Goal: Information Seeking & Learning: Learn about a topic

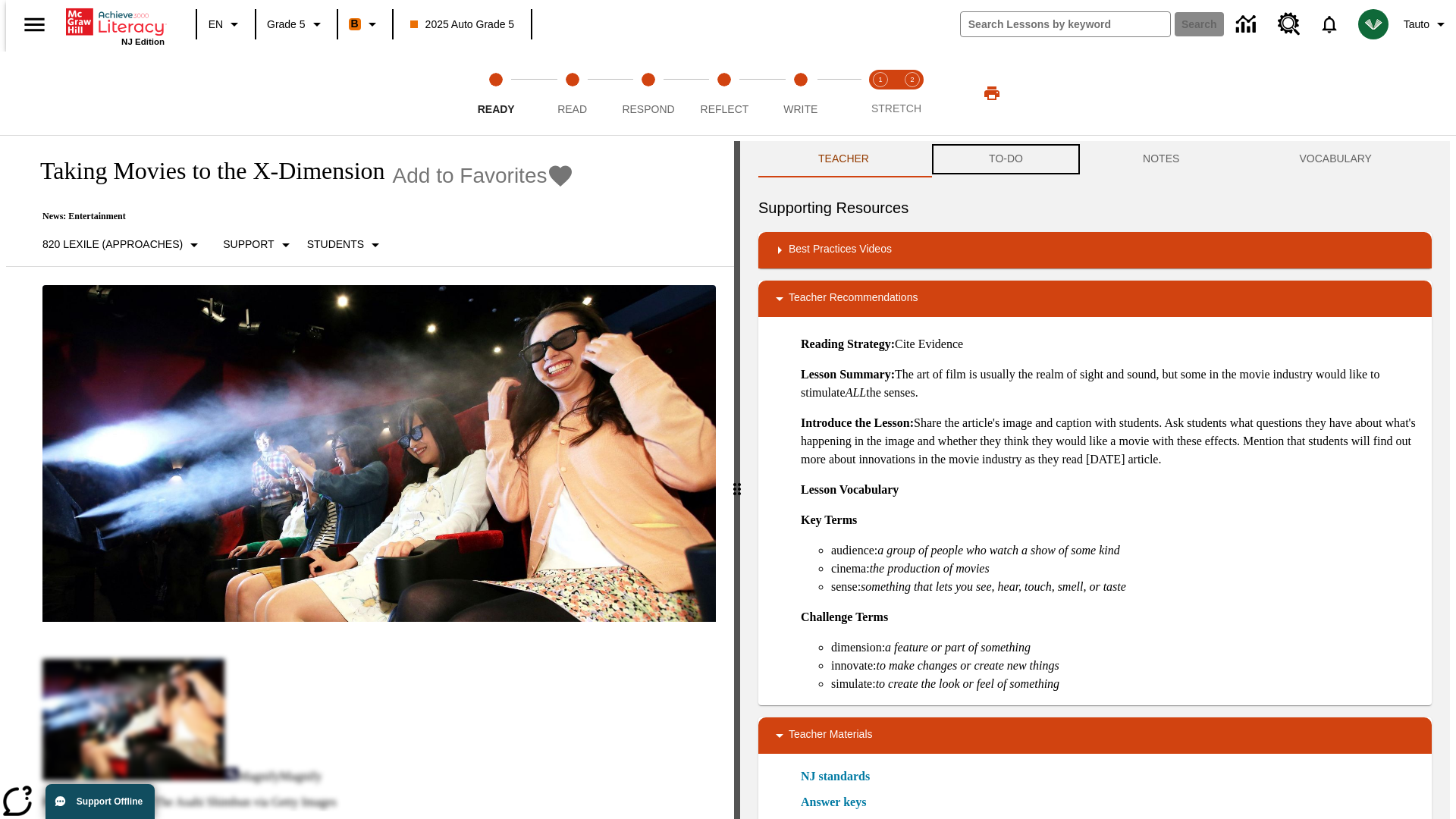
click at [1005, 159] on button "TO-DO" at bounding box center [1006, 159] width 154 height 36
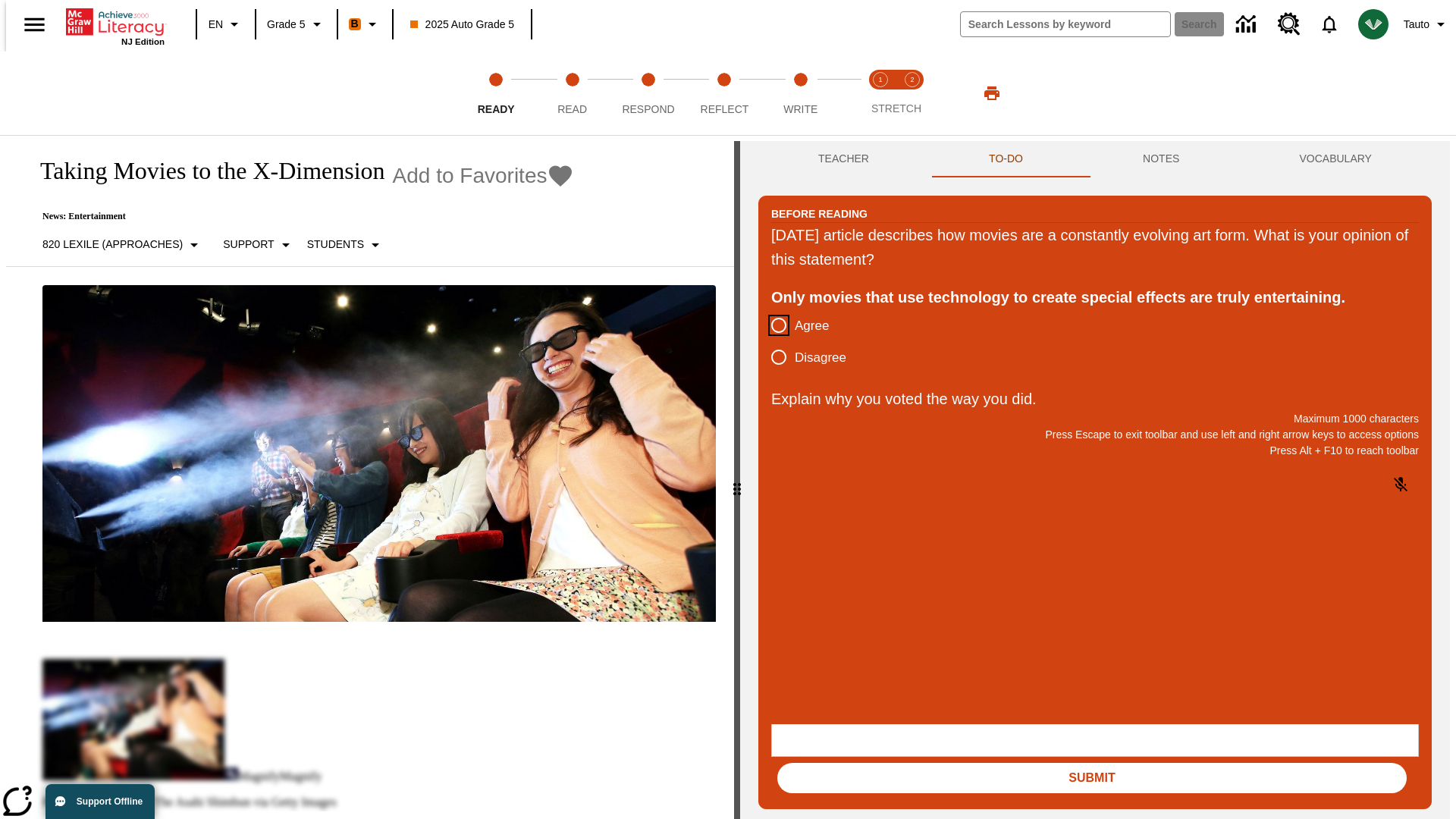
click at [773, 326] on input "Agree" at bounding box center [778, 325] width 32 height 32
radio input "true"
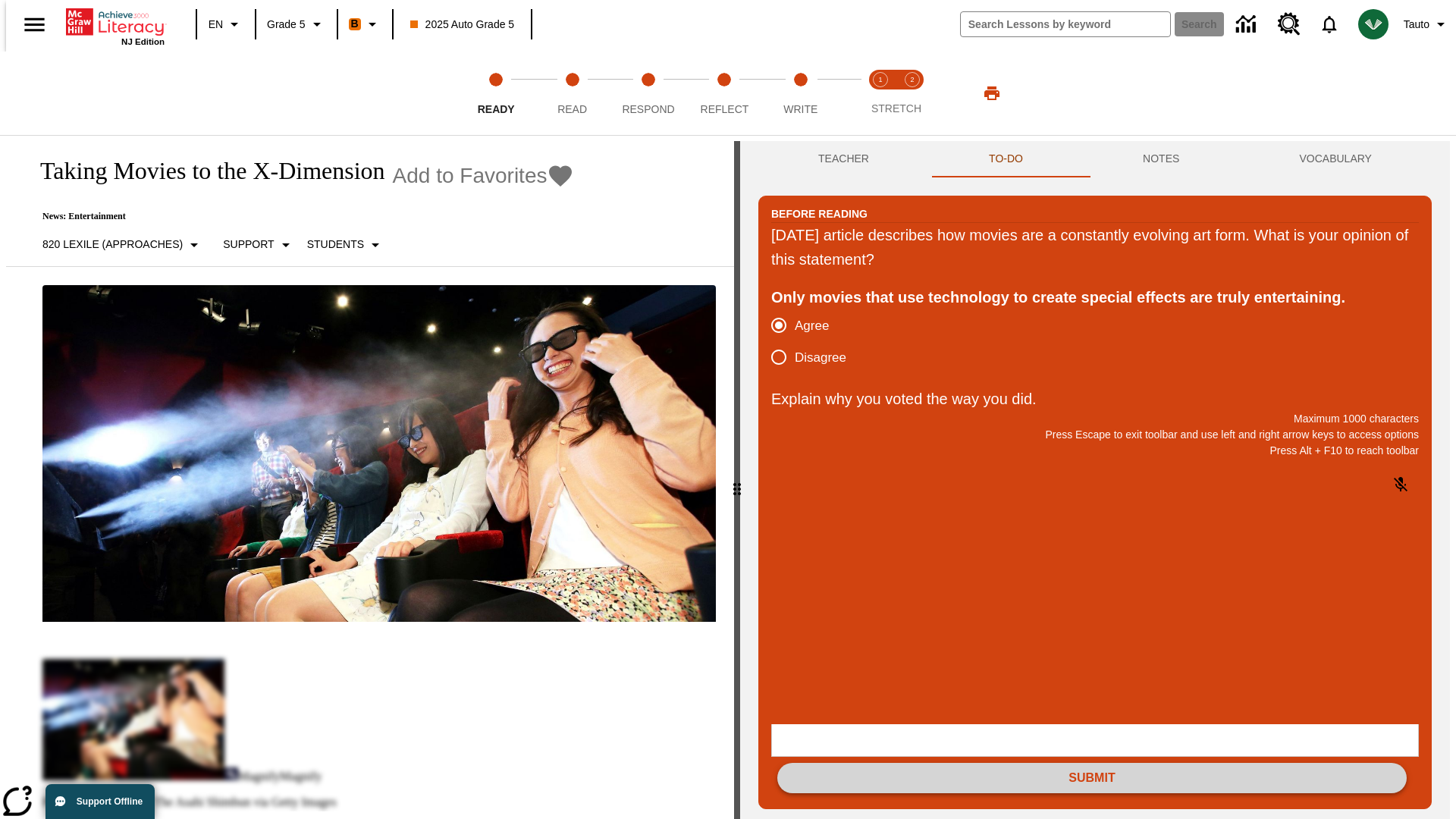
click at [1092, 763] on button "Submit" at bounding box center [1092, 777] width 630 height 30
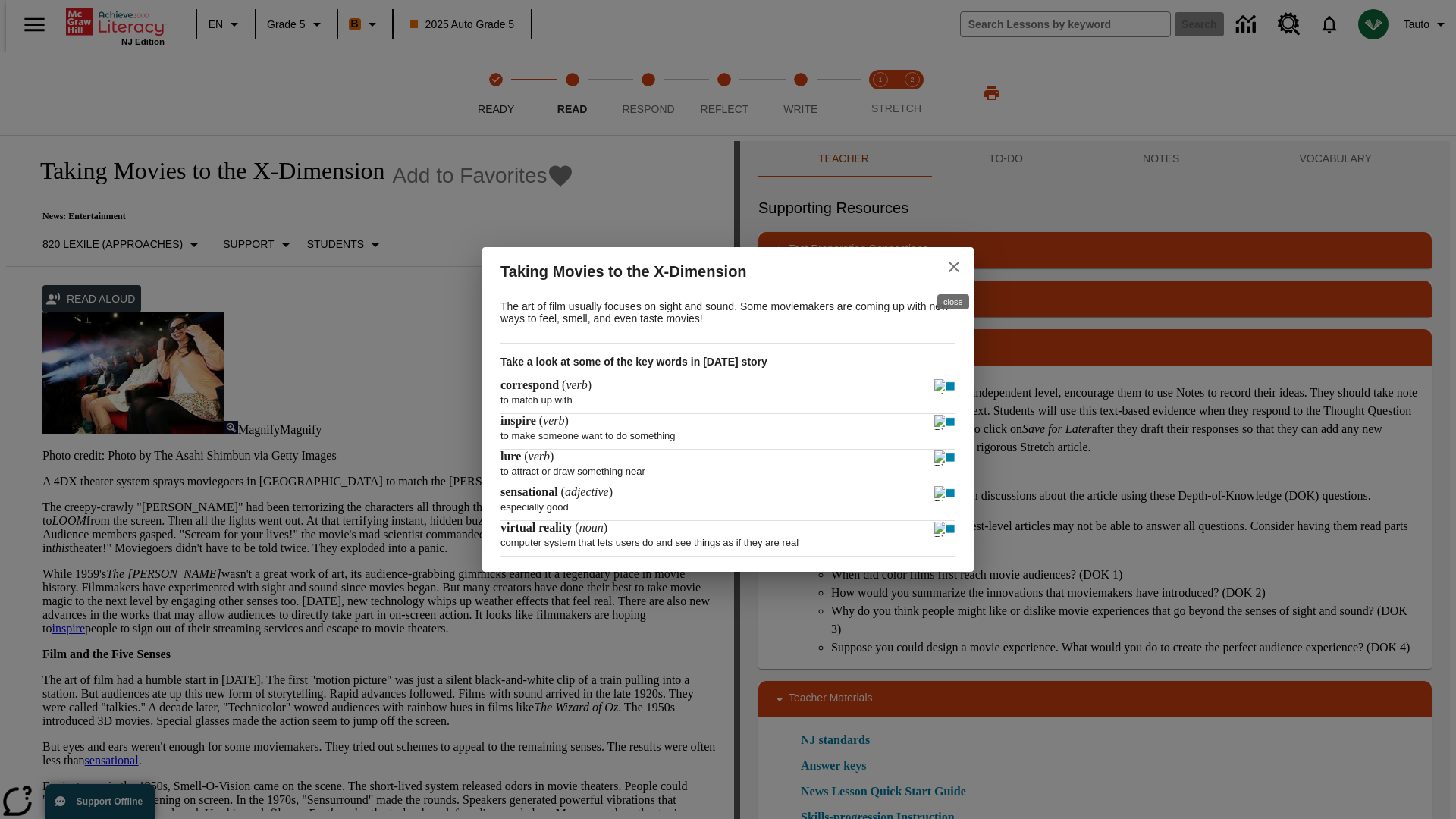
click at [954, 265] on icon "close" at bounding box center [954, 267] width 11 height 11
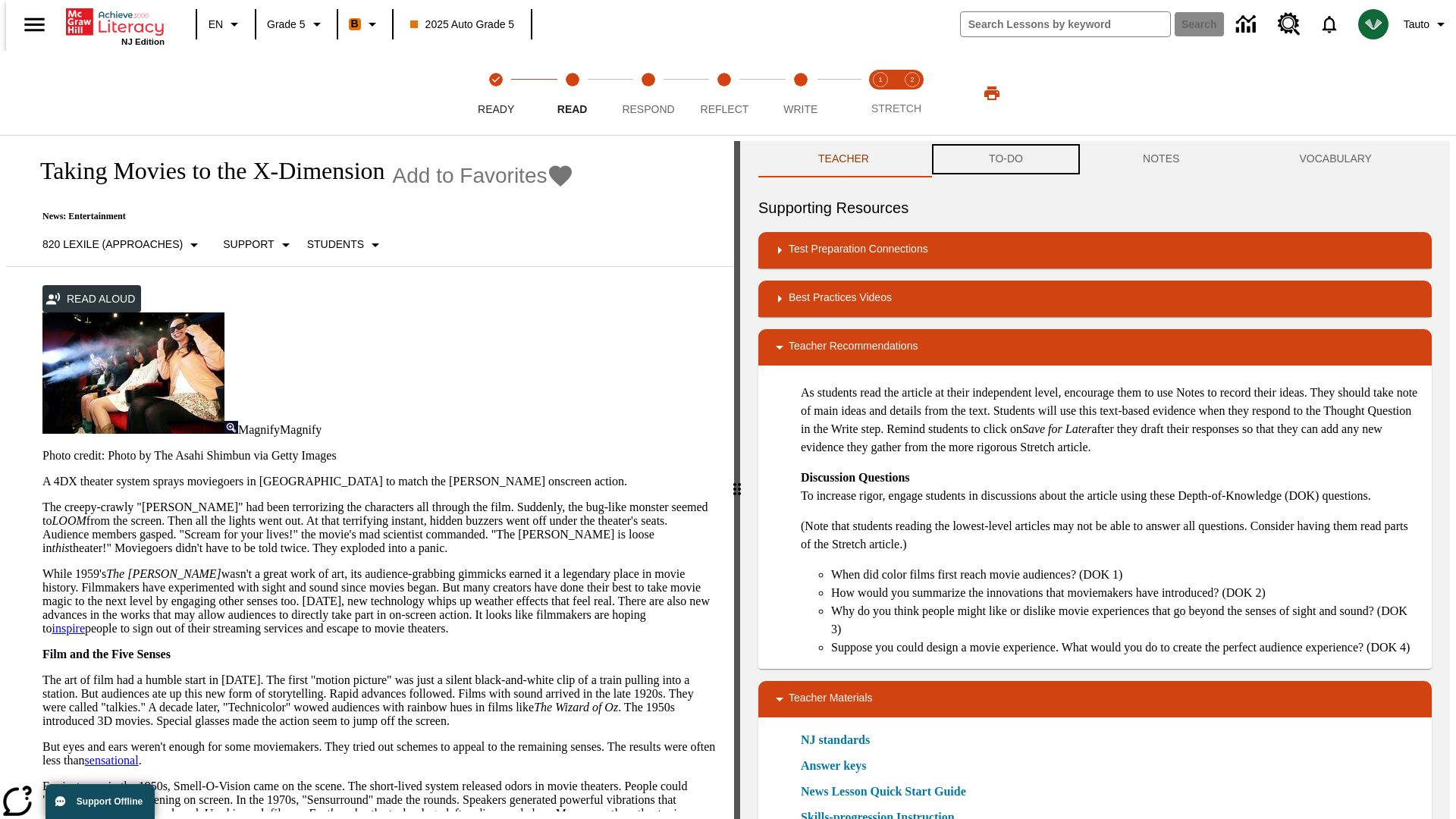
scroll to position [1, 0]
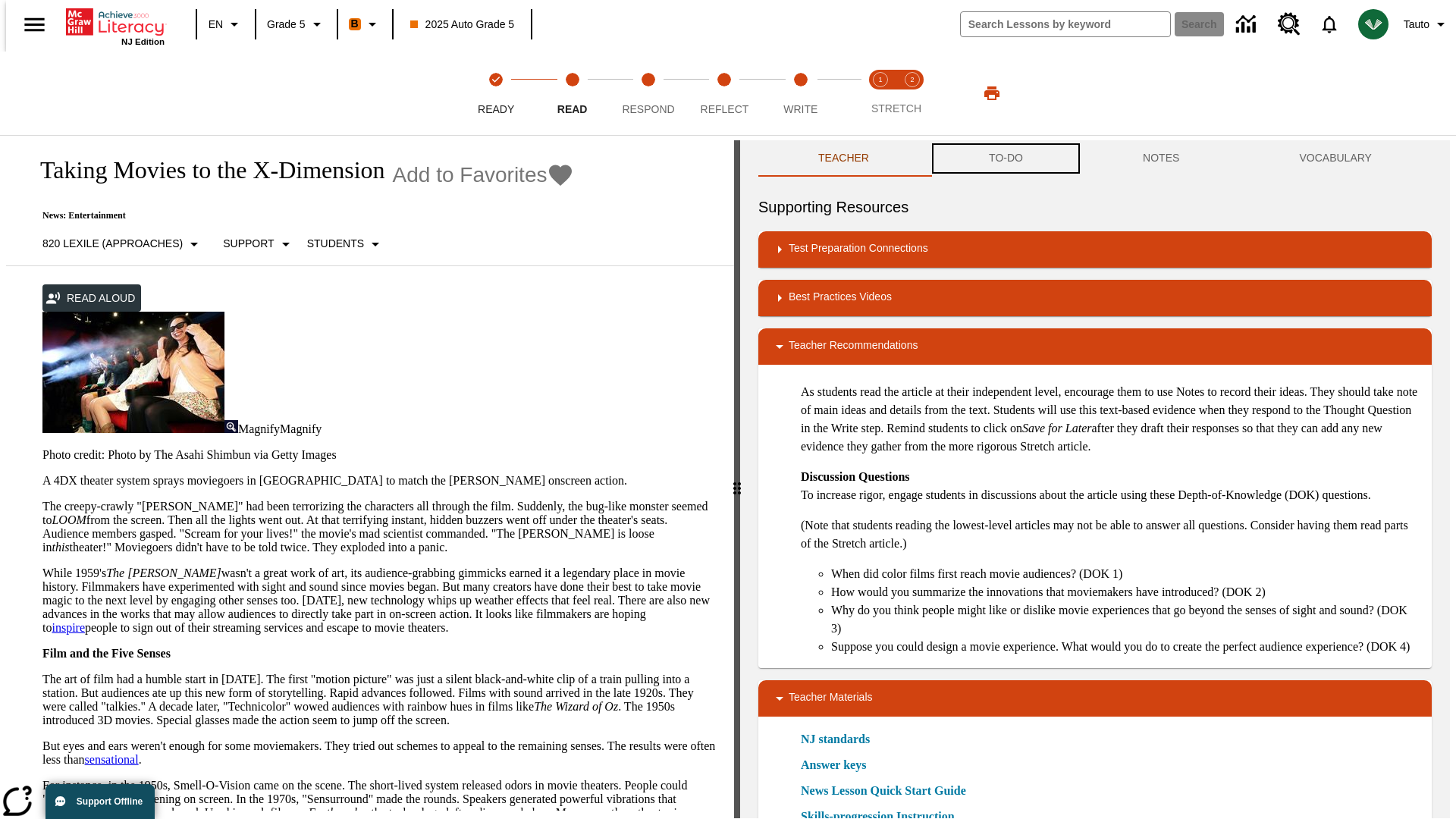
click at [1005, 159] on button "TO-DO" at bounding box center [1006, 158] width 154 height 36
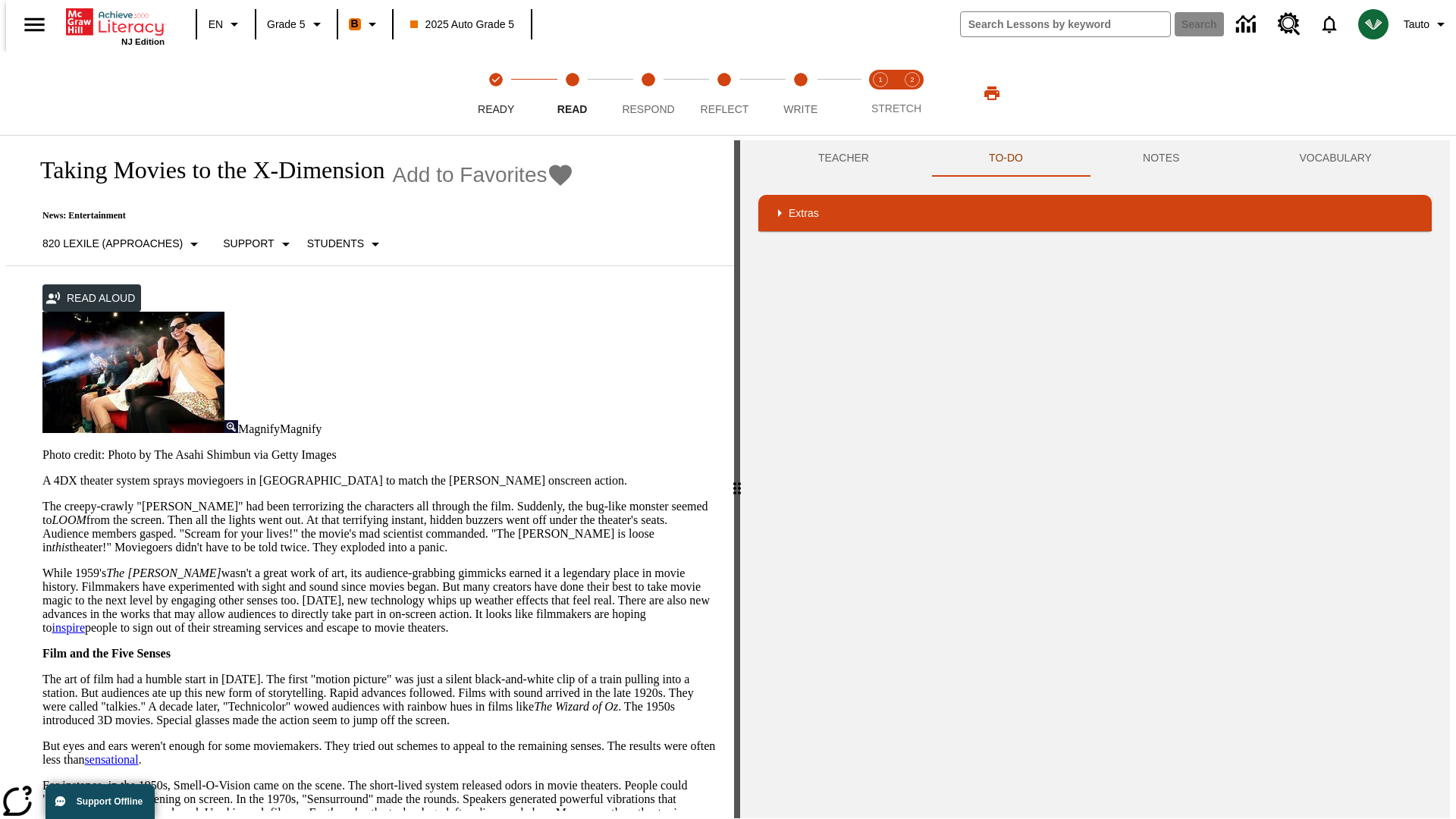
scroll to position [0, 0]
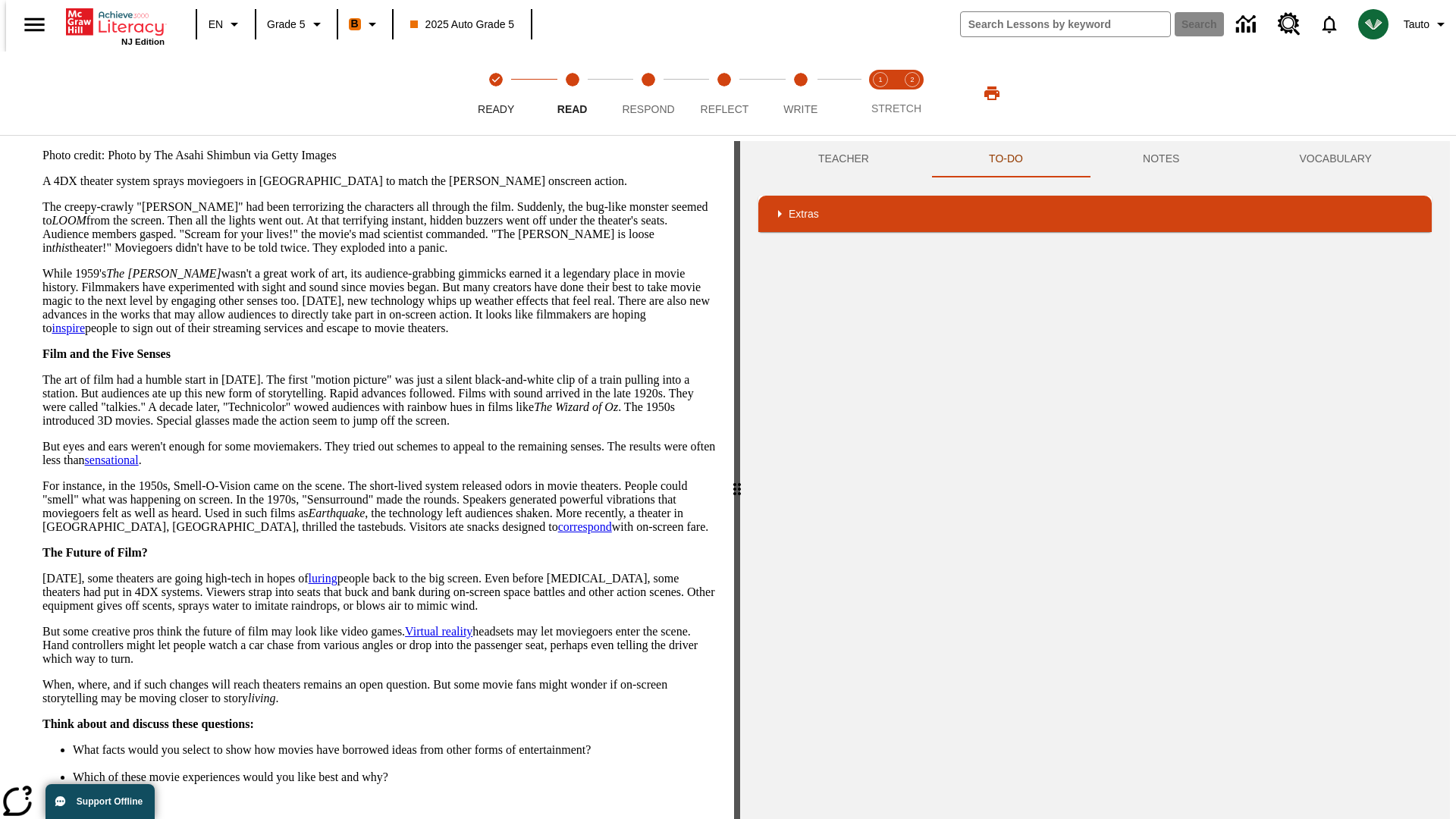
click at [684, 818] on button "Next" at bounding box center [689, 834] width 52 height 28
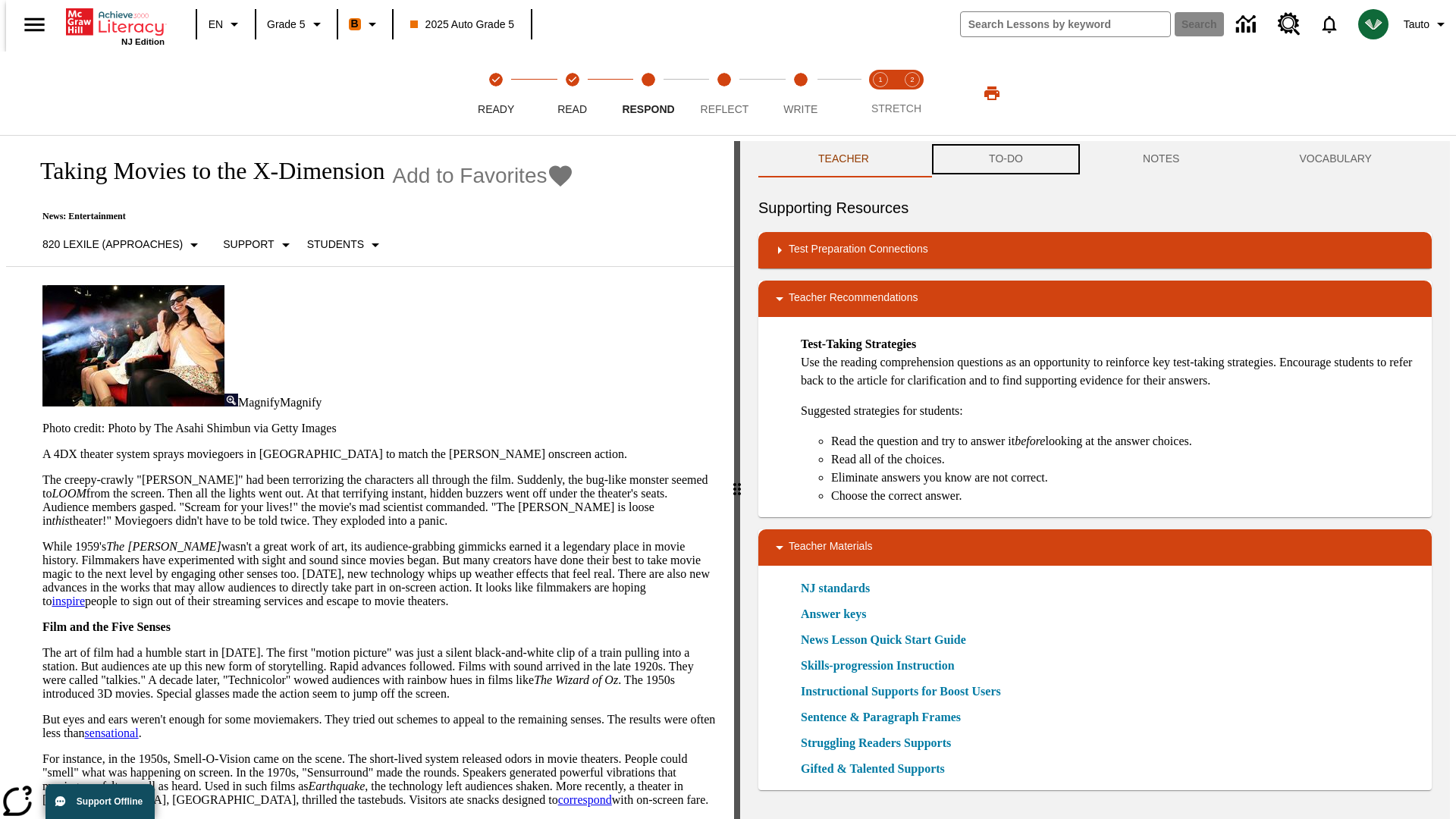
scroll to position [1, 0]
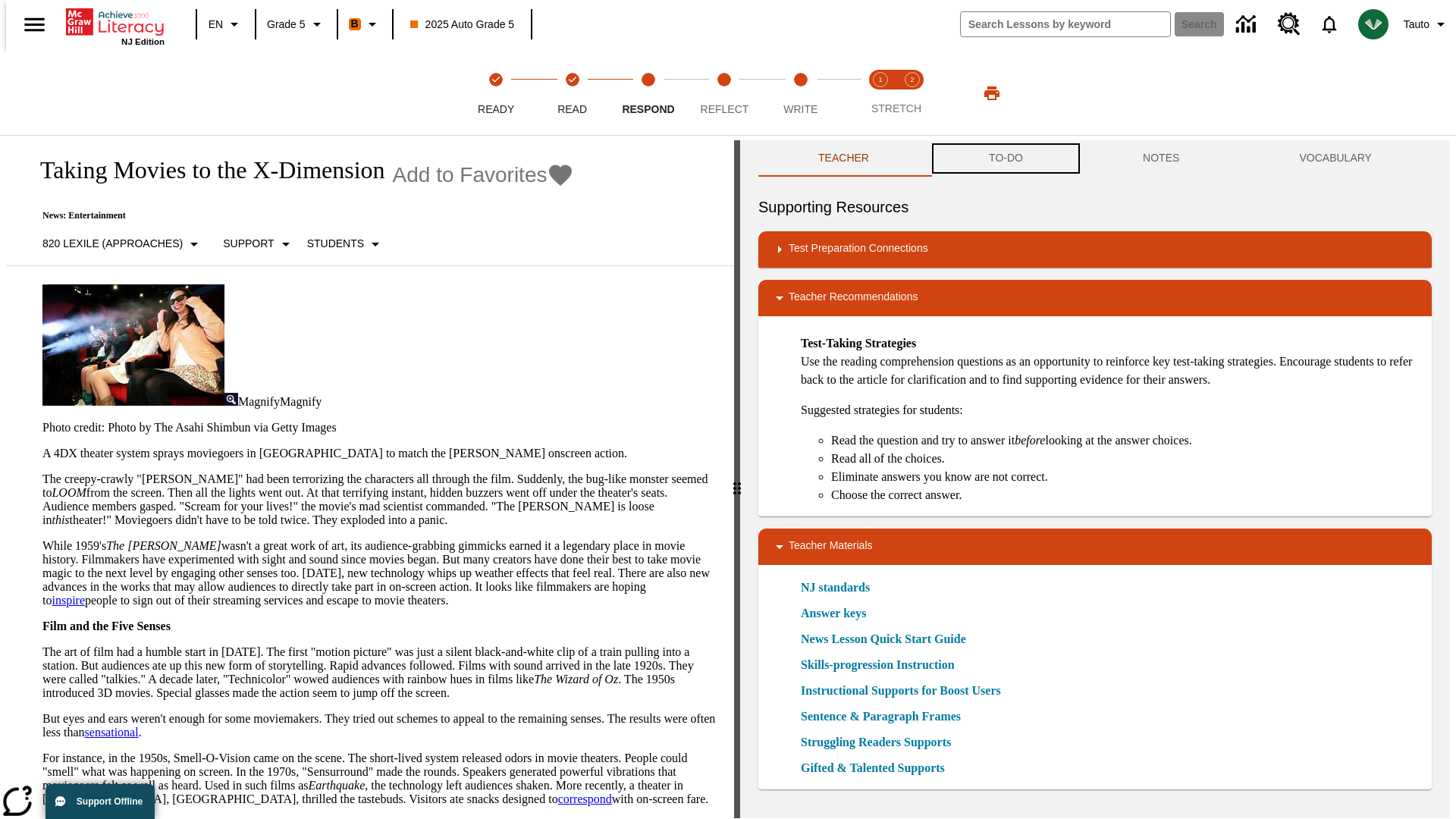
click at [1005, 159] on button "TO-DO" at bounding box center [1006, 158] width 154 height 36
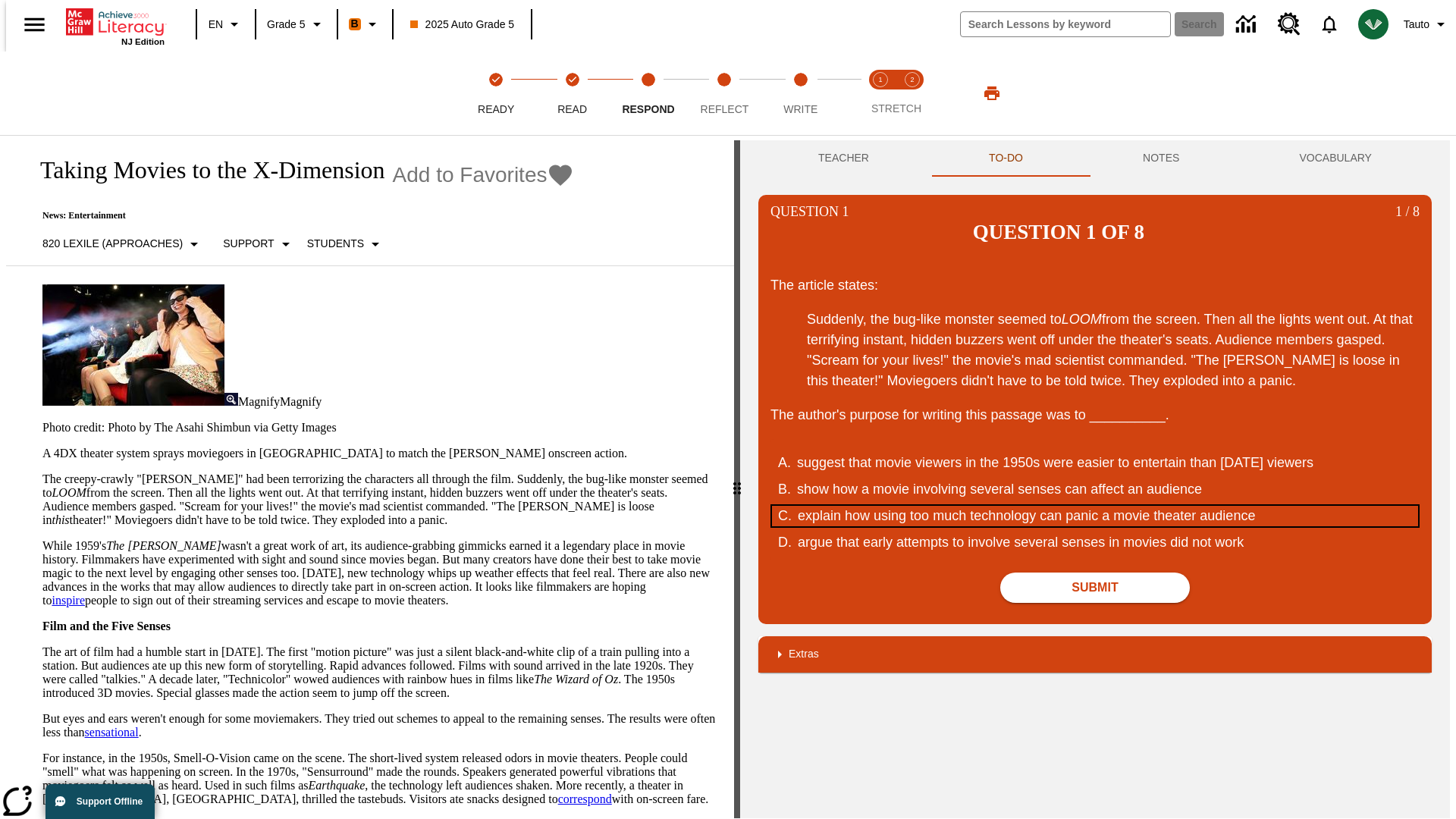
click at [1095, 506] on div "explain how using too much technology can panic a movie theater audience" at bounding box center [1086, 516] width 576 height 20
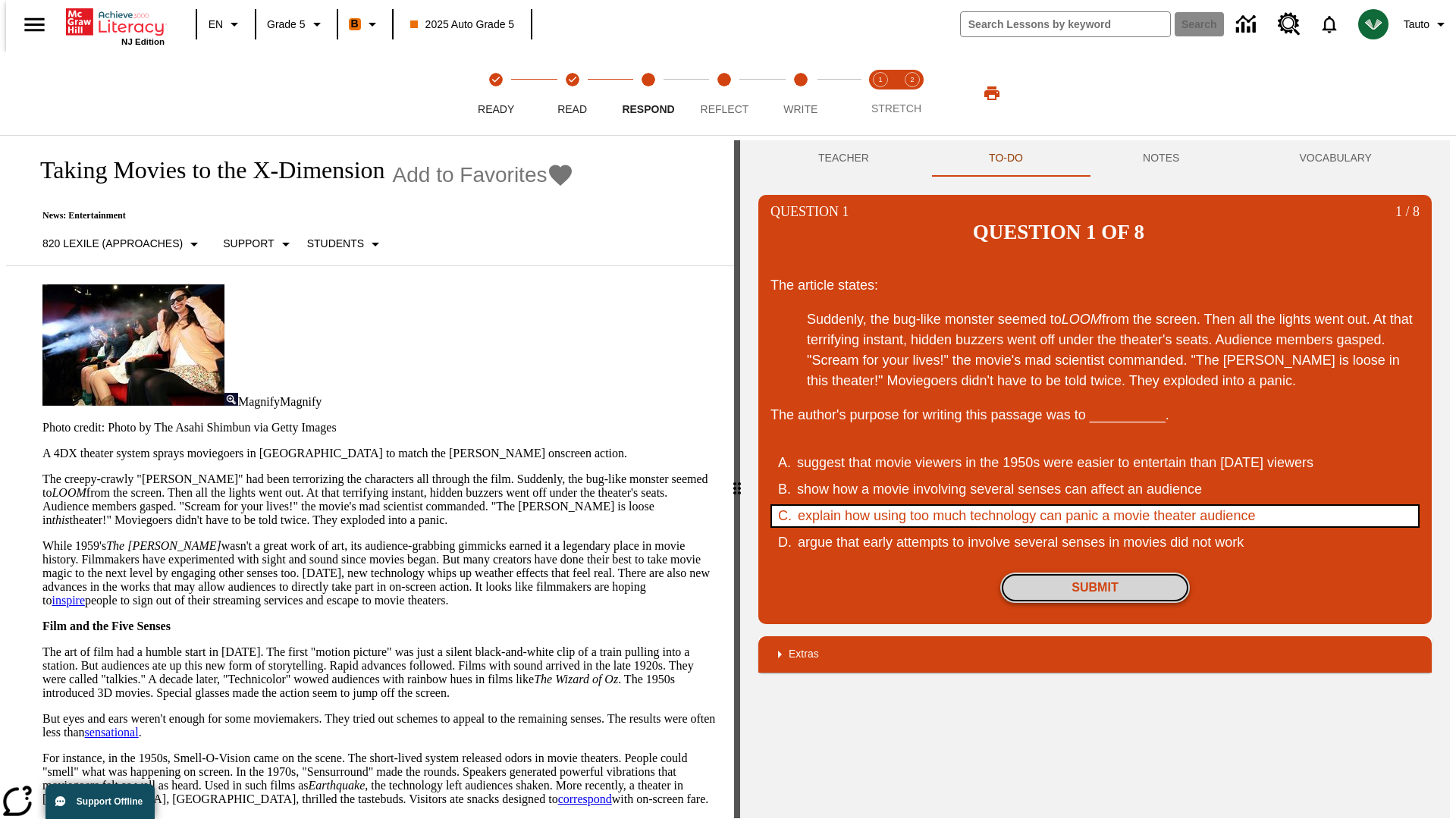
click at [1095, 572] on button "Submit" at bounding box center [1095, 587] width 189 height 30
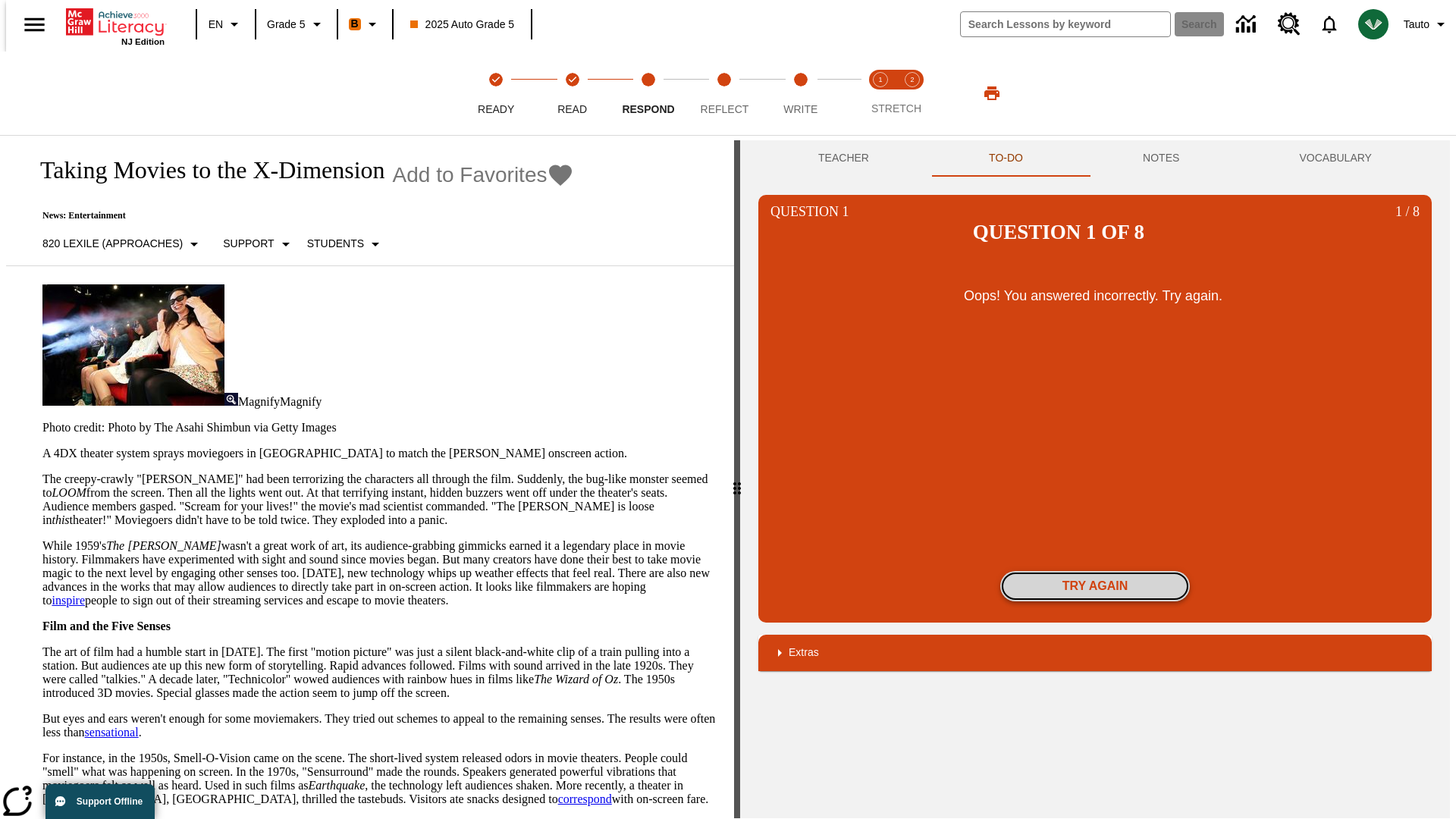
click at [1095, 571] on button "Try again" at bounding box center [1095, 585] width 189 height 30
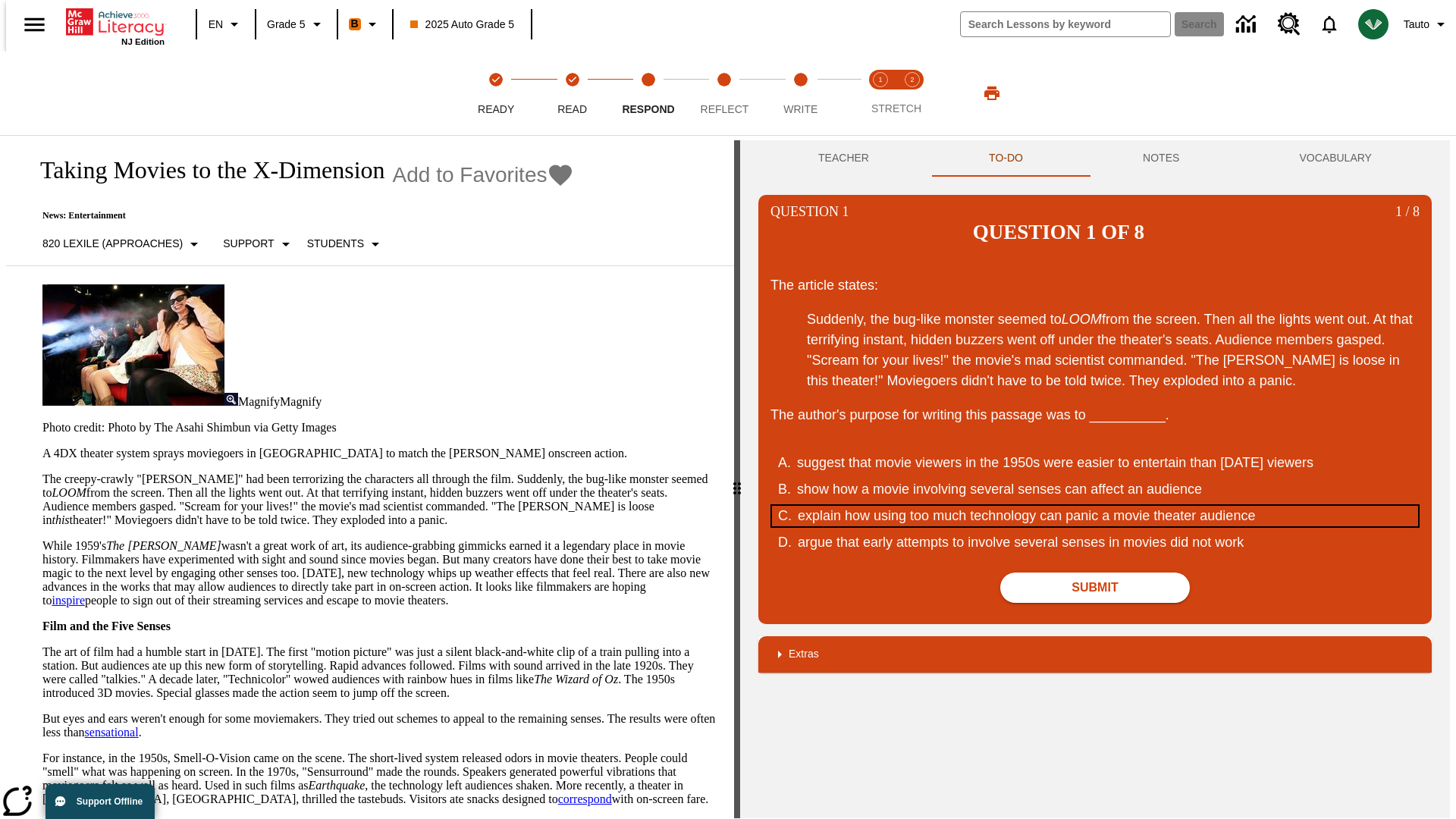
click at [1095, 506] on div "explain how using too much technology can panic a movie theater audience" at bounding box center [1086, 516] width 576 height 20
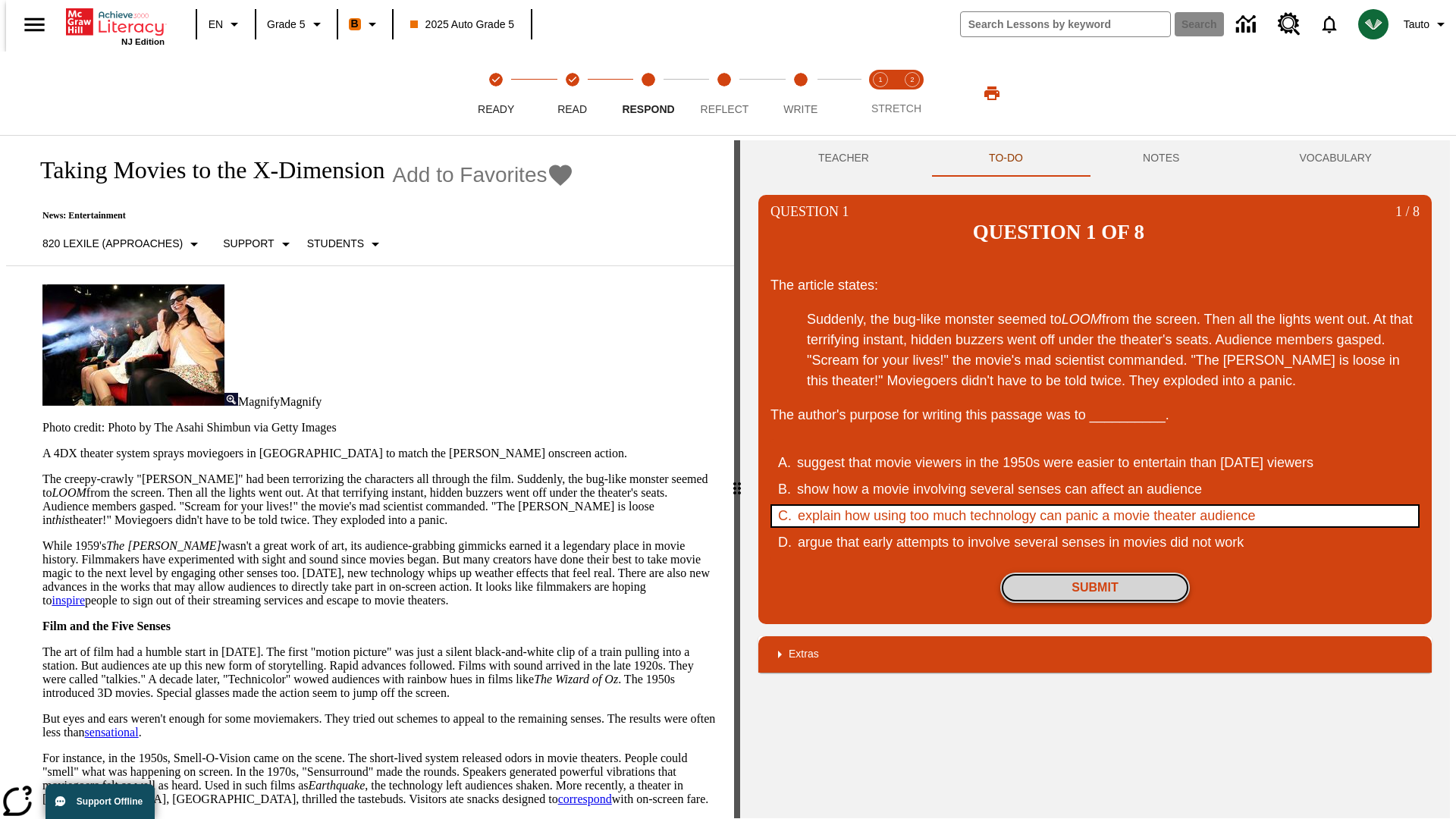
click at [1095, 572] on button "Submit" at bounding box center [1095, 587] width 189 height 30
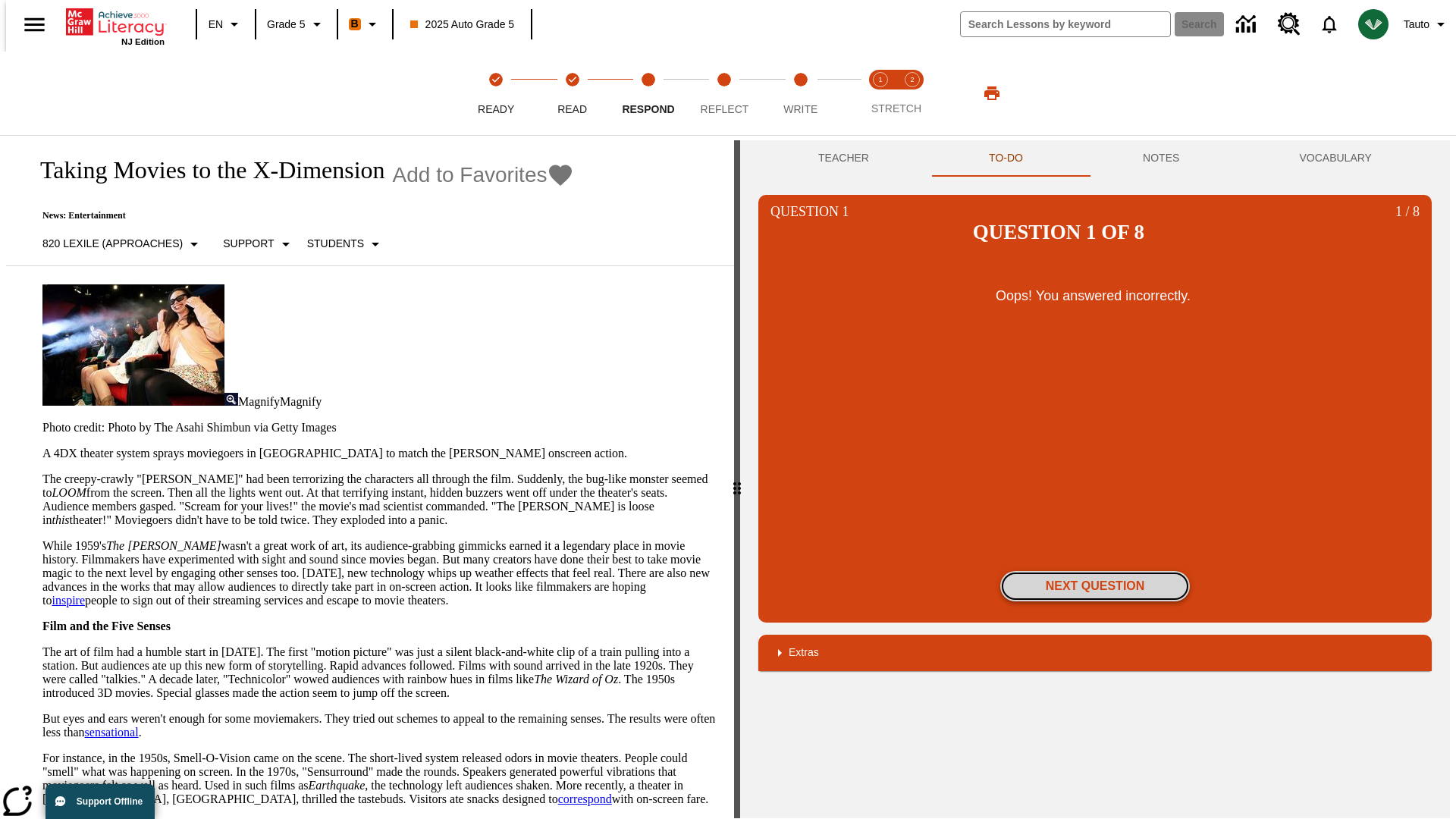
click at [1095, 571] on button "Next Question" at bounding box center [1095, 585] width 189 height 30
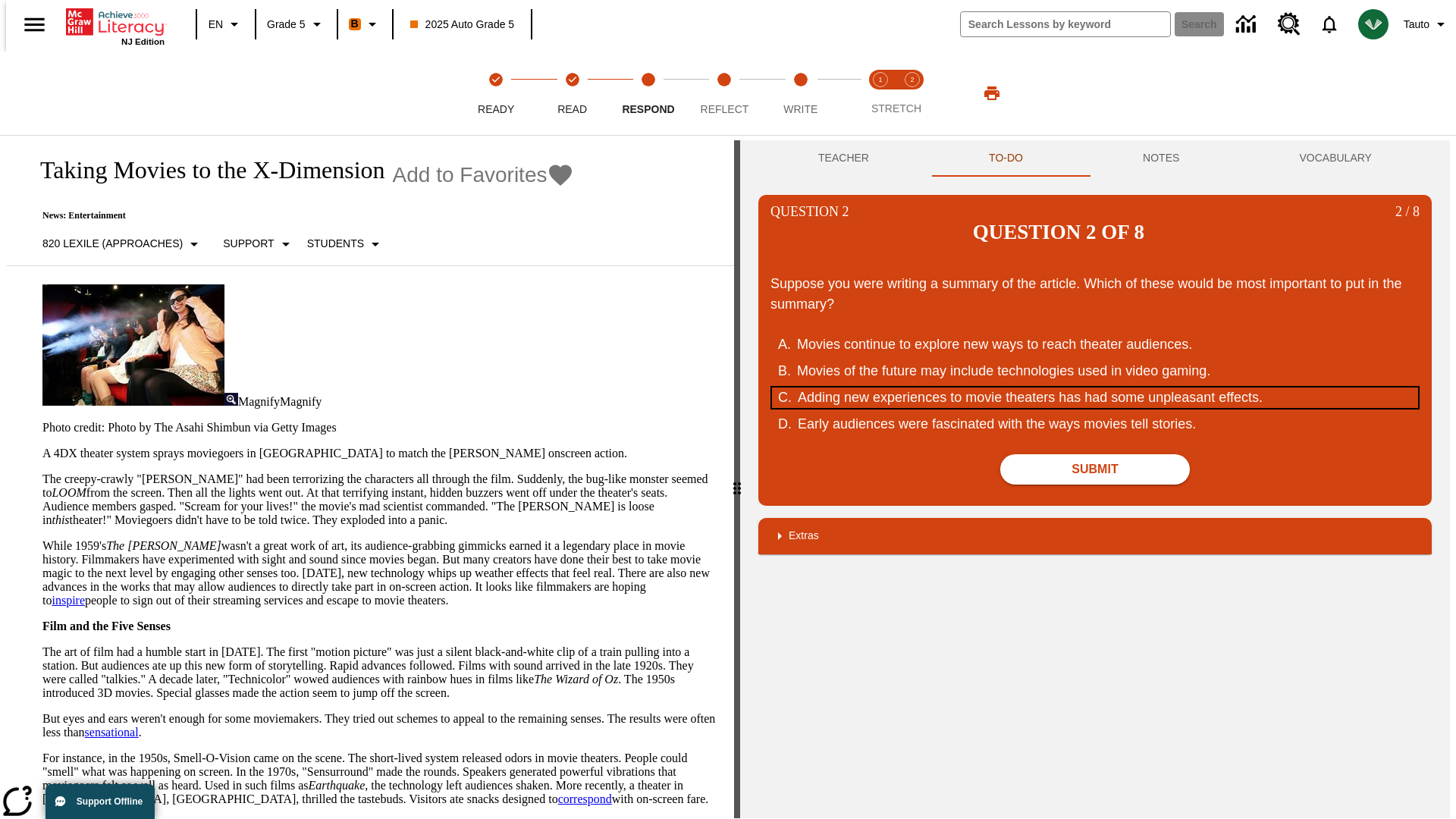
click at [1095, 388] on div "Adding new experiences to movie theaters has had some unpleasant effects." at bounding box center [1086, 398] width 576 height 20
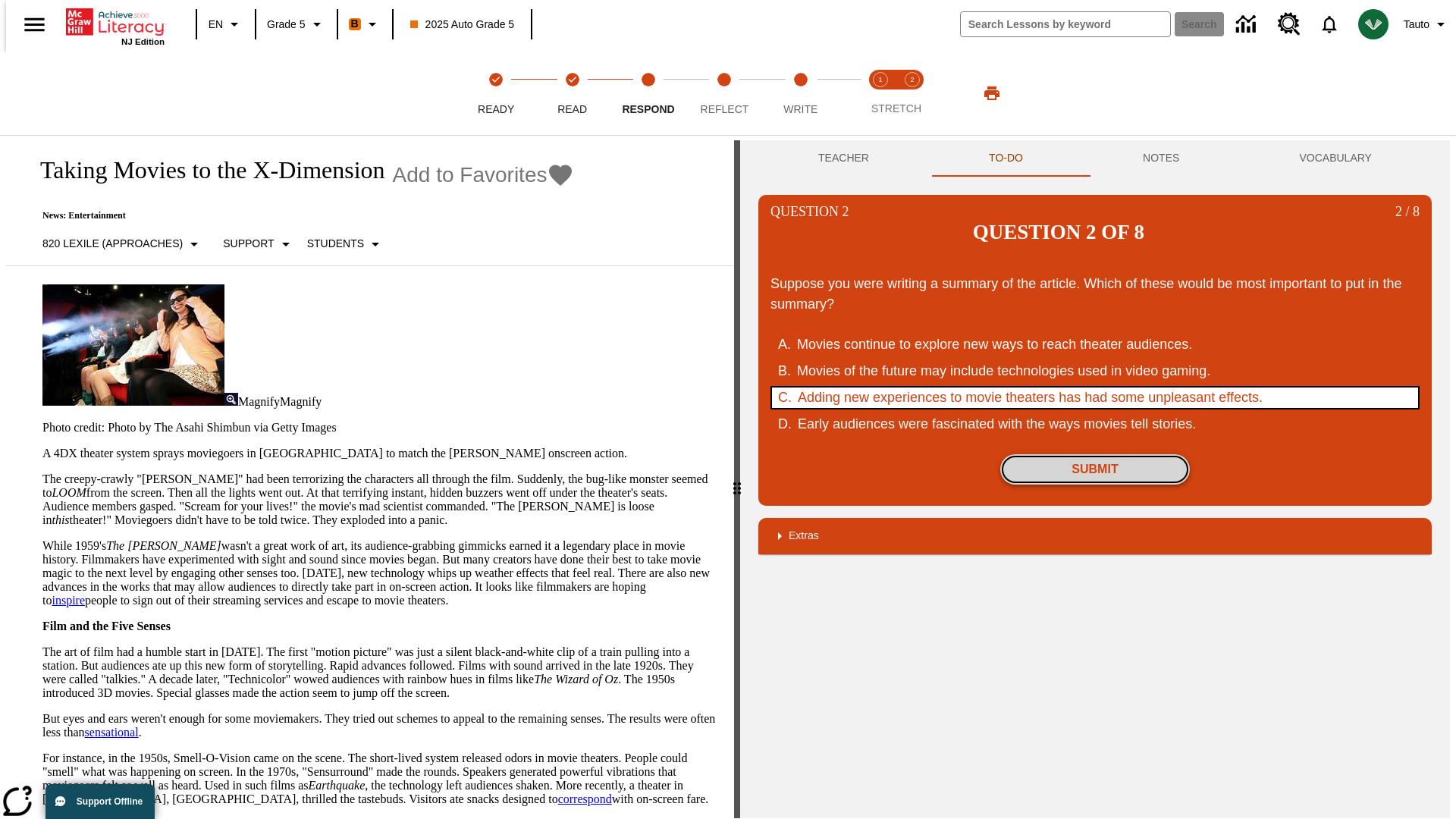
click at [1095, 454] on button "Submit" at bounding box center [1095, 469] width 189 height 30
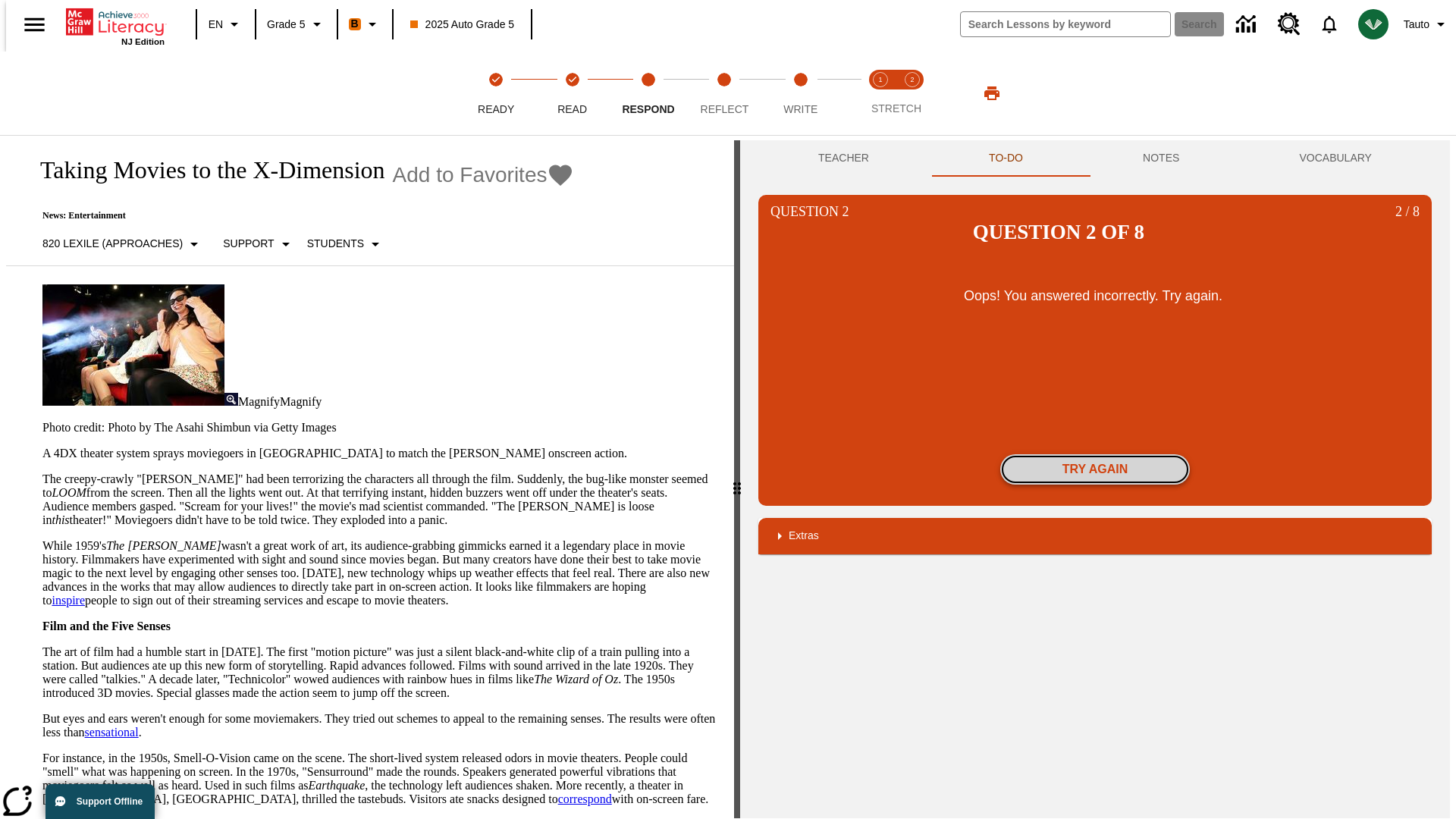
click at [1095, 454] on button "Try again" at bounding box center [1095, 469] width 189 height 30
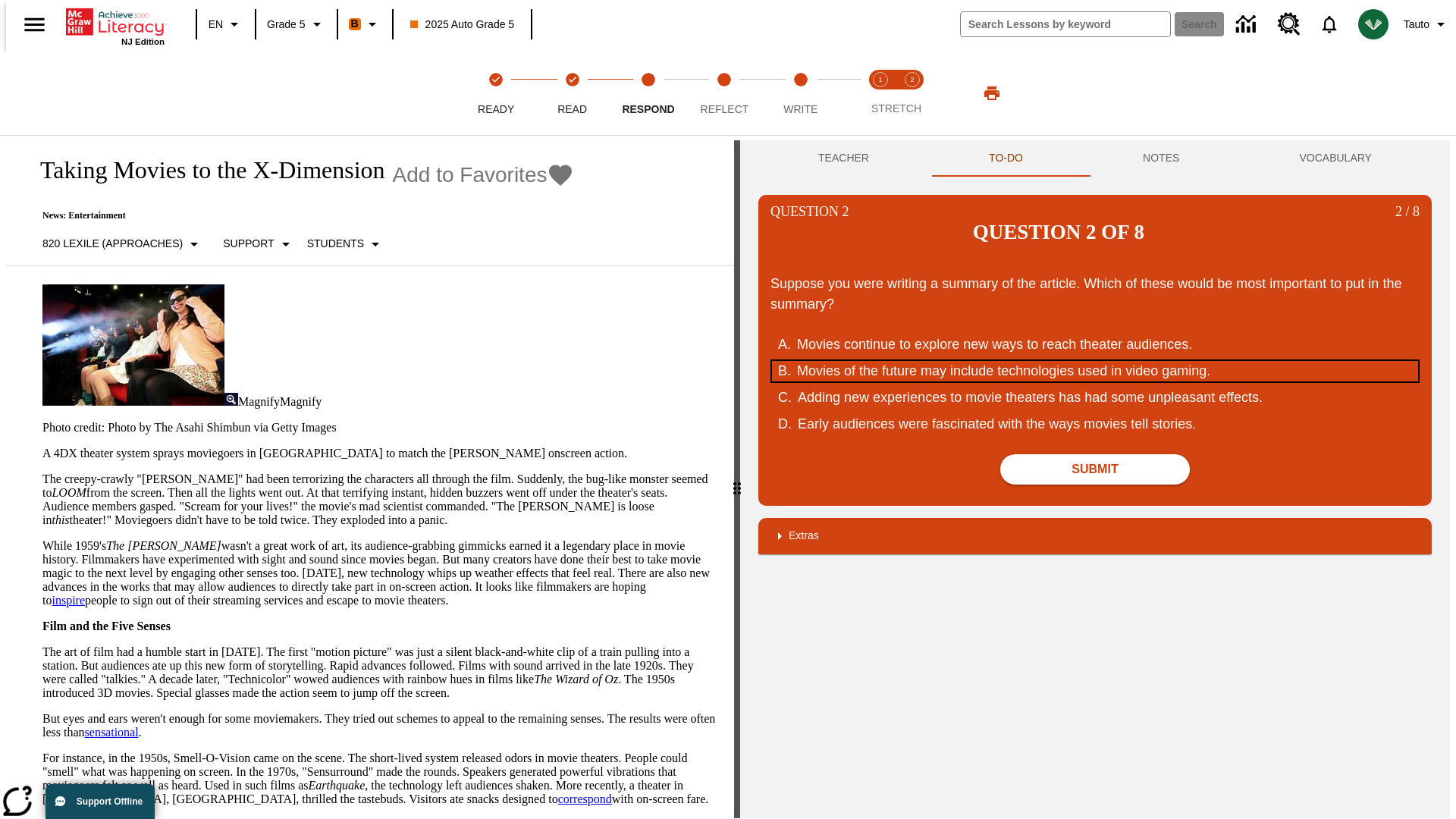
click at [1095, 361] on div "Movies of the future may include technologies used in video gaming." at bounding box center [1085, 371] width 576 height 20
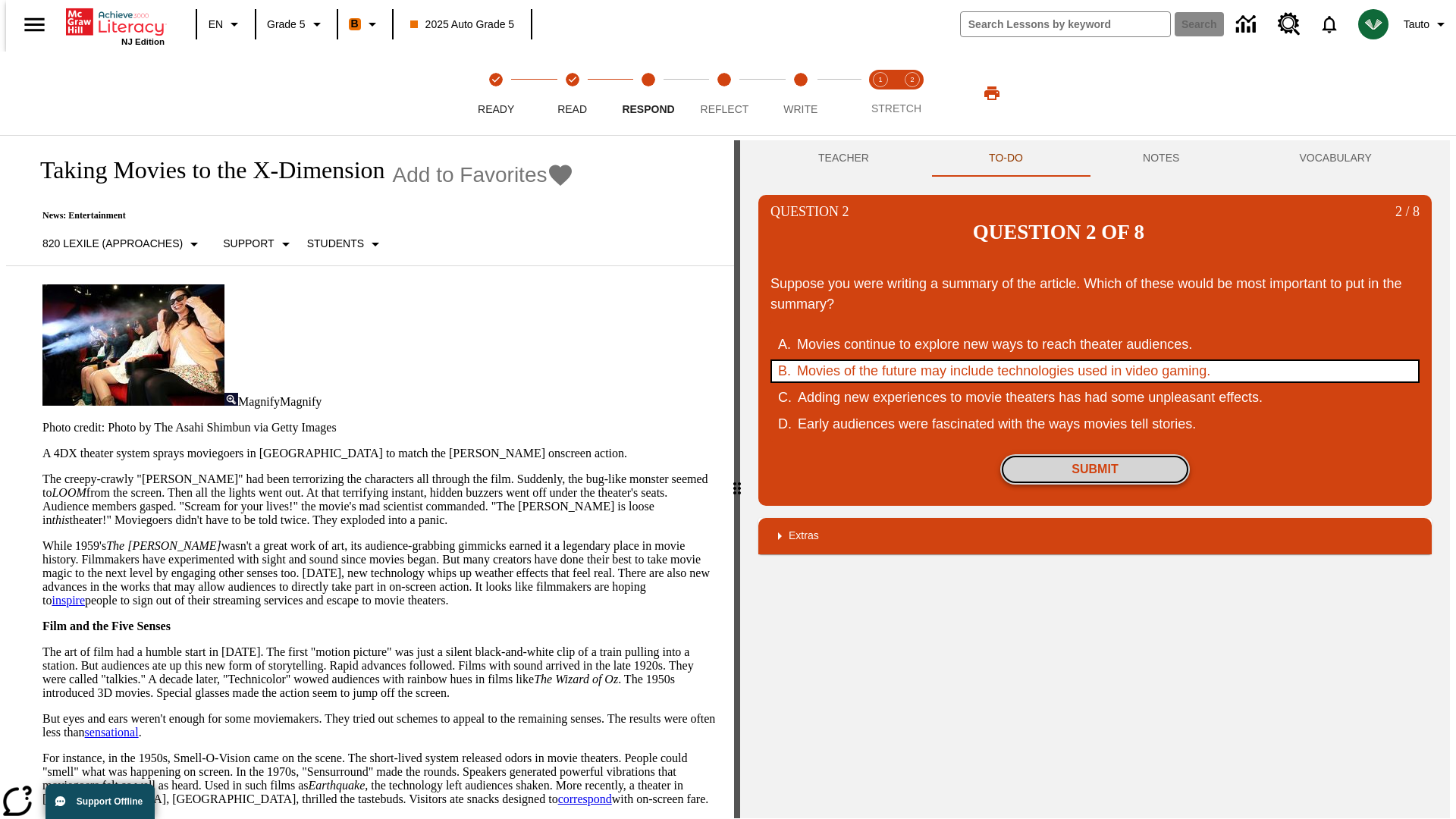
click at [1095, 454] on button "Submit" at bounding box center [1095, 469] width 189 height 30
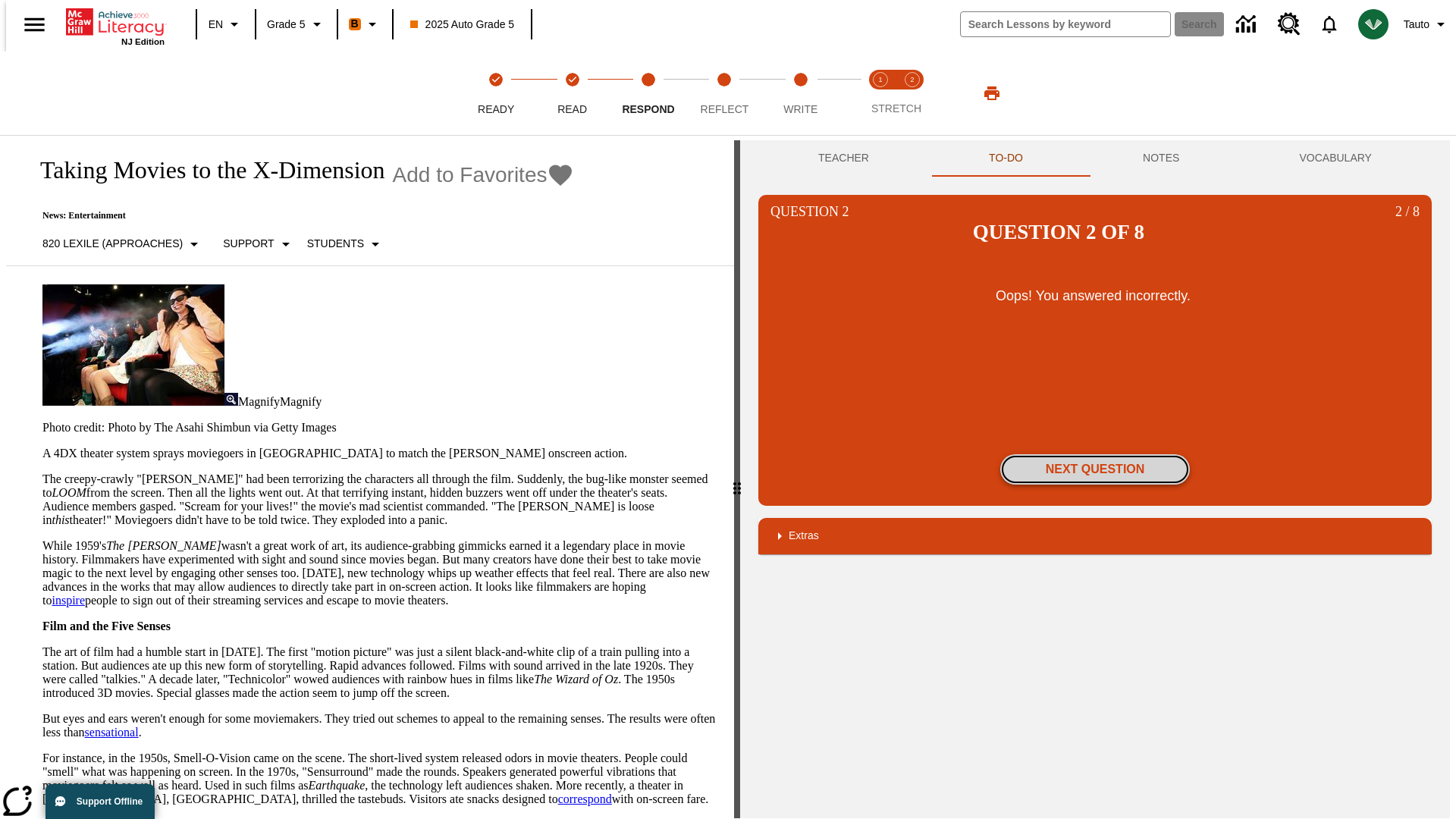
click at [1095, 454] on button "Next Question" at bounding box center [1095, 469] width 189 height 30
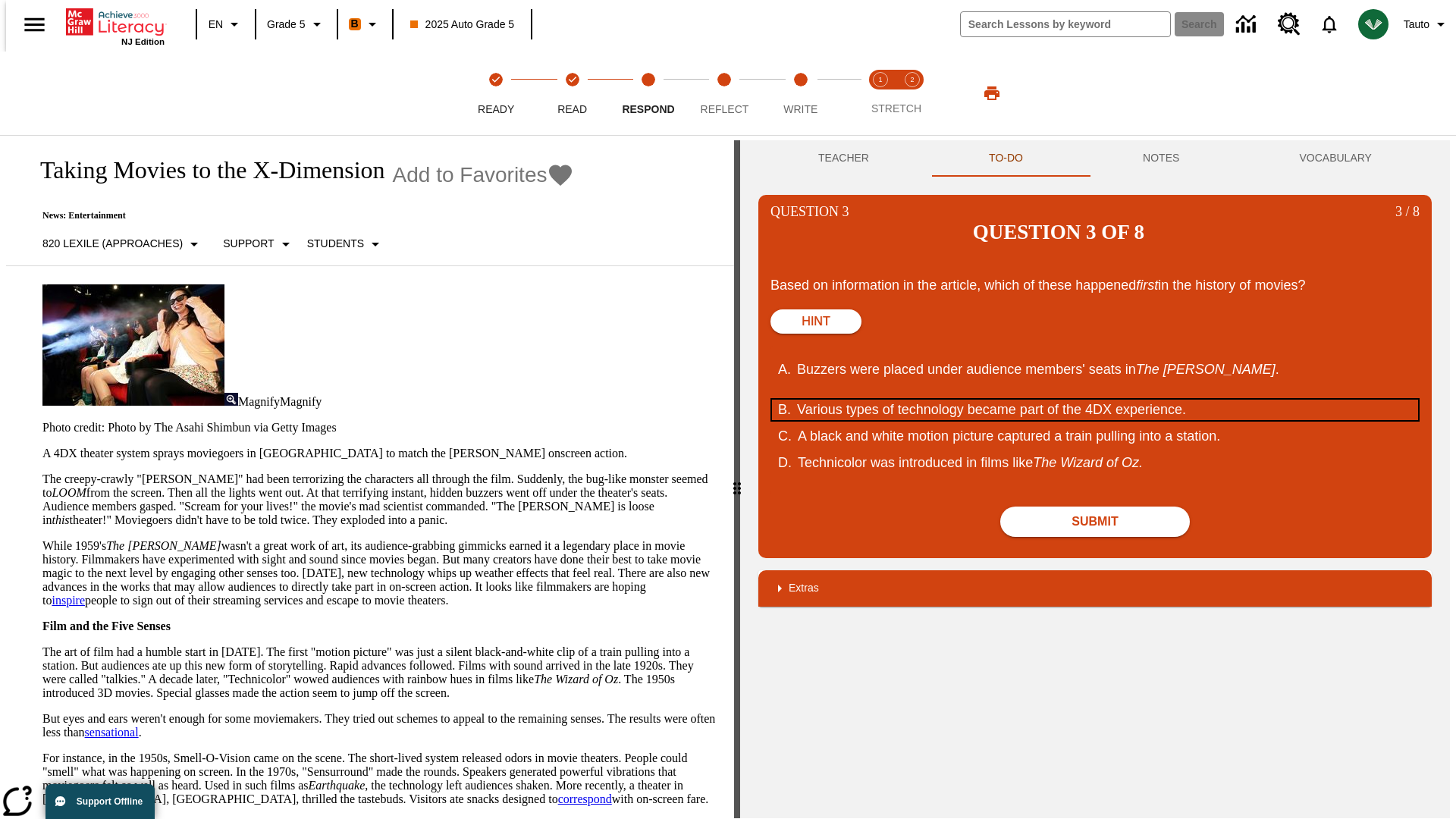
click at [1095, 399] on div "Various types of technology became part of the 4DX experience." at bounding box center [1085, 410] width 576 height 20
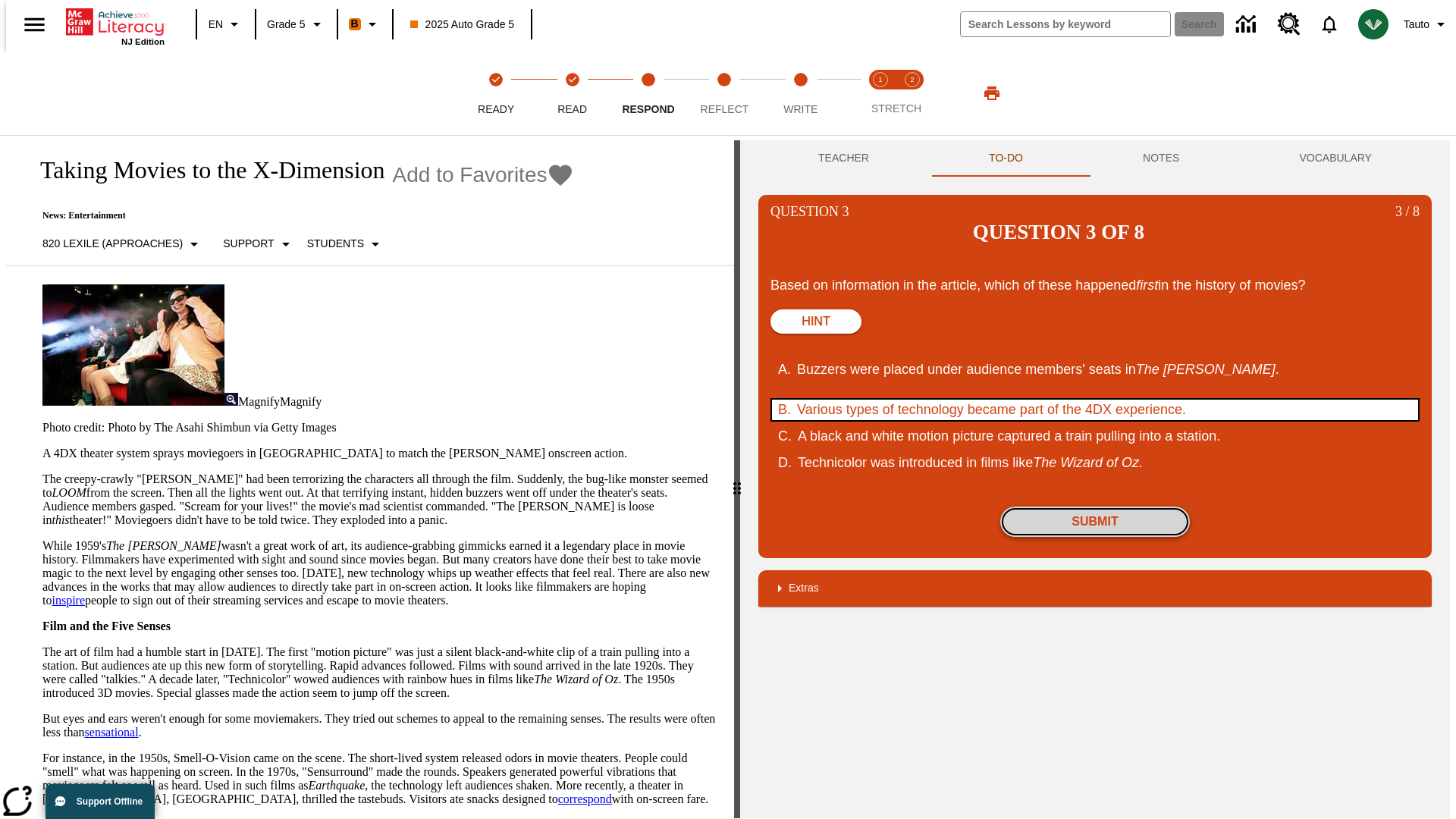
click at [1095, 507] on button "Submit" at bounding box center [1095, 521] width 189 height 30
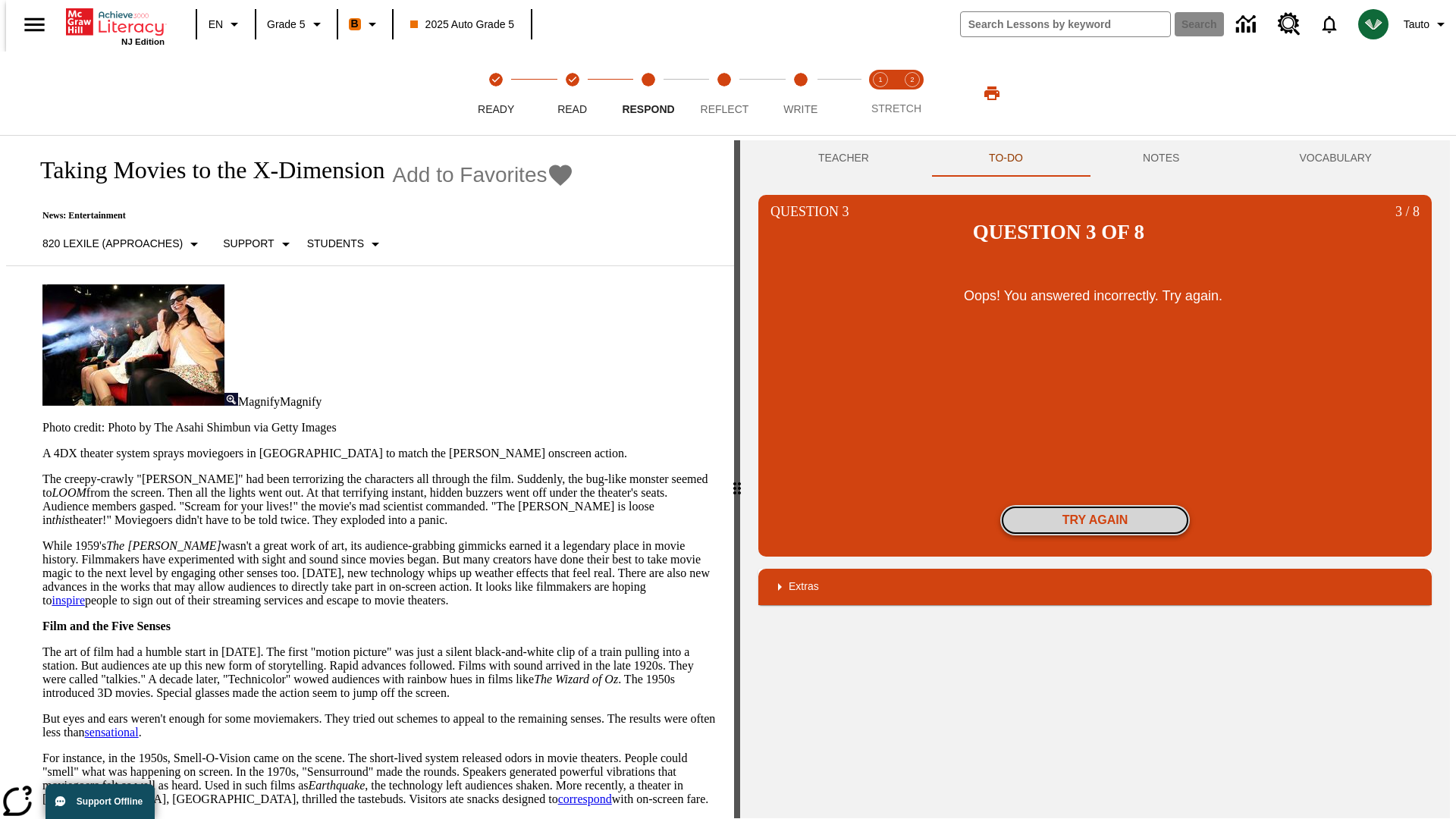
click at [1095, 505] on button "Try again" at bounding box center [1095, 520] width 189 height 30
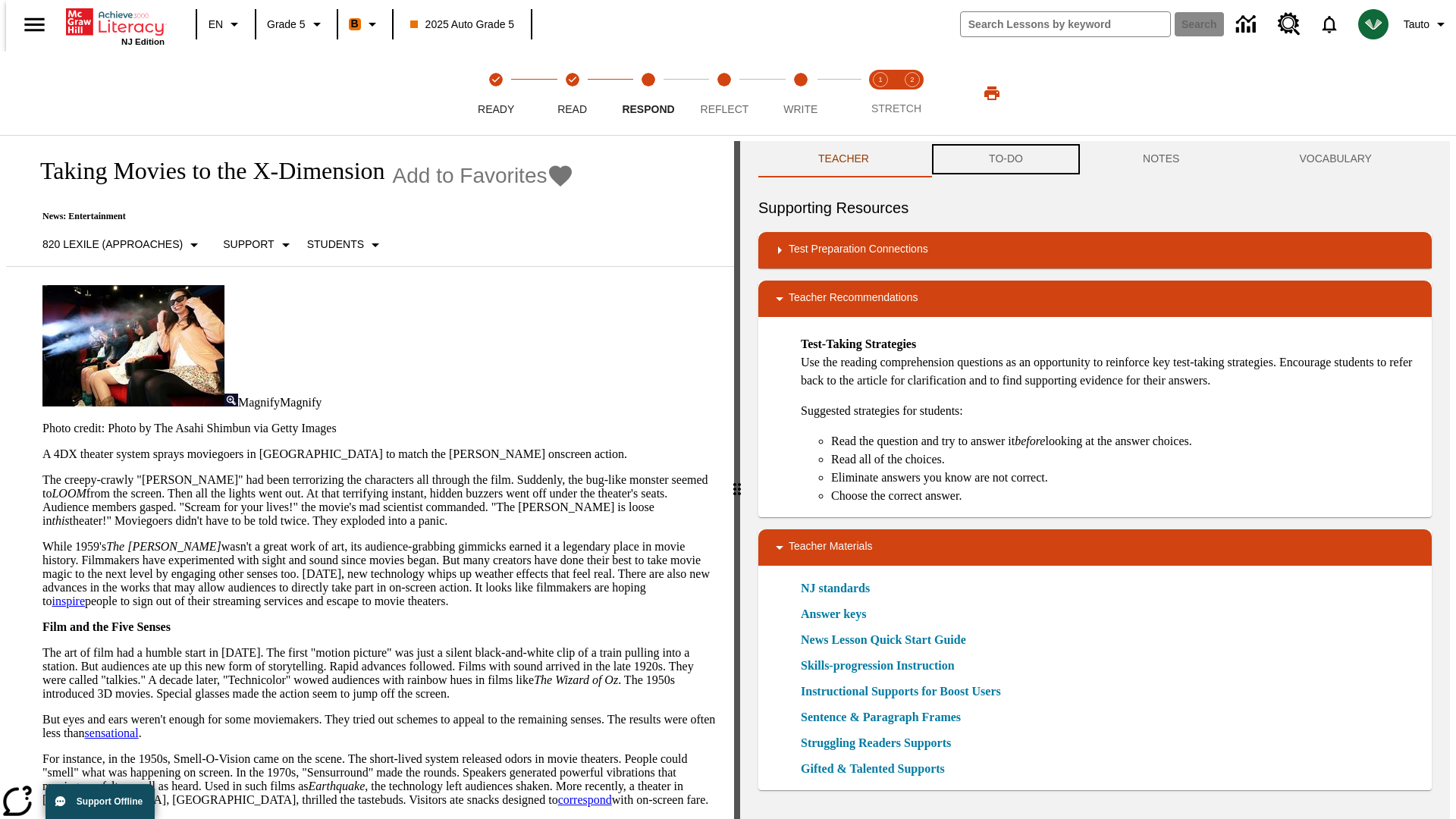
click at [1005, 159] on button "TO-DO" at bounding box center [1006, 159] width 154 height 36
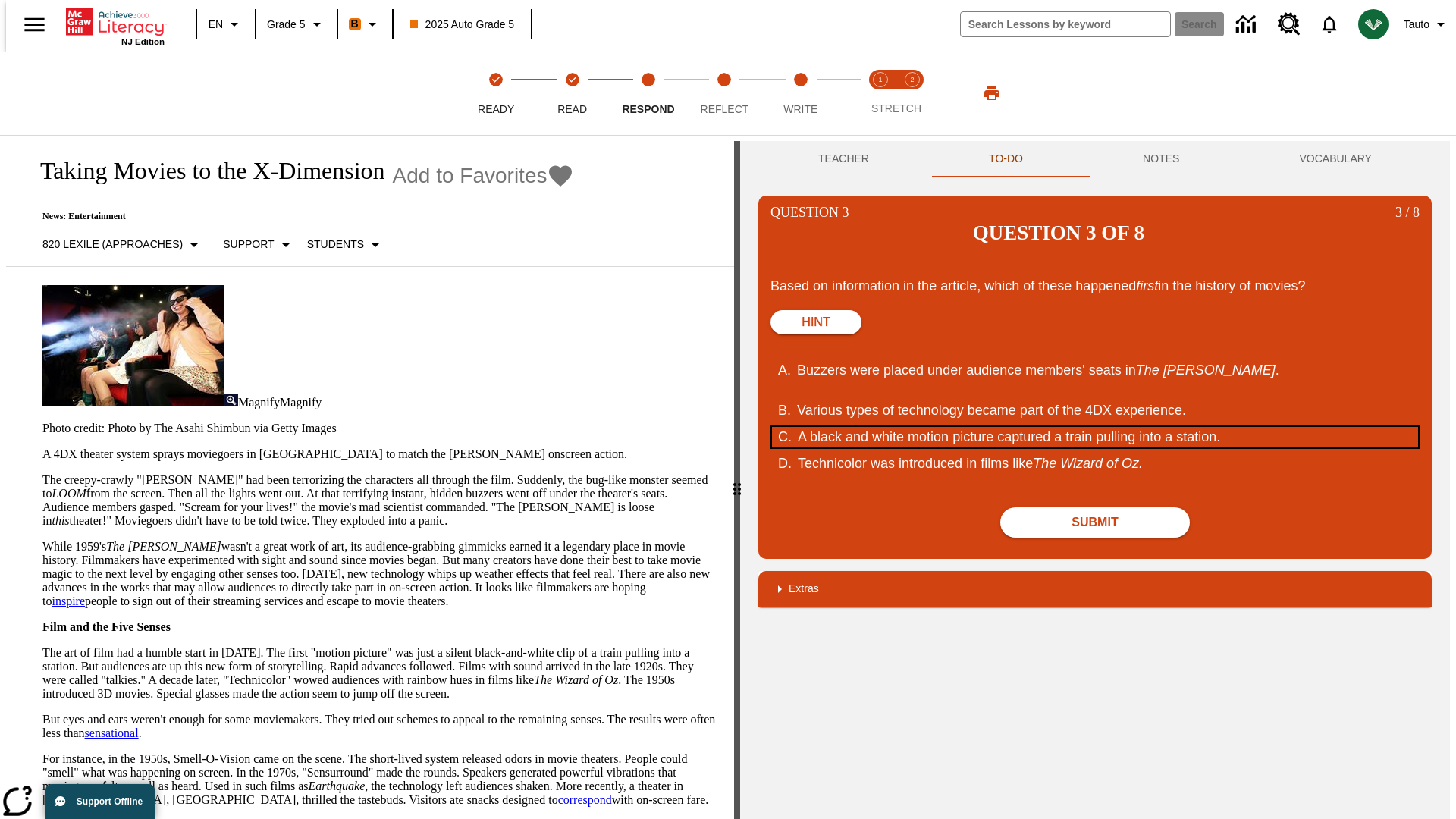
click at [1095, 427] on div "A black and white motion picture captured a train pulling into a station." at bounding box center [1086, 437] width 576 height 20
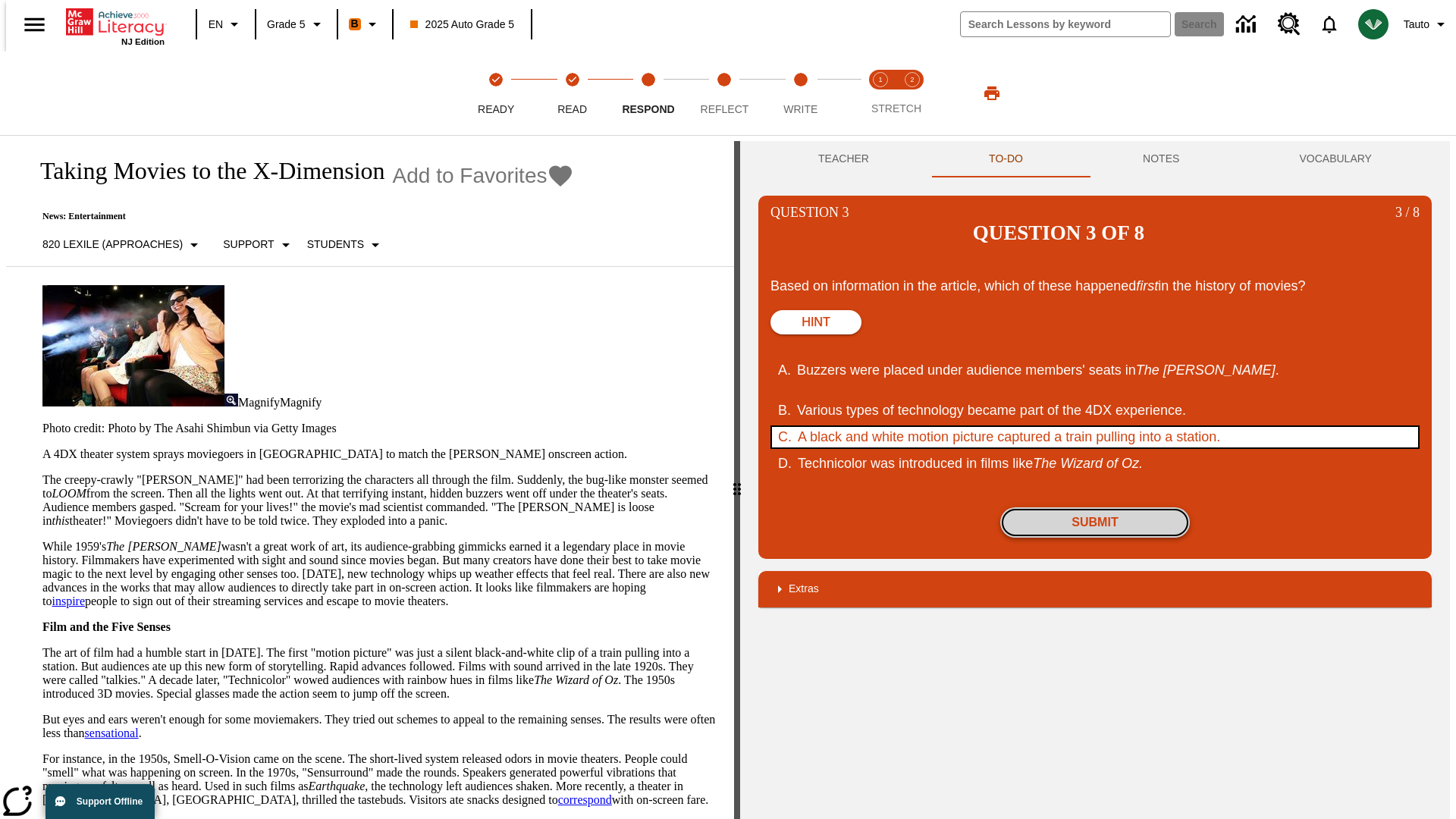
click at [1095, 507] on button "Submit" at bounding box center [1095, 521] width 189 height 30
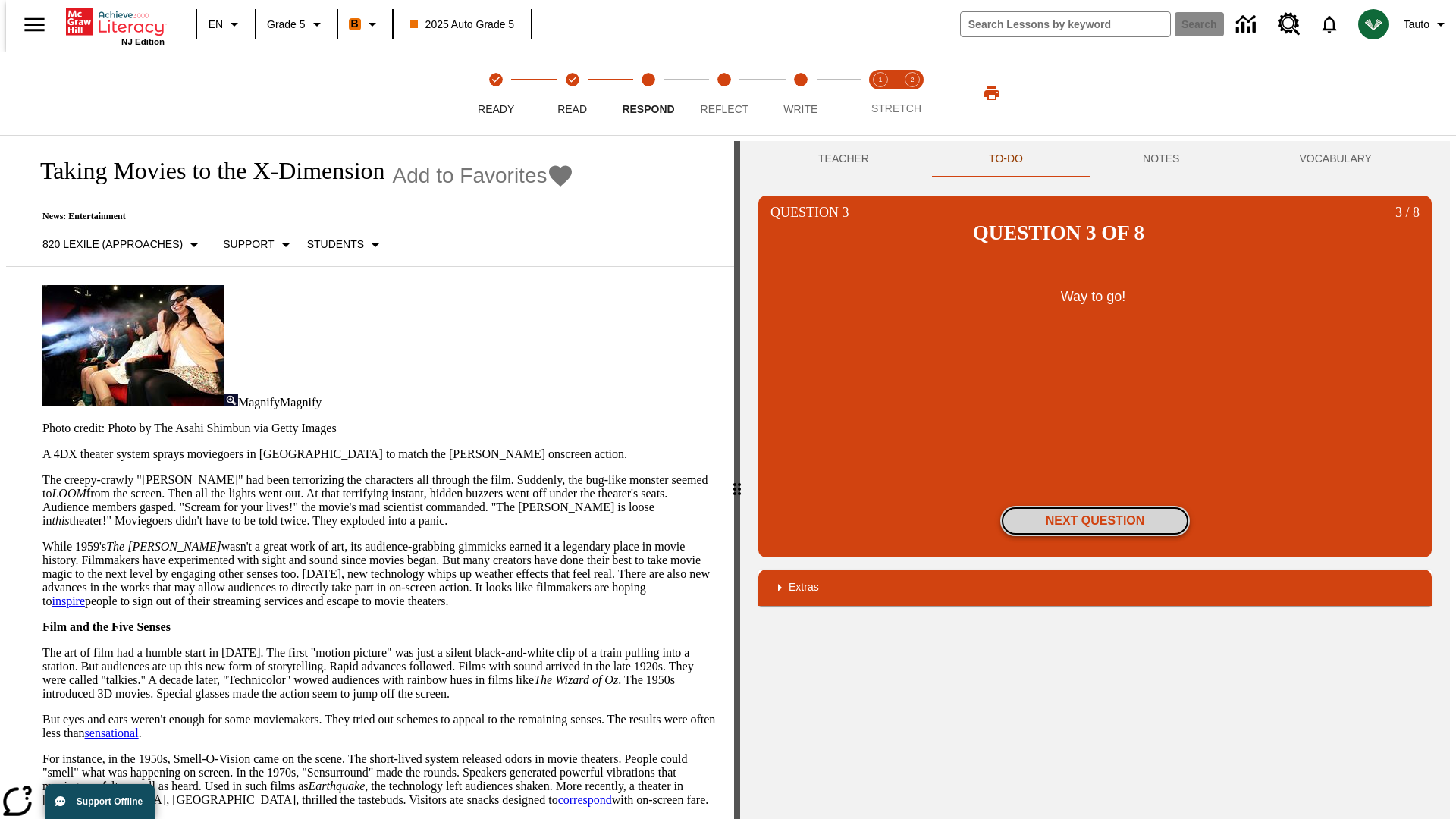
click at [1095, 506] on button "Next Question" at bounding box center [1095, 521] width 189 height 30
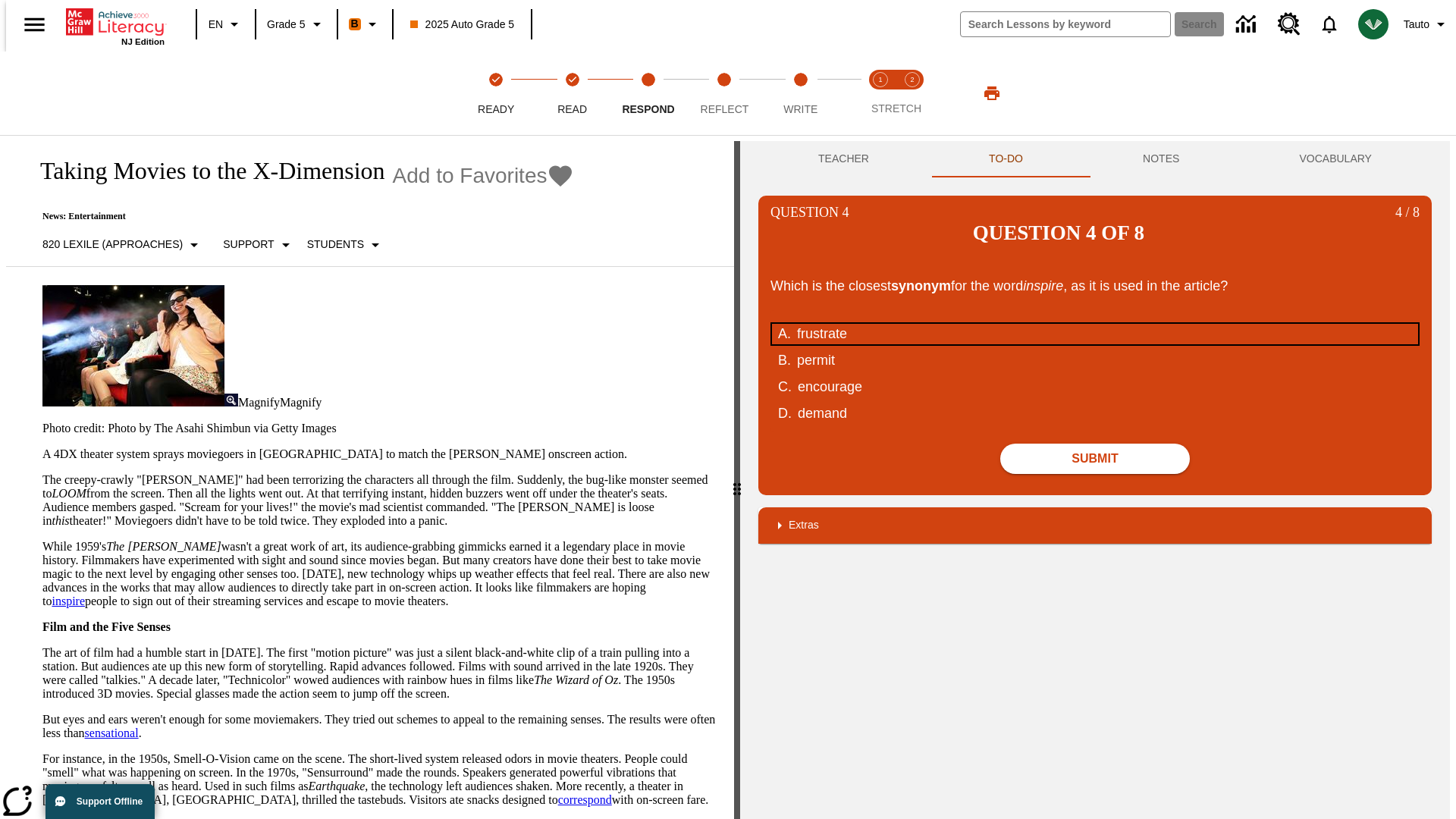
click at [1095, 324] on div "frustrate" at bounding box center [1085, 334] width 576 height 20
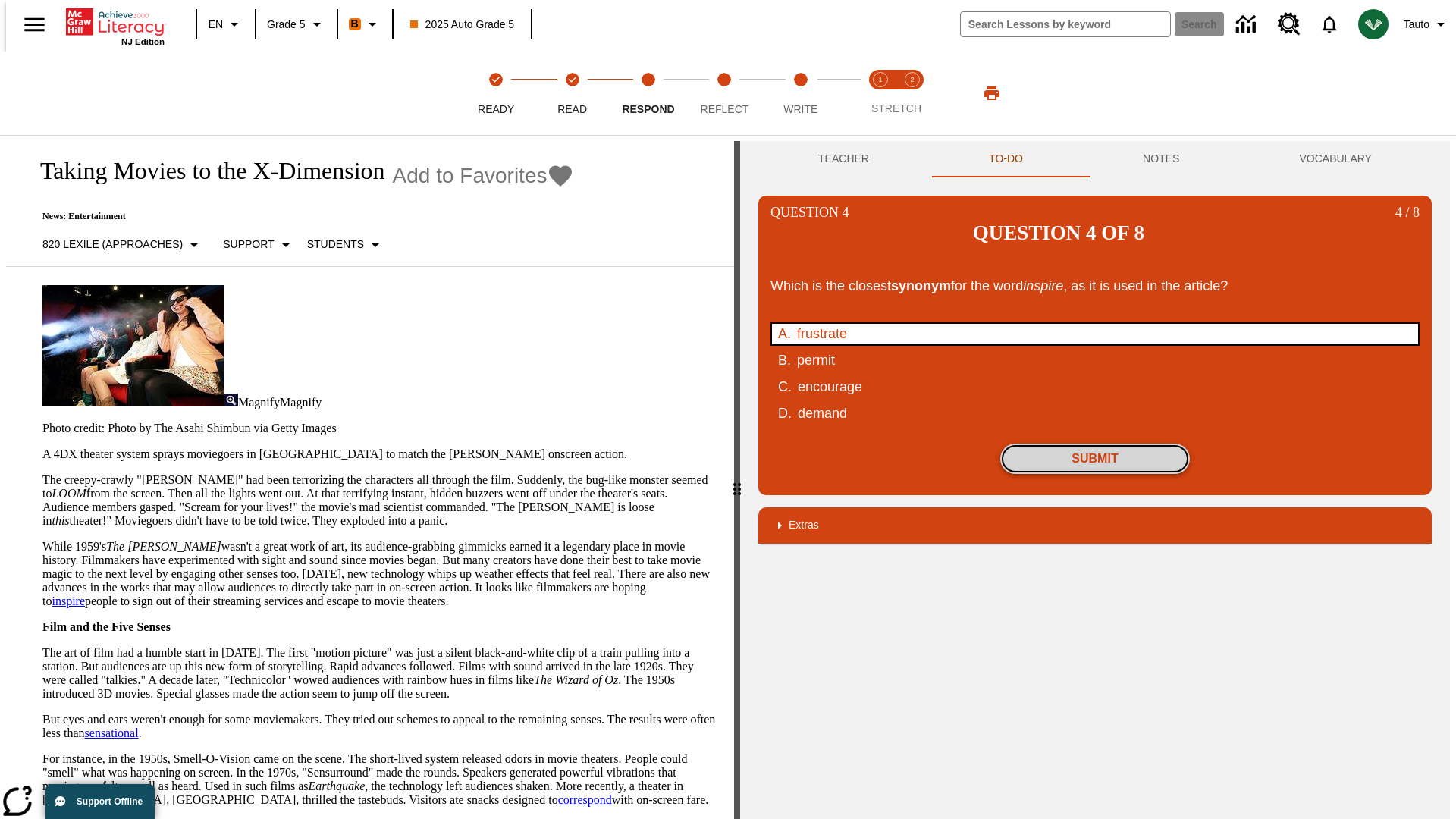
click at [1095, 443] on button "Submit" at bounding box center [1095, 458] width 189 height 30
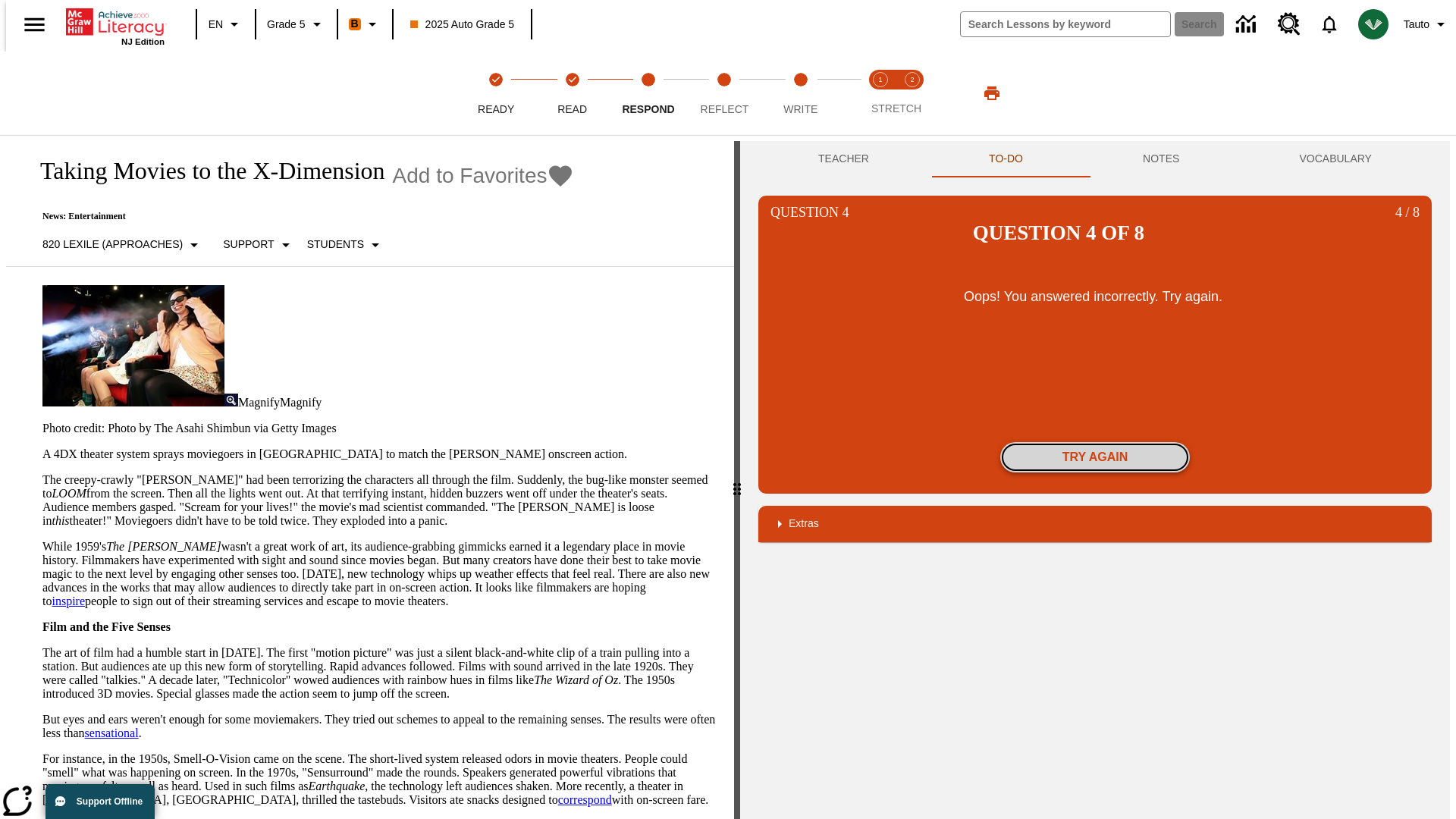
click at [1095, 442] on button "Try again" at bounding box center [1095, 457] width 189 height 30
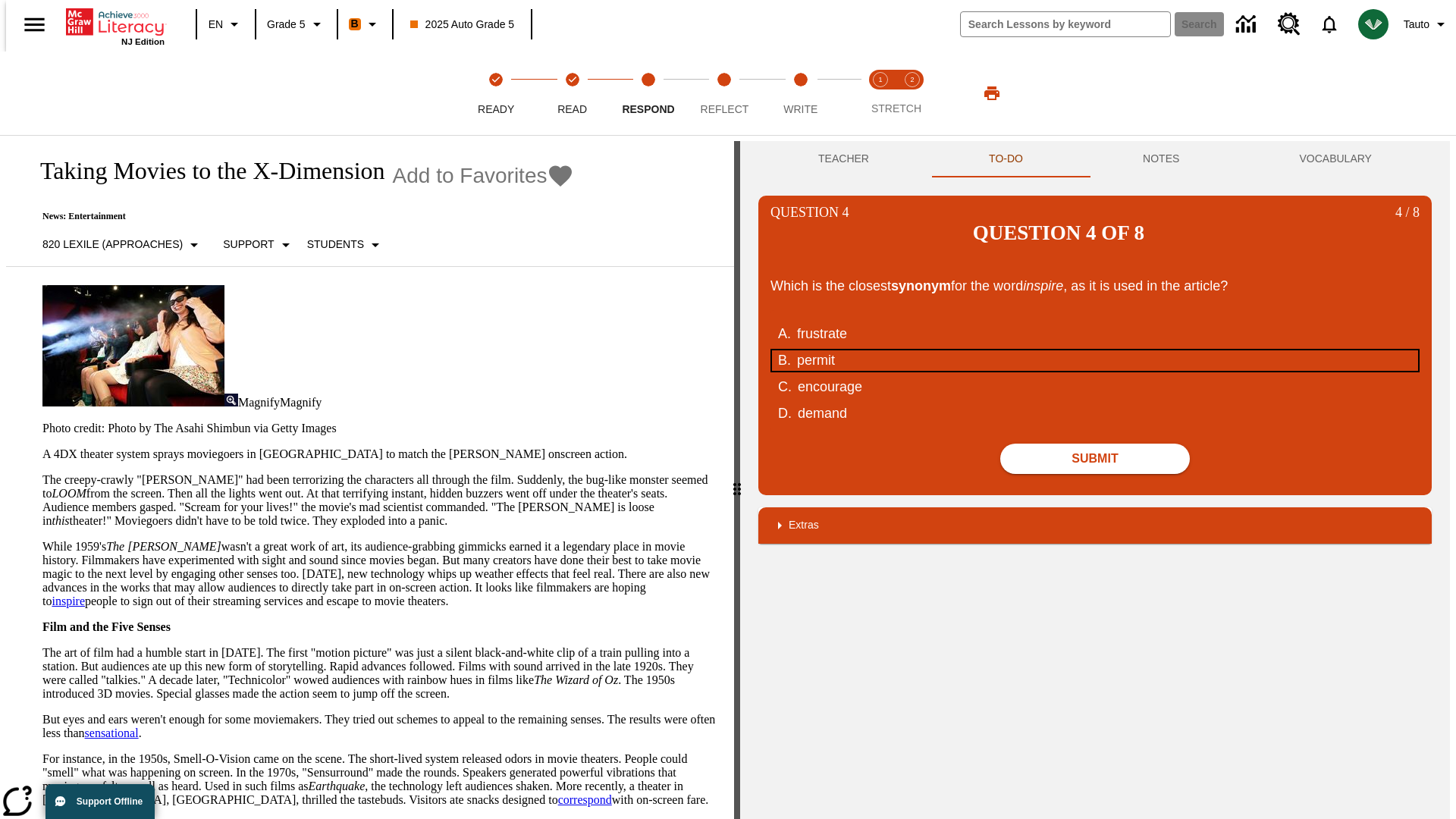
click at [1095, 350] on div "permit" at bounding box center [1085, 360] width 576 height 20
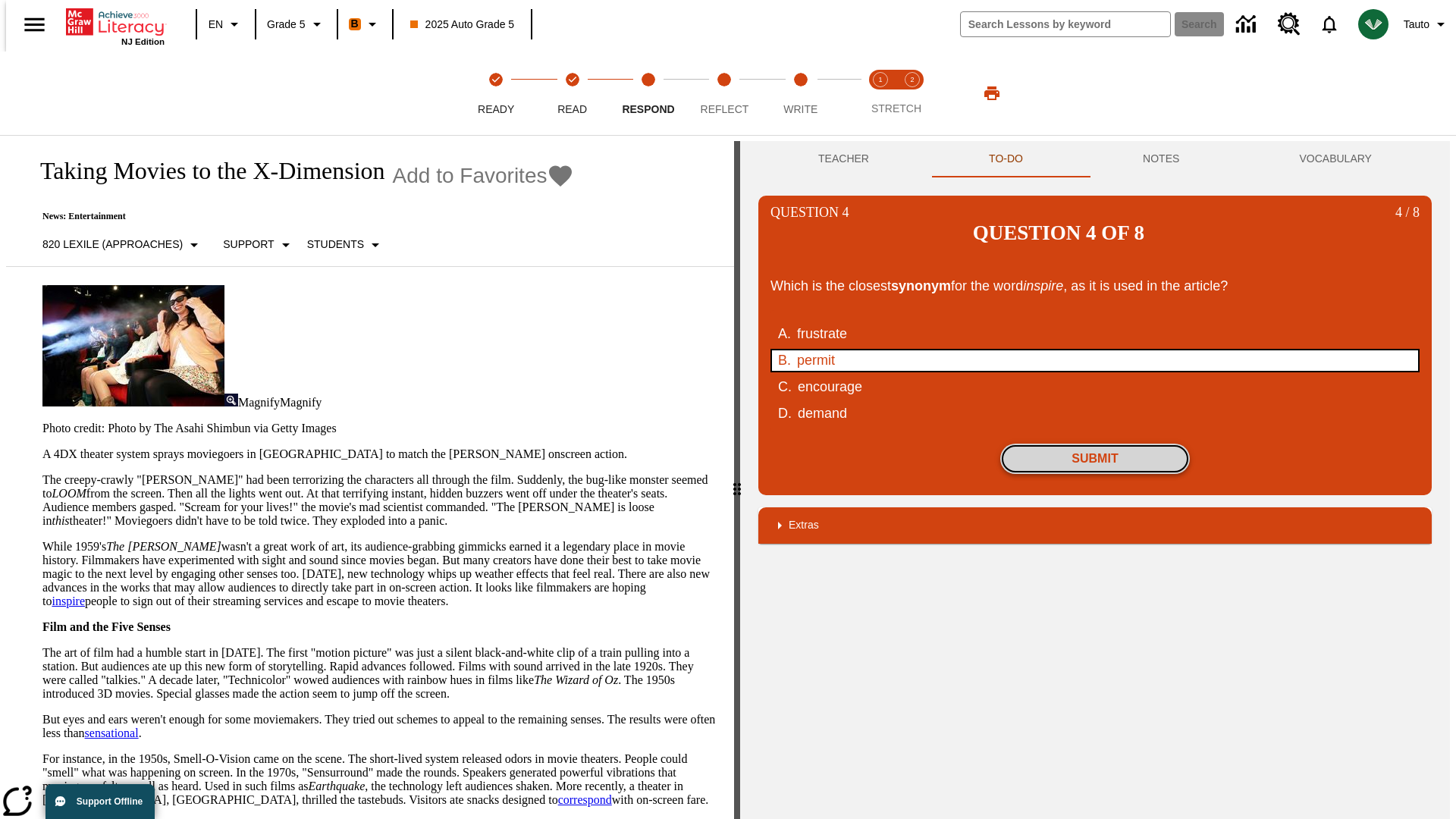
click at [1095, 443] on button "Submit" at bounding box center [1095, 458] width 189 height 30
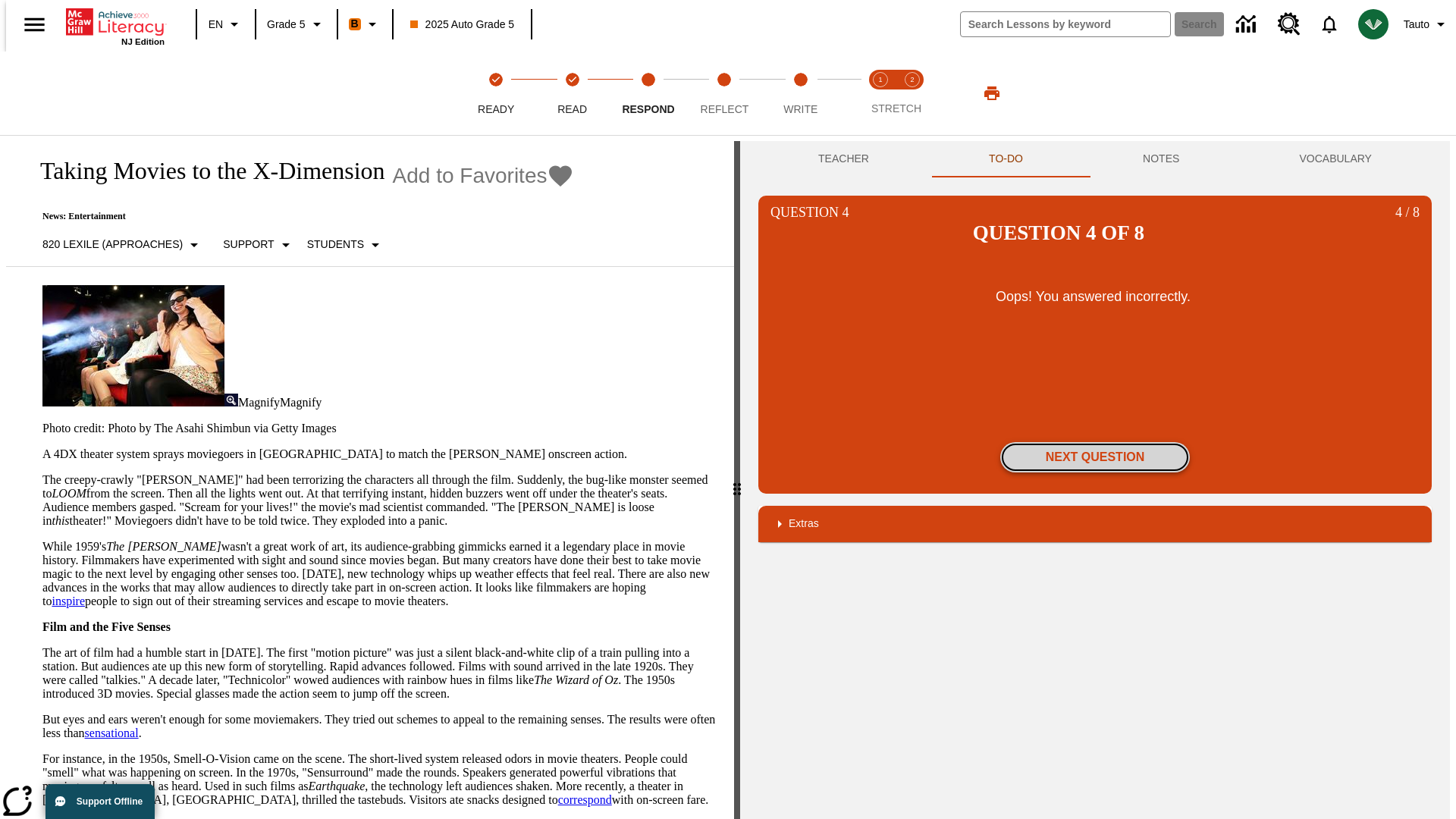
click at [1095, 442] on button "Next Question" at bounding box center [1095, 457] width 189 height 30
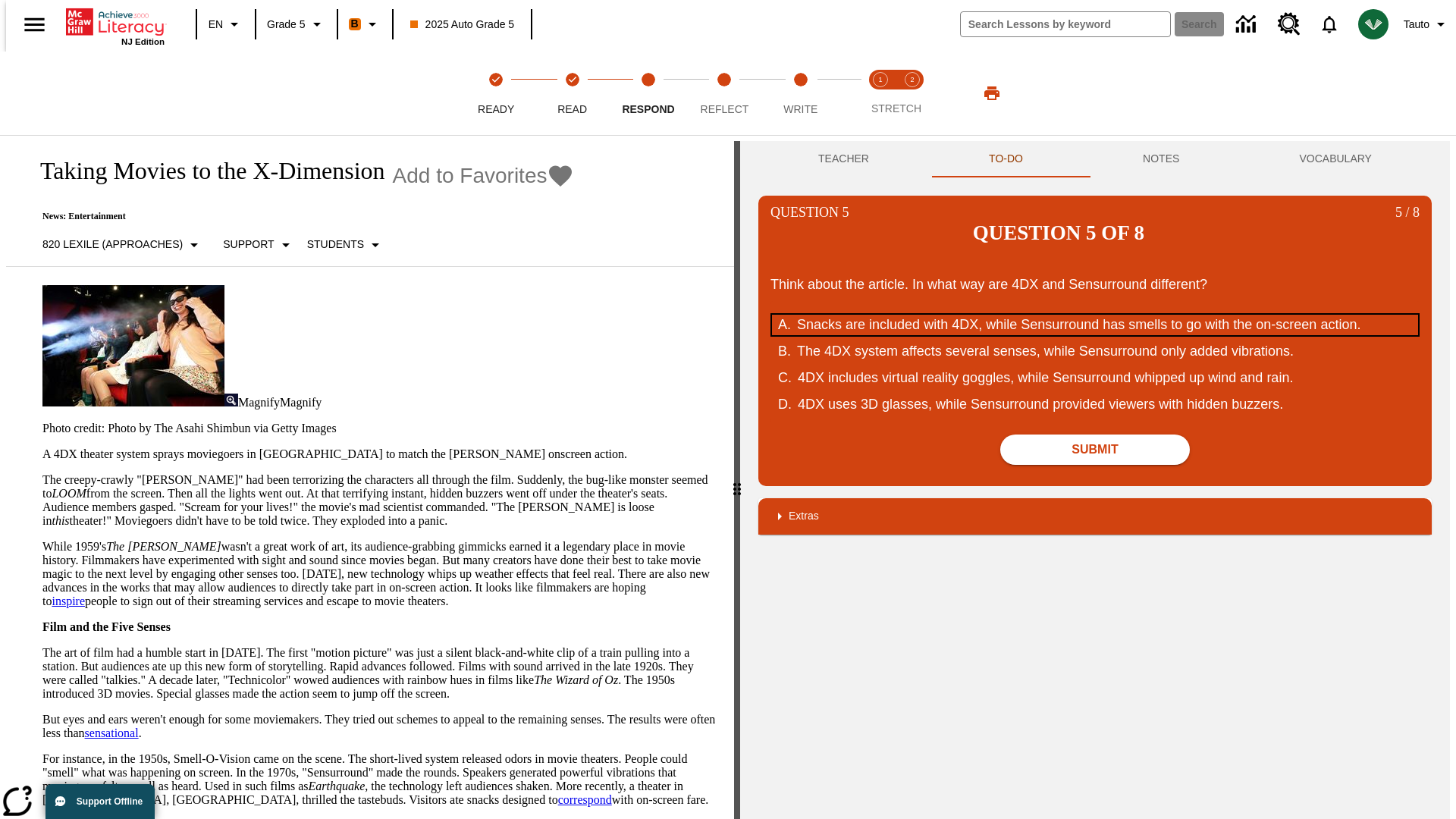
click at [1095, 315] on div "Snacks are included with 4DX, while Sensurround has smells to go with the on-sc…" at bounding box center [1085, 325] width 576 height 20
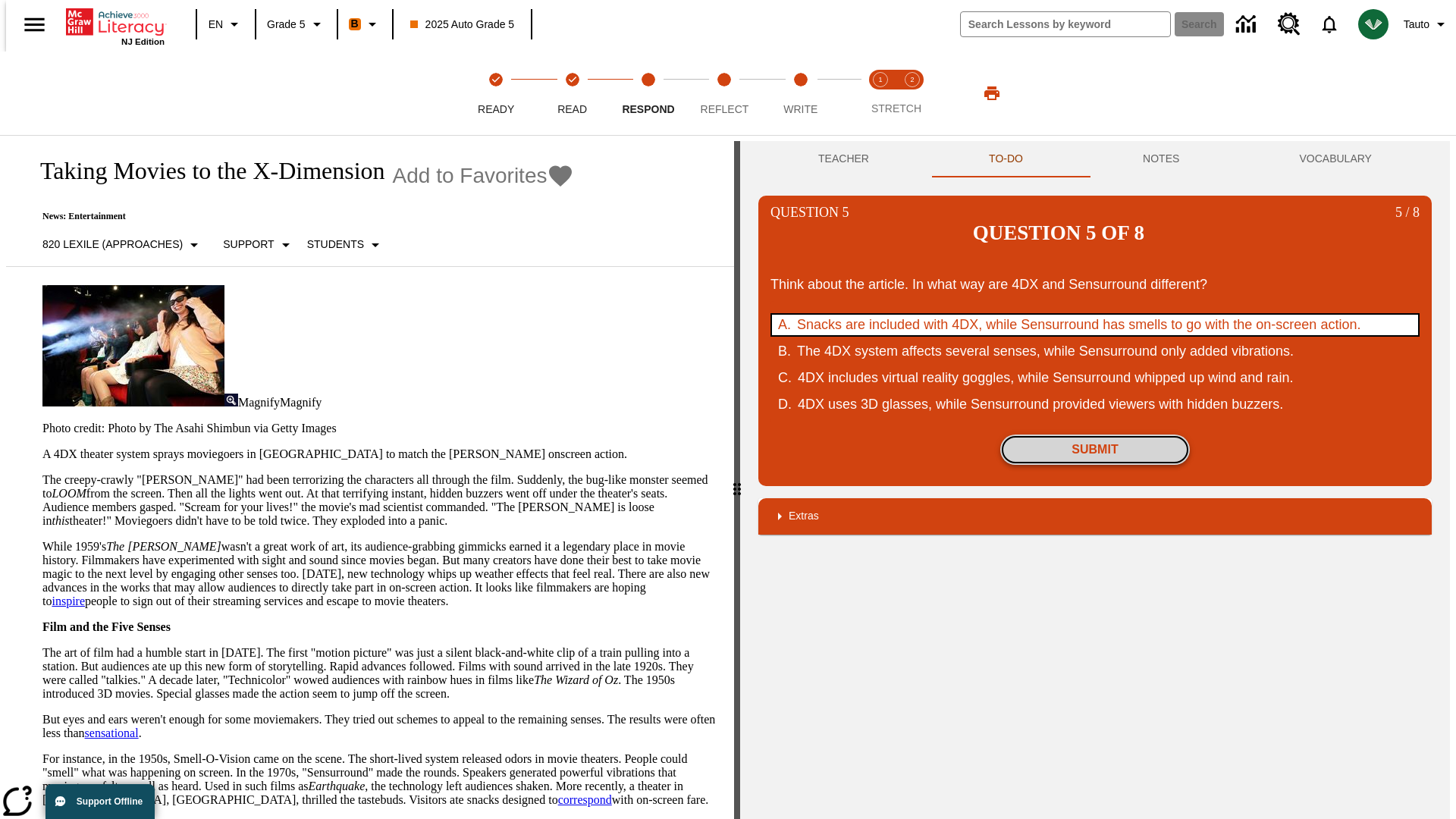
click at [1095, 434] on button "Submit" at bounding box center [1095, 449] width 189 height 30
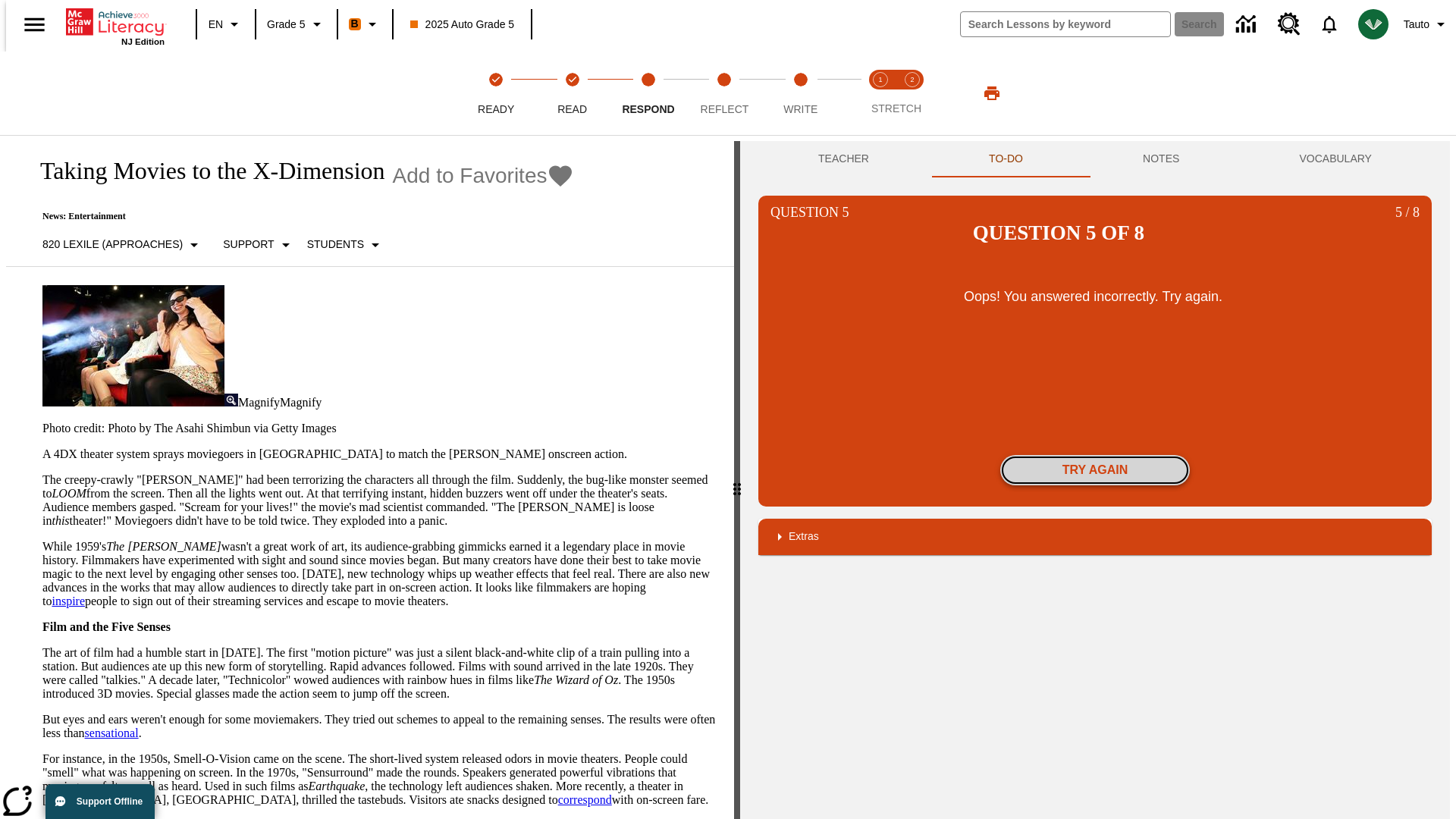
click at [1095, 455] on button "Try again" at bounding box center [1095, 470] width 189 height 30
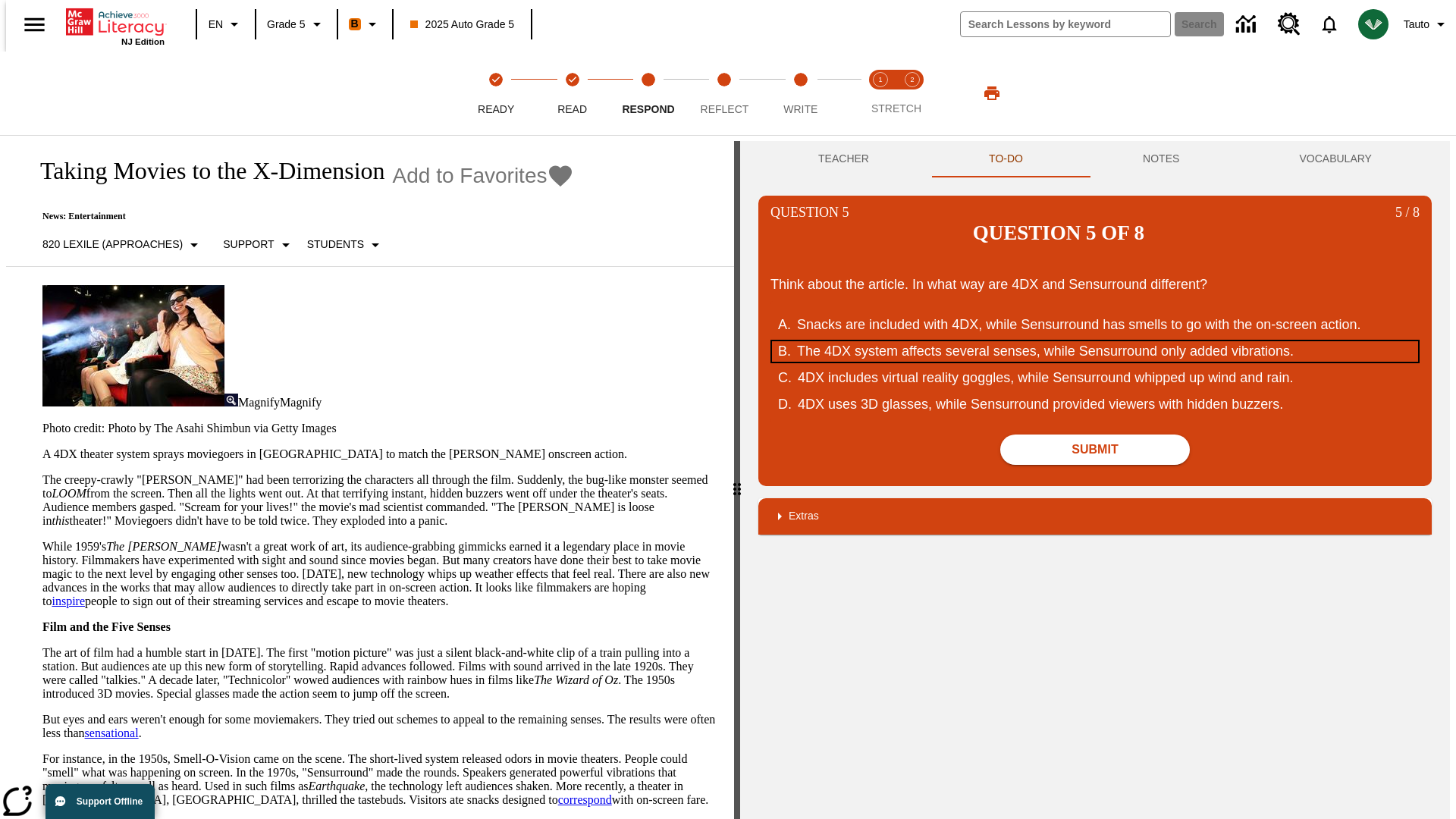
click at [1095, 341] on div "The 4DX system affects several senses, while Sensurround only added vibrations." at bounding box center [1085, 351] width 576 height 20
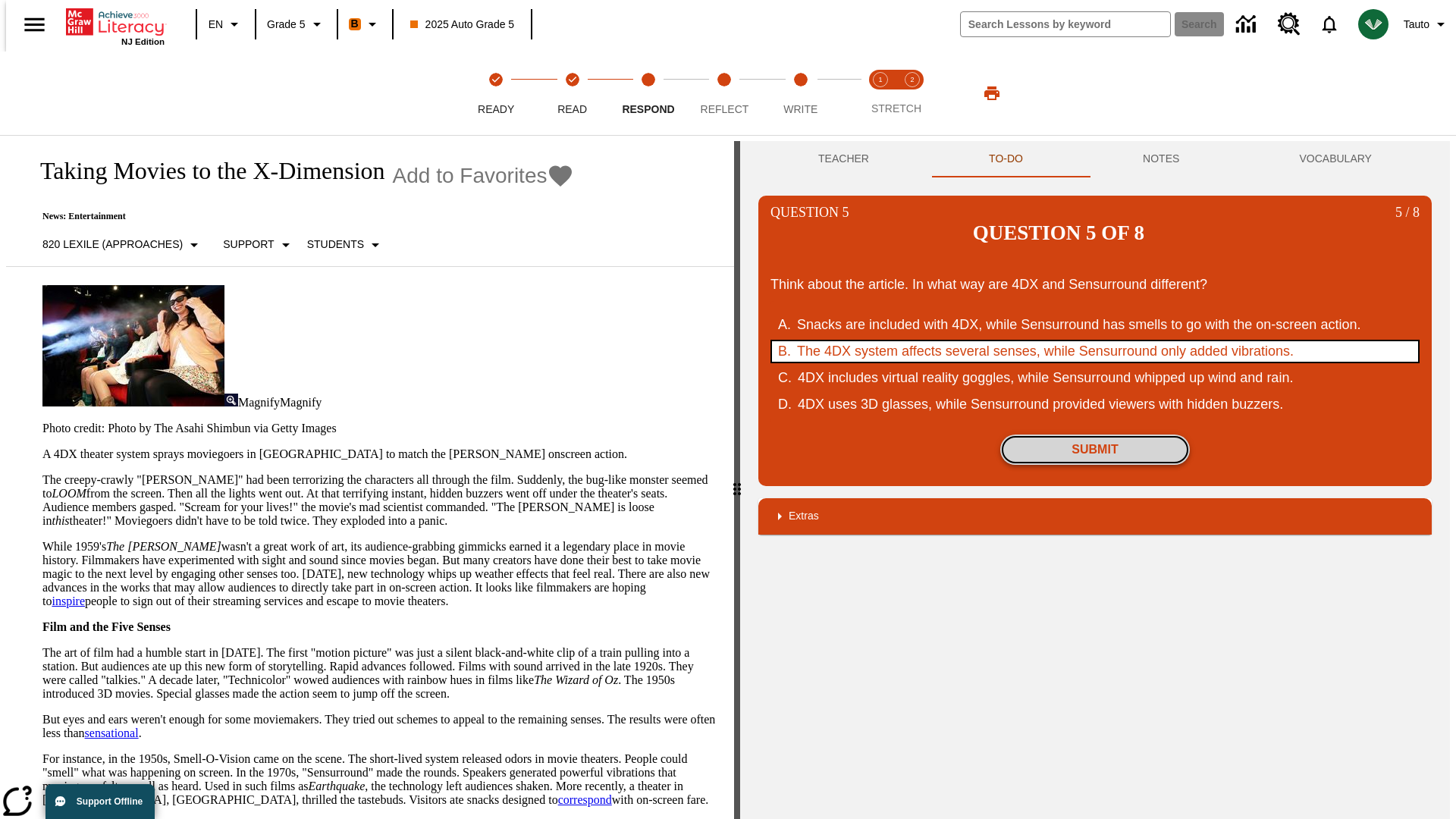
click at [1095, 434] on button "Submit" at bounding box center [1095, 449] width 189 height 30
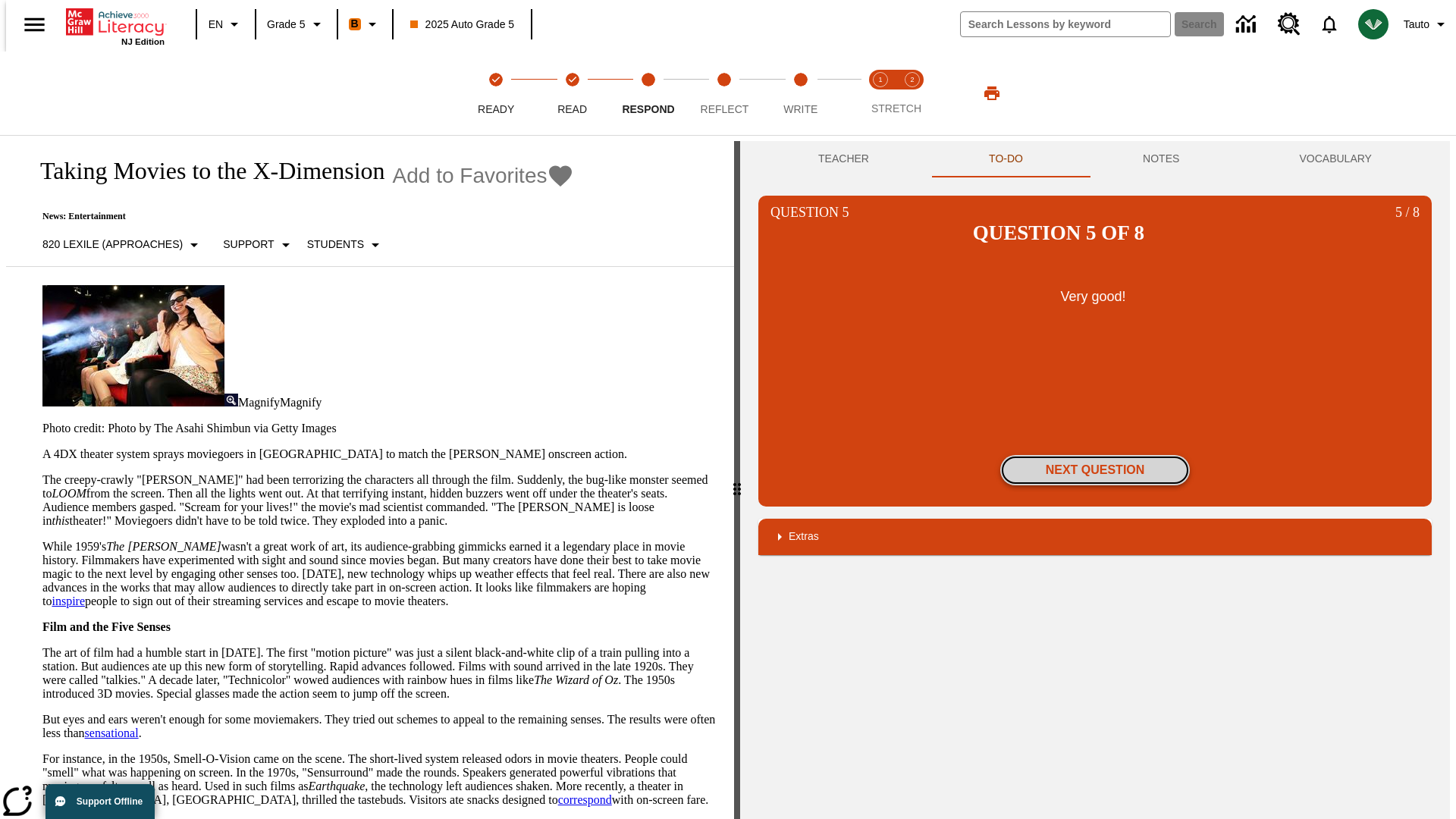
click at [1095, 455] on button "Next Question" at bounding box center [1095, 470] width 189 height 30
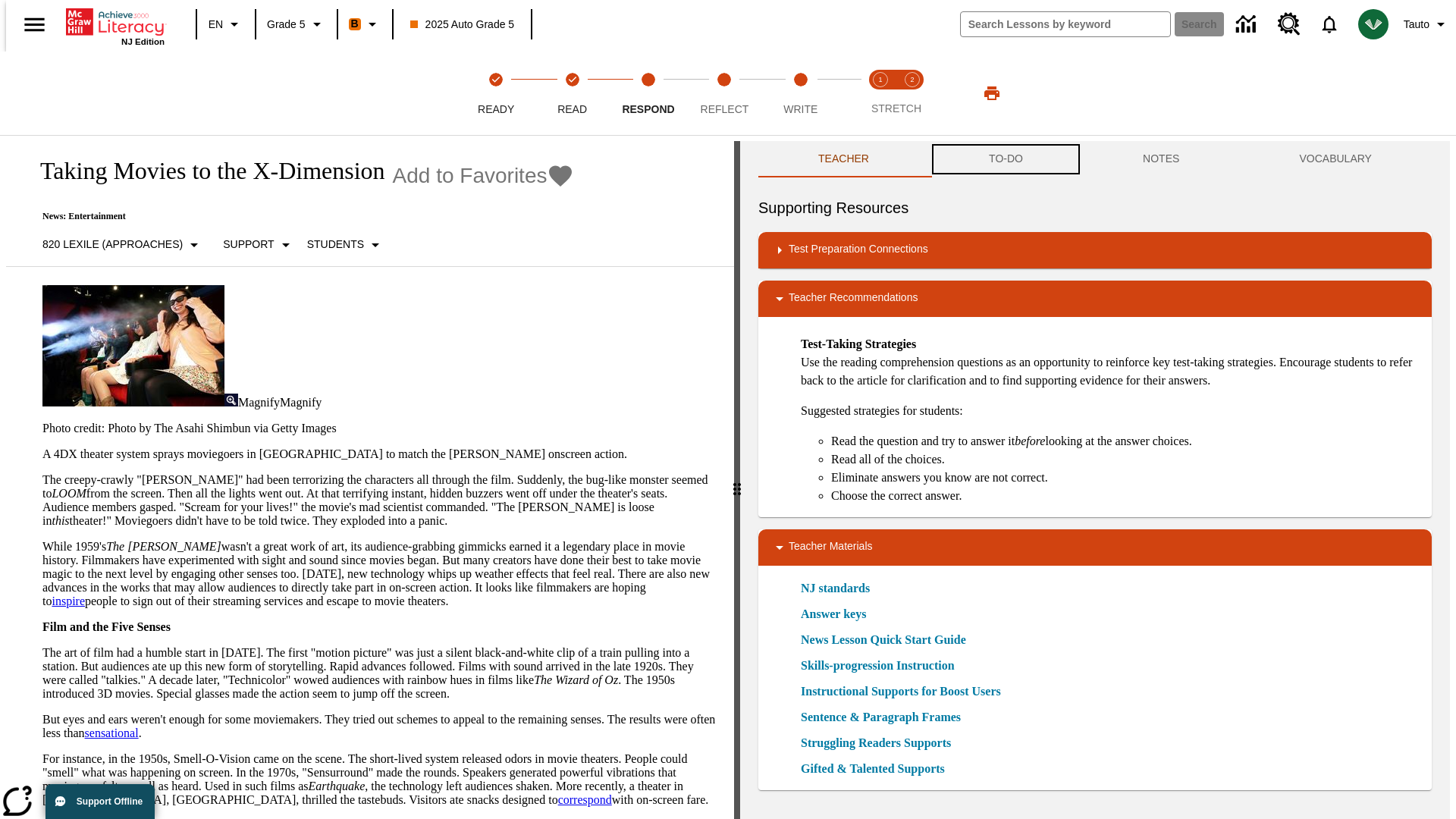
click at [1005, 159] on button "TO-DO" at bounding box center [1006, 159] width 154 height 36
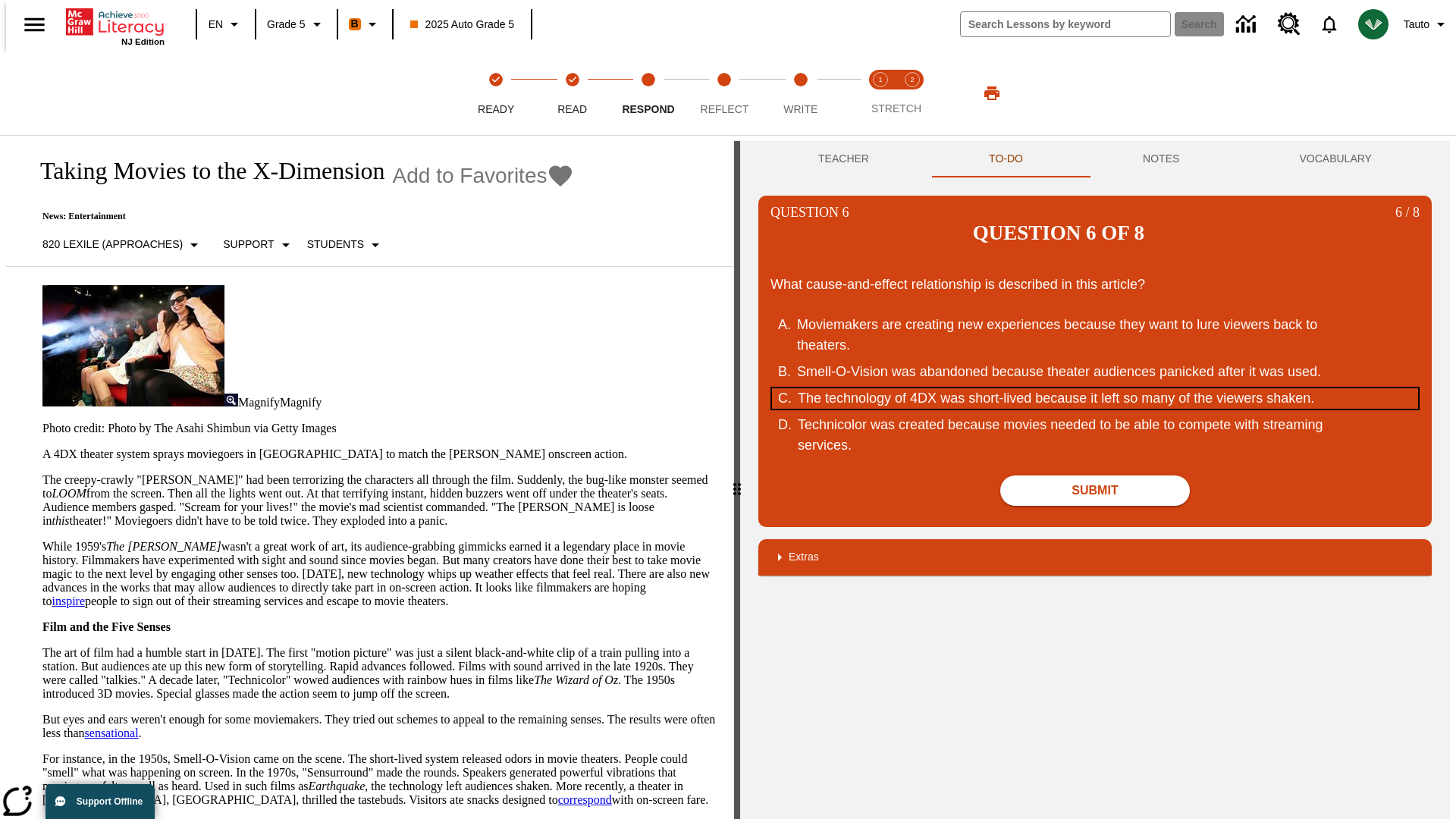
click at [1095, 389] on div "The technology of 4DX was short-lived because it left so many of the viewers sh…" at bounding box center [1086, 399] width 576 height 20
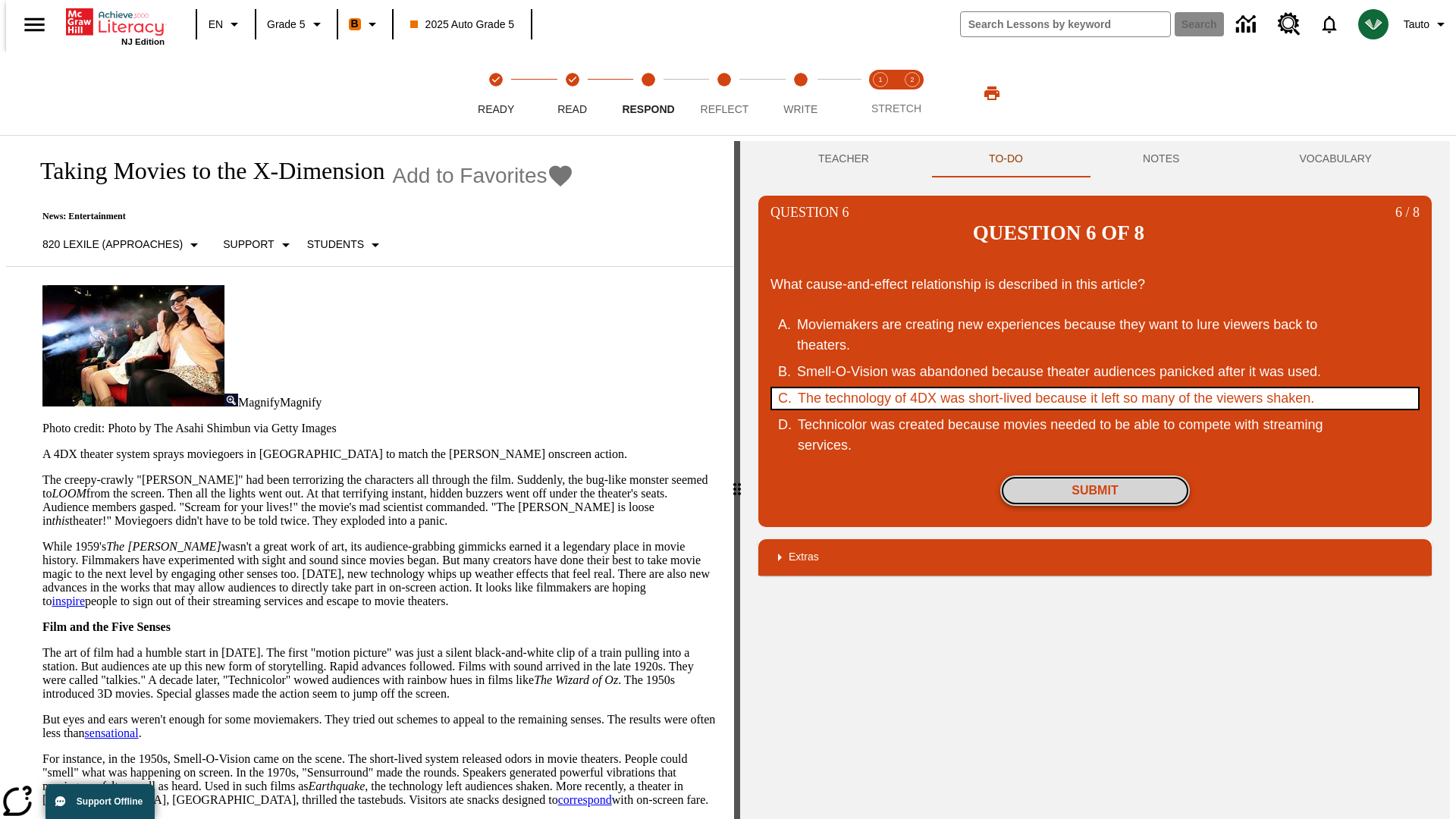
click at [1095, 475] on button "Submit" at bounding box center [1095, 490] width 189 height 30
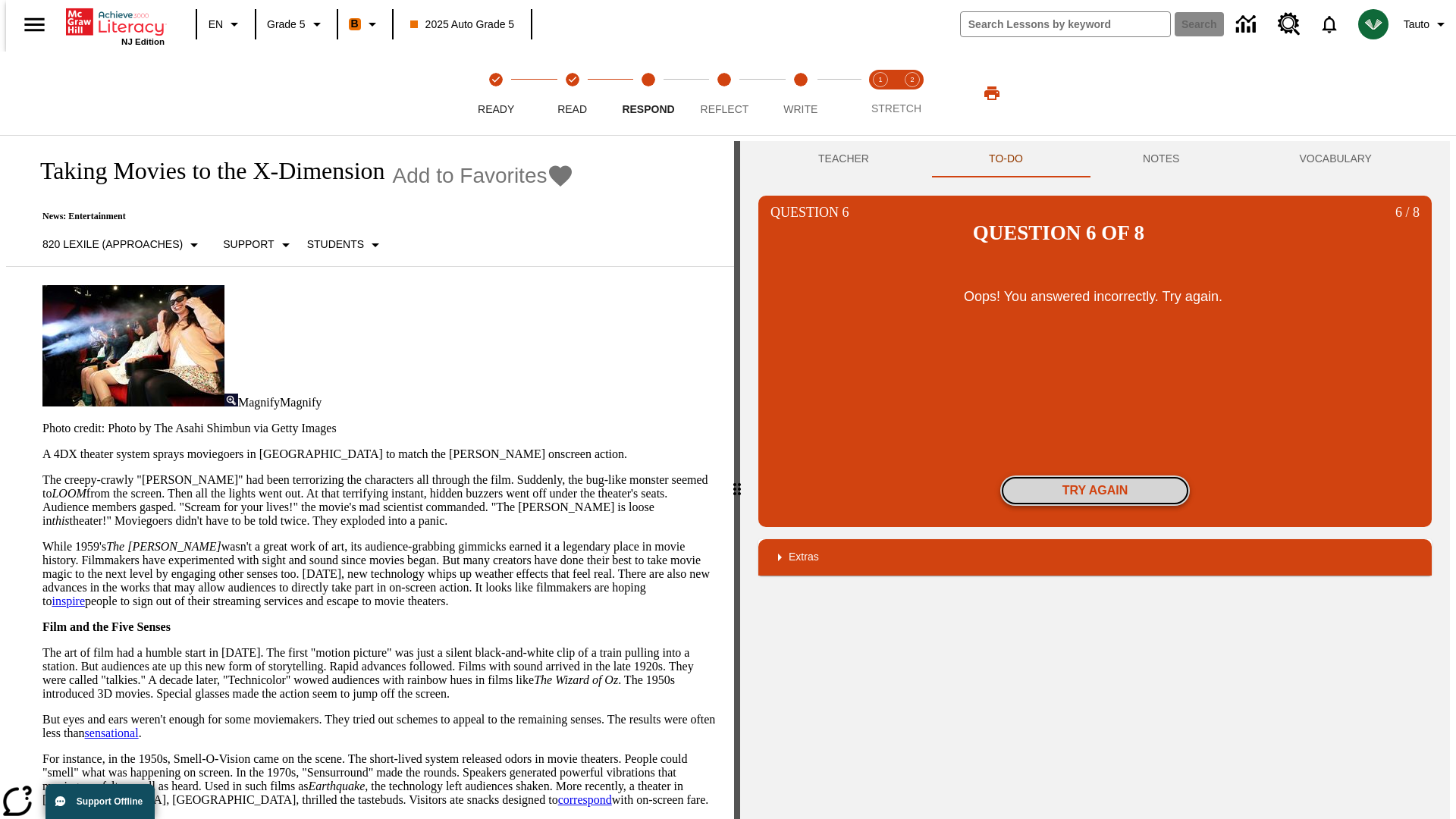
click at [1095, 475] on button "Try again" at bounding box center [1095, 490] width 189 height 30
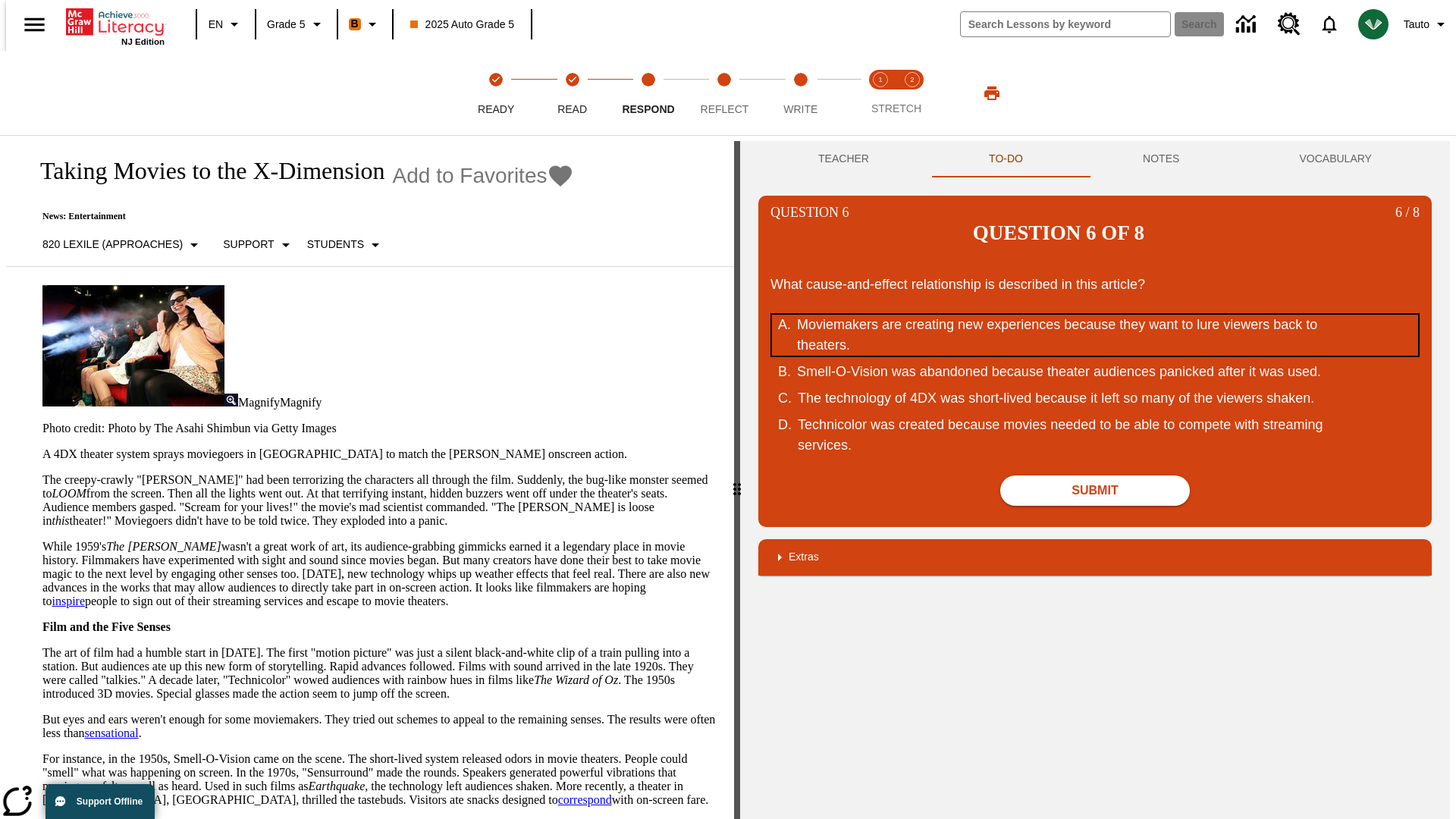
click at [1095, 315] on div "Moviemakers are creating new experiences because they want to lure viewers back…" at bounding box center [1085, 335] width 576 height 41
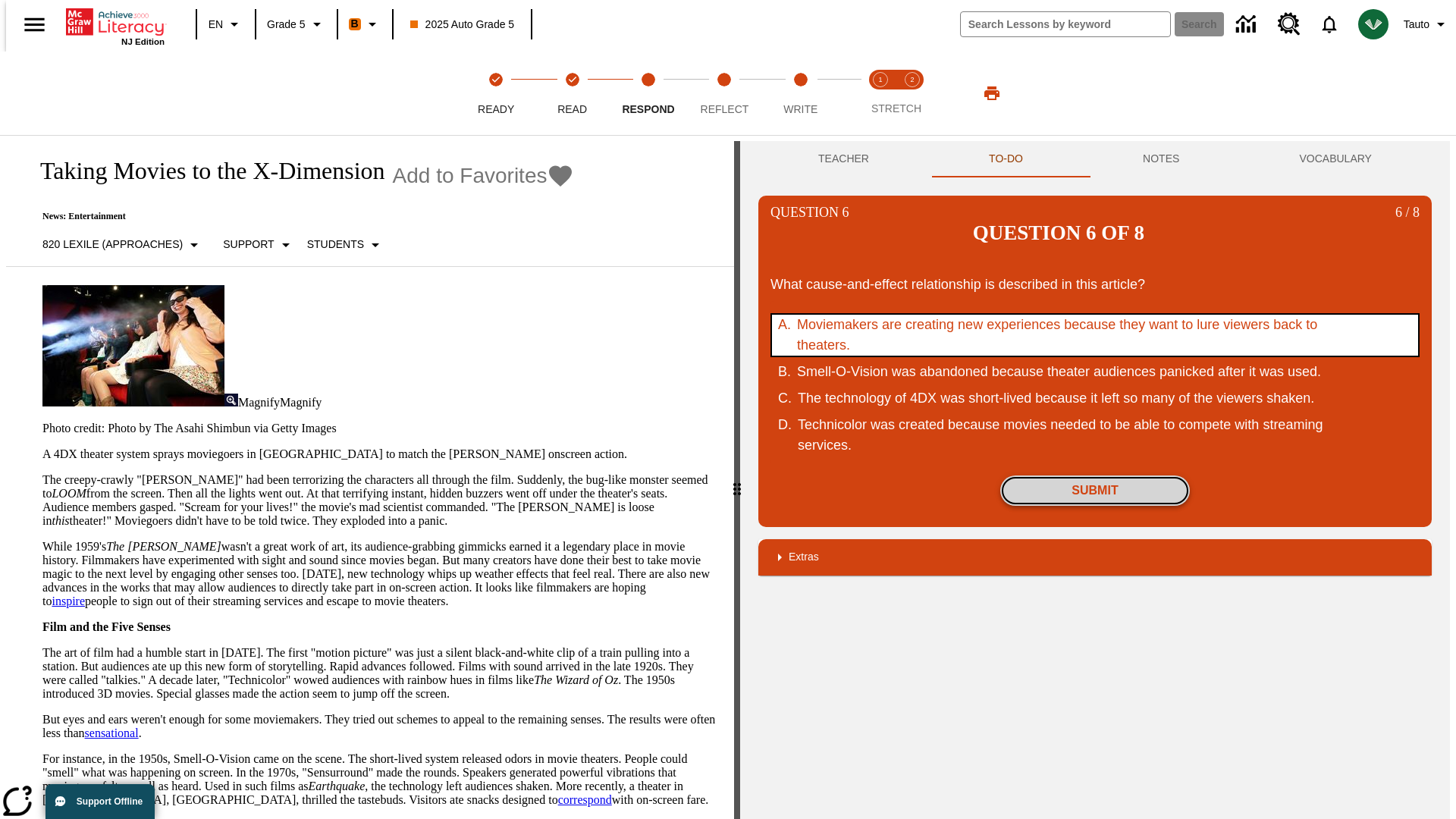
click at [1095, 475] on button "Submit" at bounding box center [1095, 490] width 189 height 30
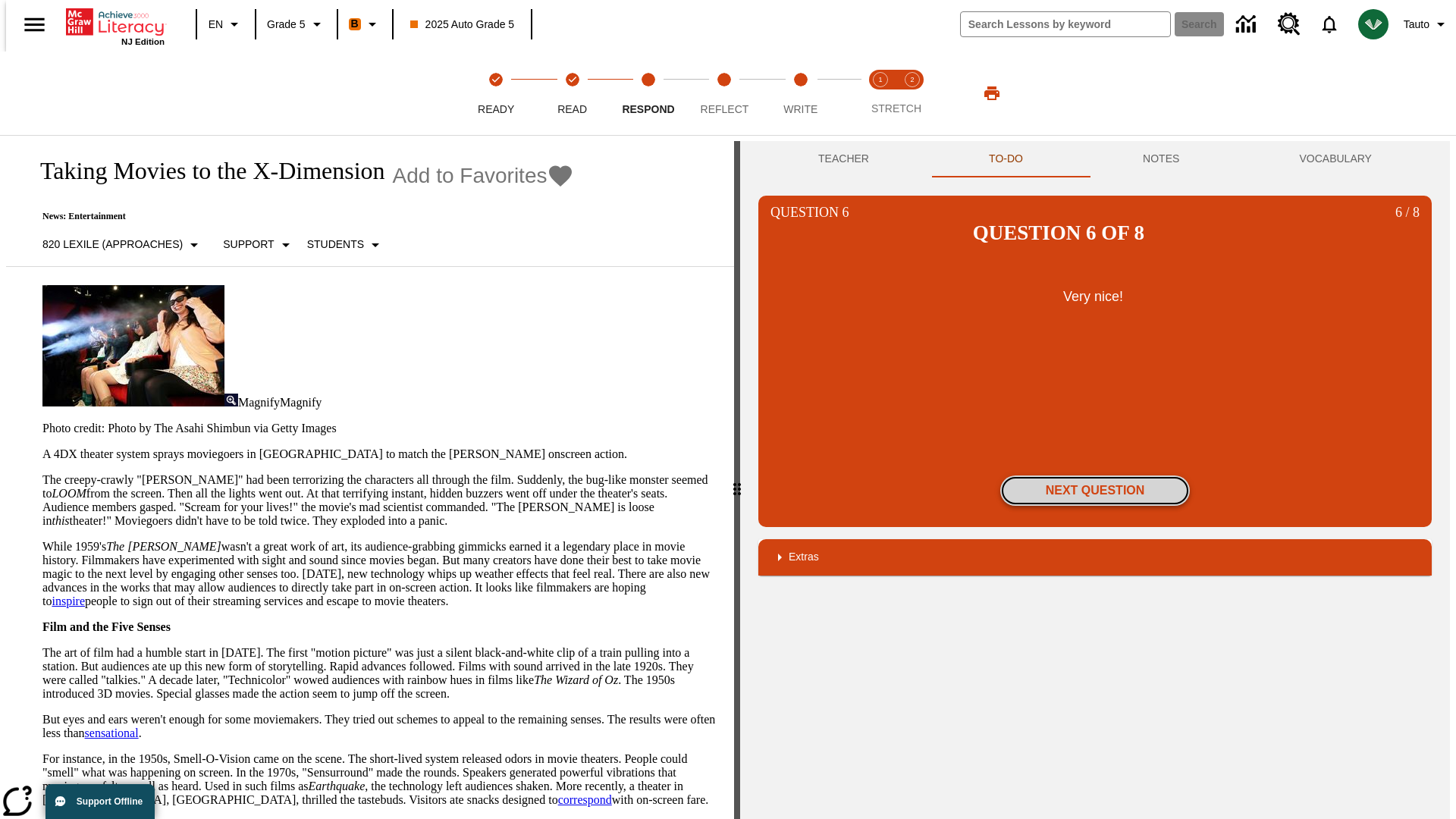
click at [1095, 475] on button "Next Question" at bounding box center [1095, 490] width 189 height 30
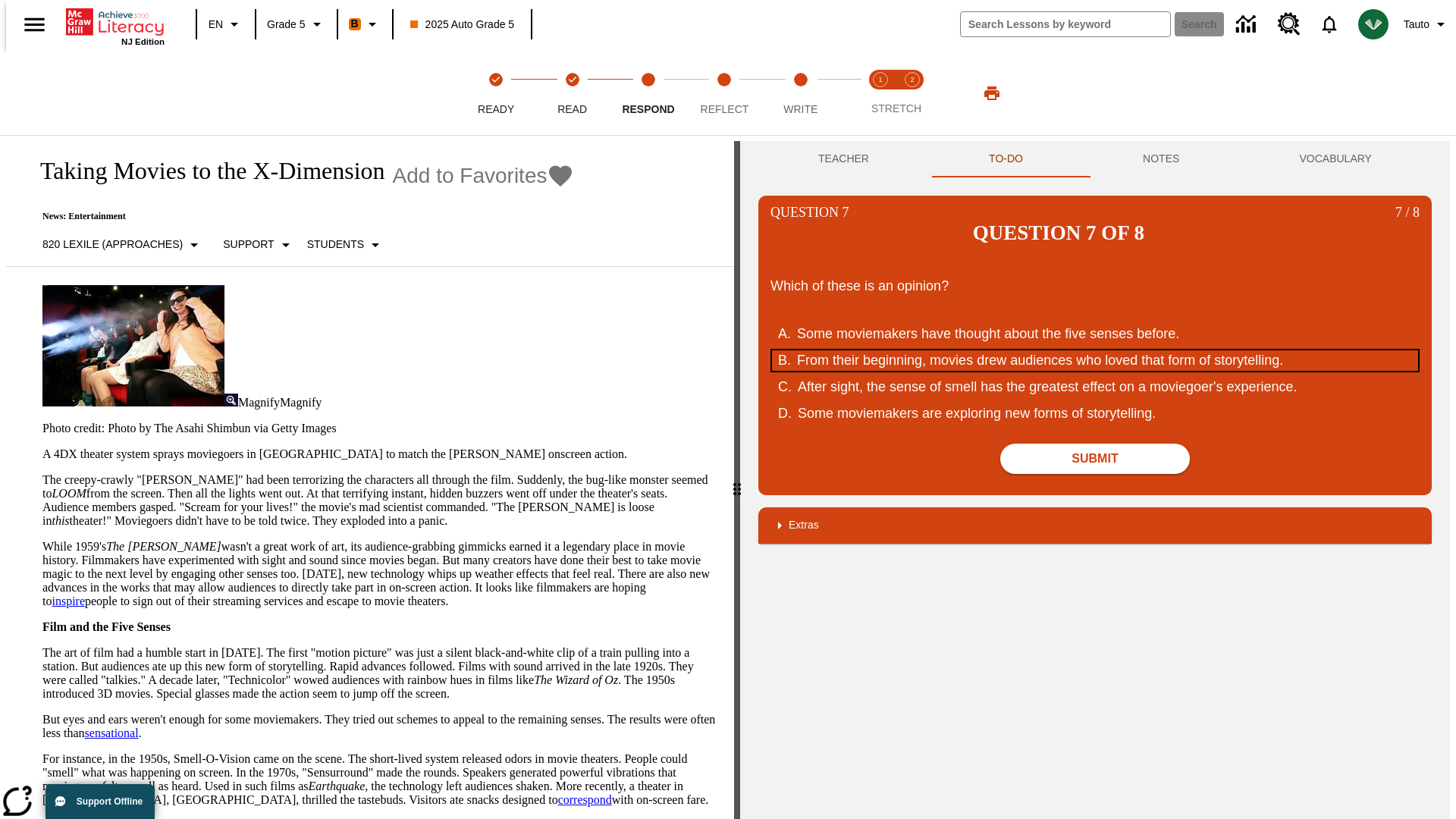
click at [1095, 350] on div "From their beginning, movies drew audiences who loved that form of storytelling." at bounding box center [1085, 360] width 576 height 20
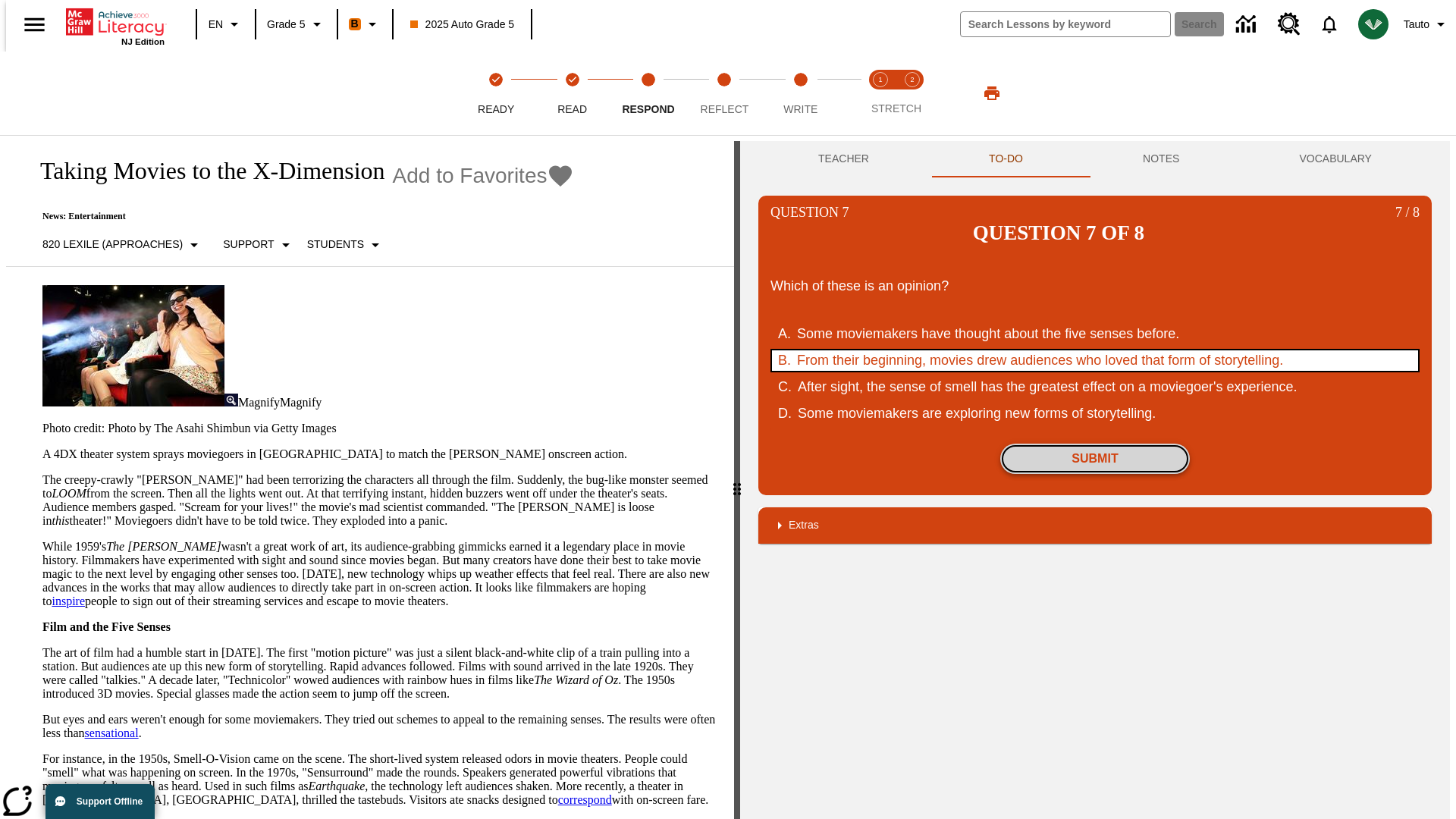
click at [1095, 443] on button "Submit" at bounding box center [1095, 458] width 189 height 30
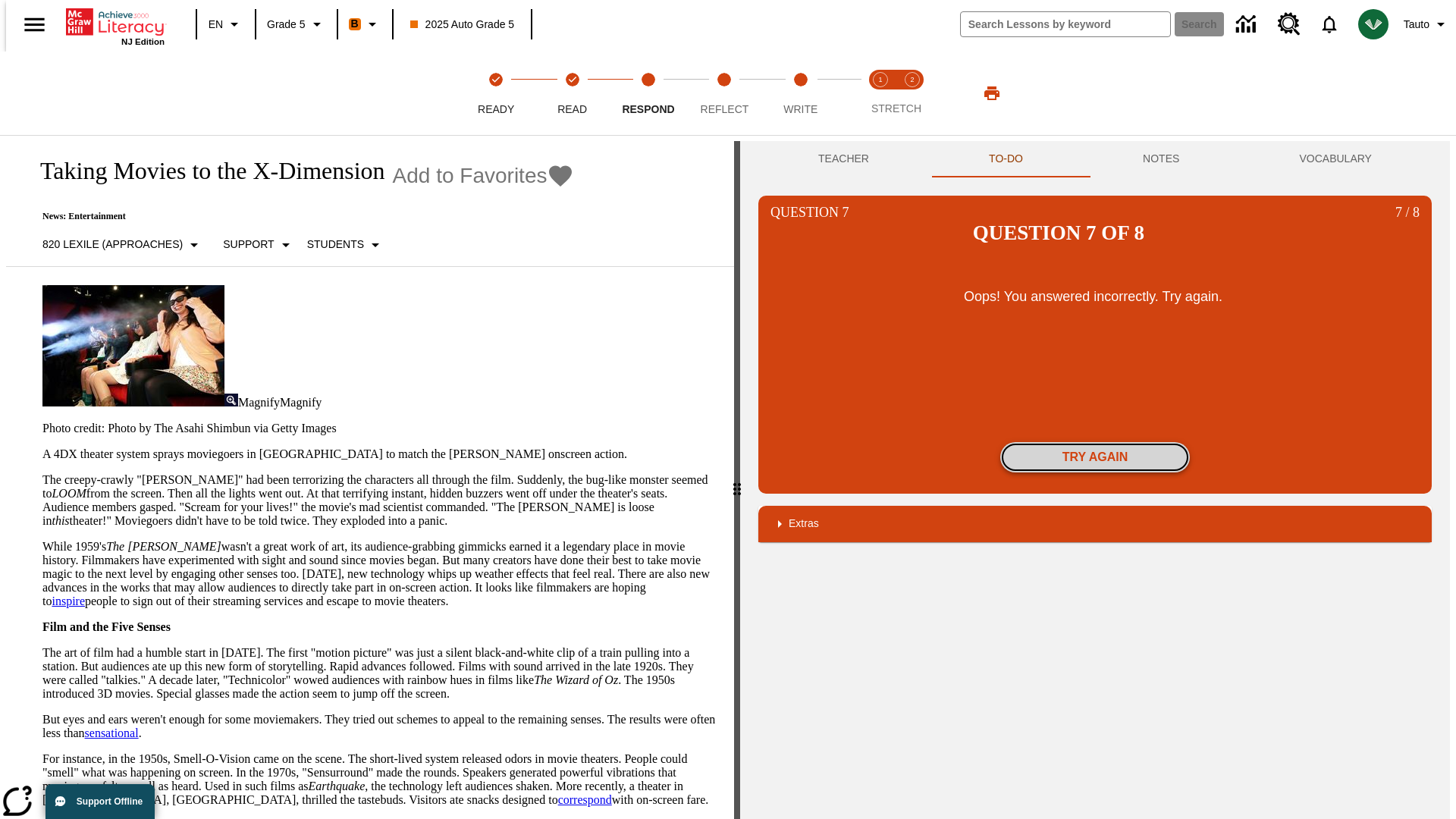
click at [1095, 442] on button "Try again" at bounding box center [1095, 457] width 189 height 30
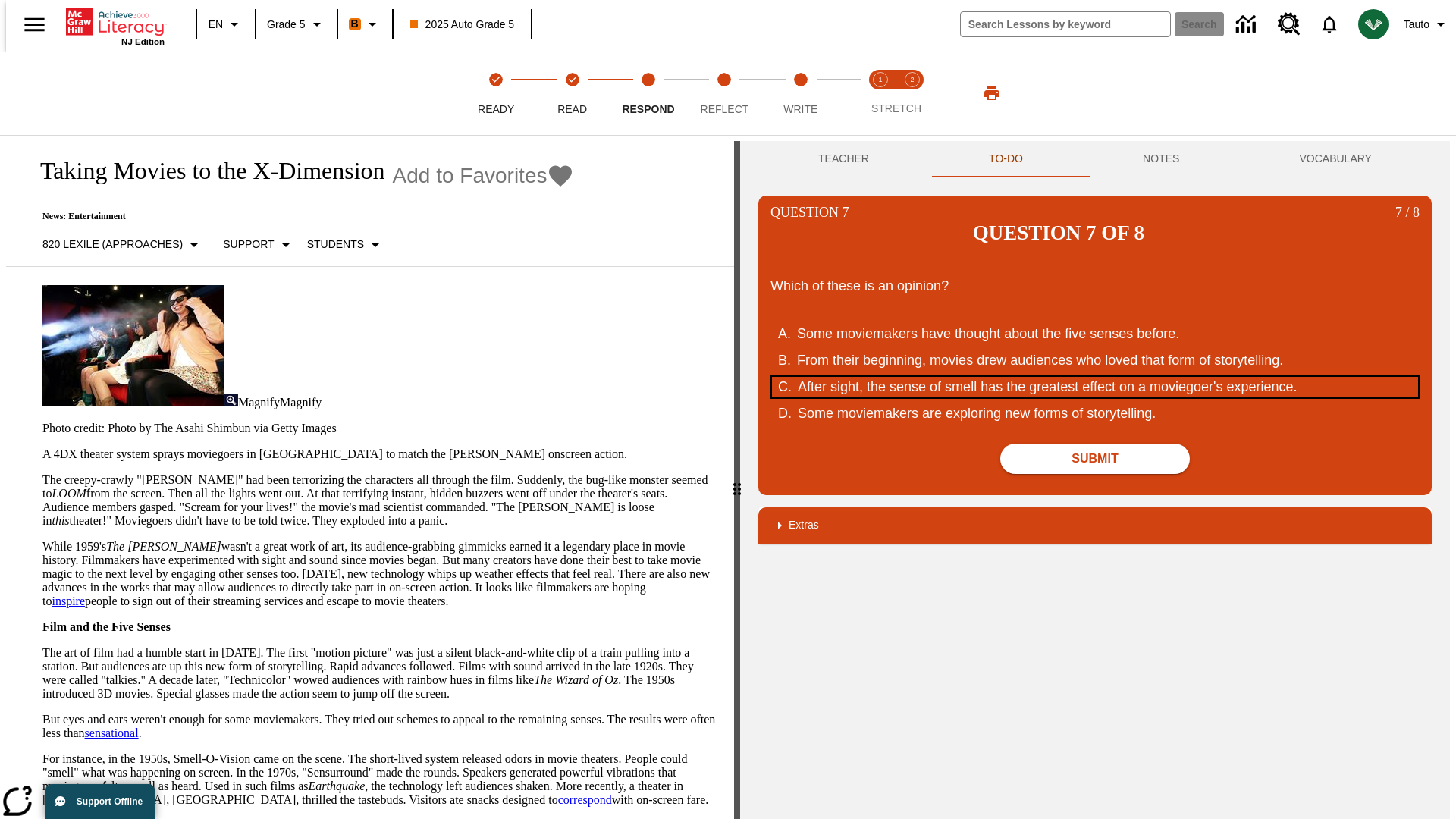
click at [1095, 377] on div "After sight, the sense of smell has the greatest effect on a moviegoer's experi…" at bounding box center [1086, 387] width 576 height 20
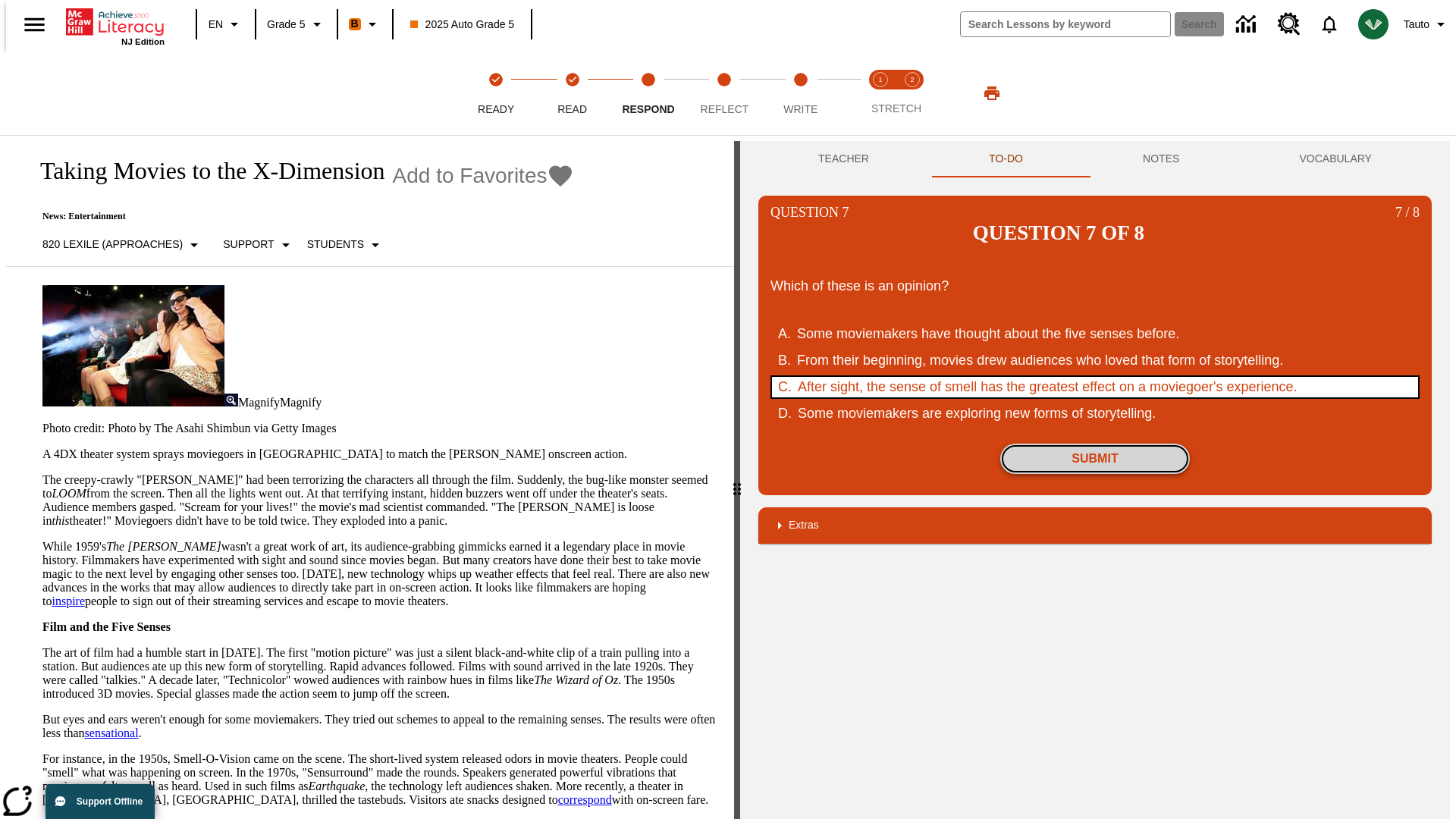
click at [1095, 443] on button "Submit" at bounding box center [1095, 458] width 189 height 30
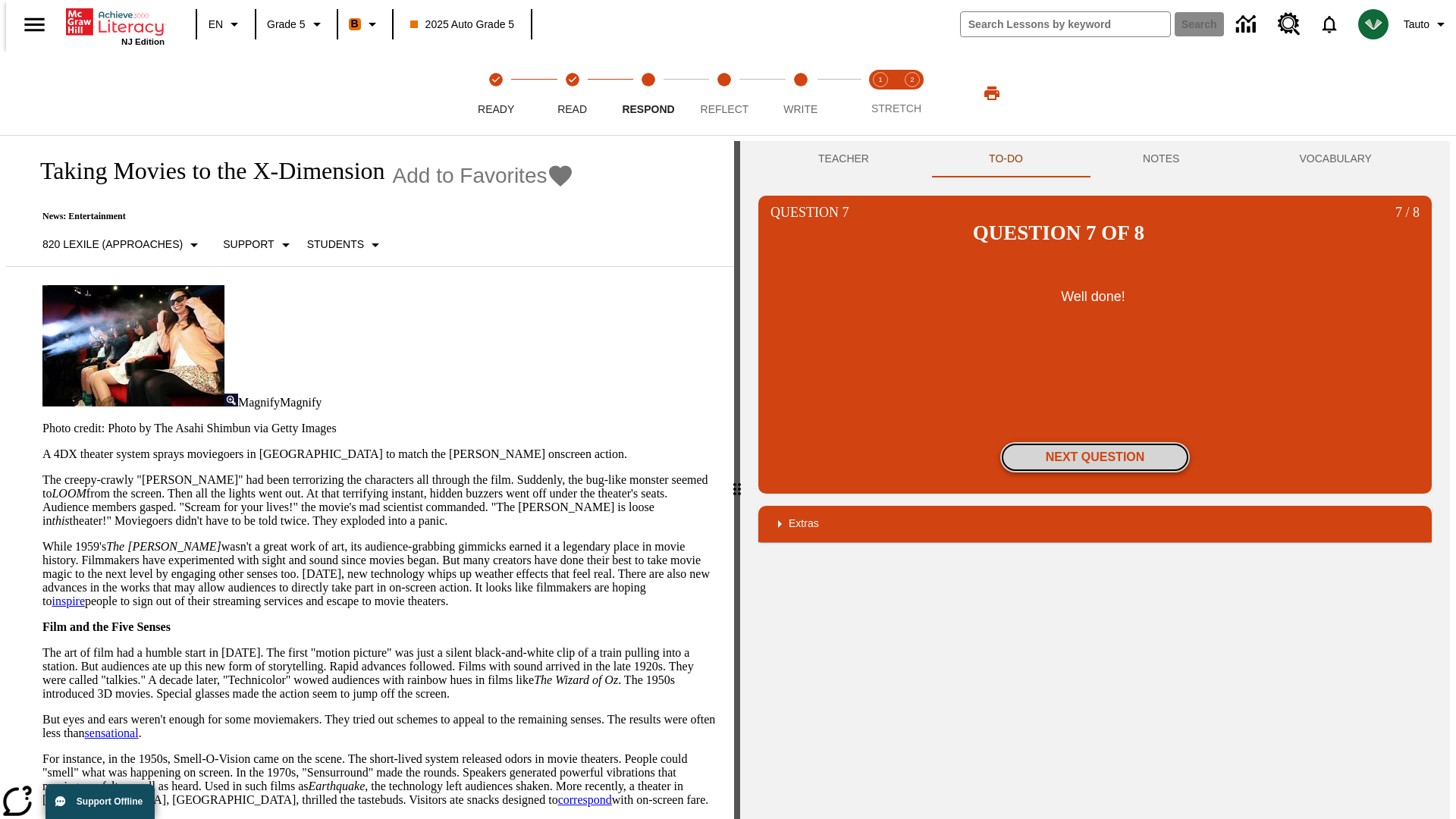
click at [1095, 442] on button "Next Question" at bounding box center [1095, 457] width 189 height 30
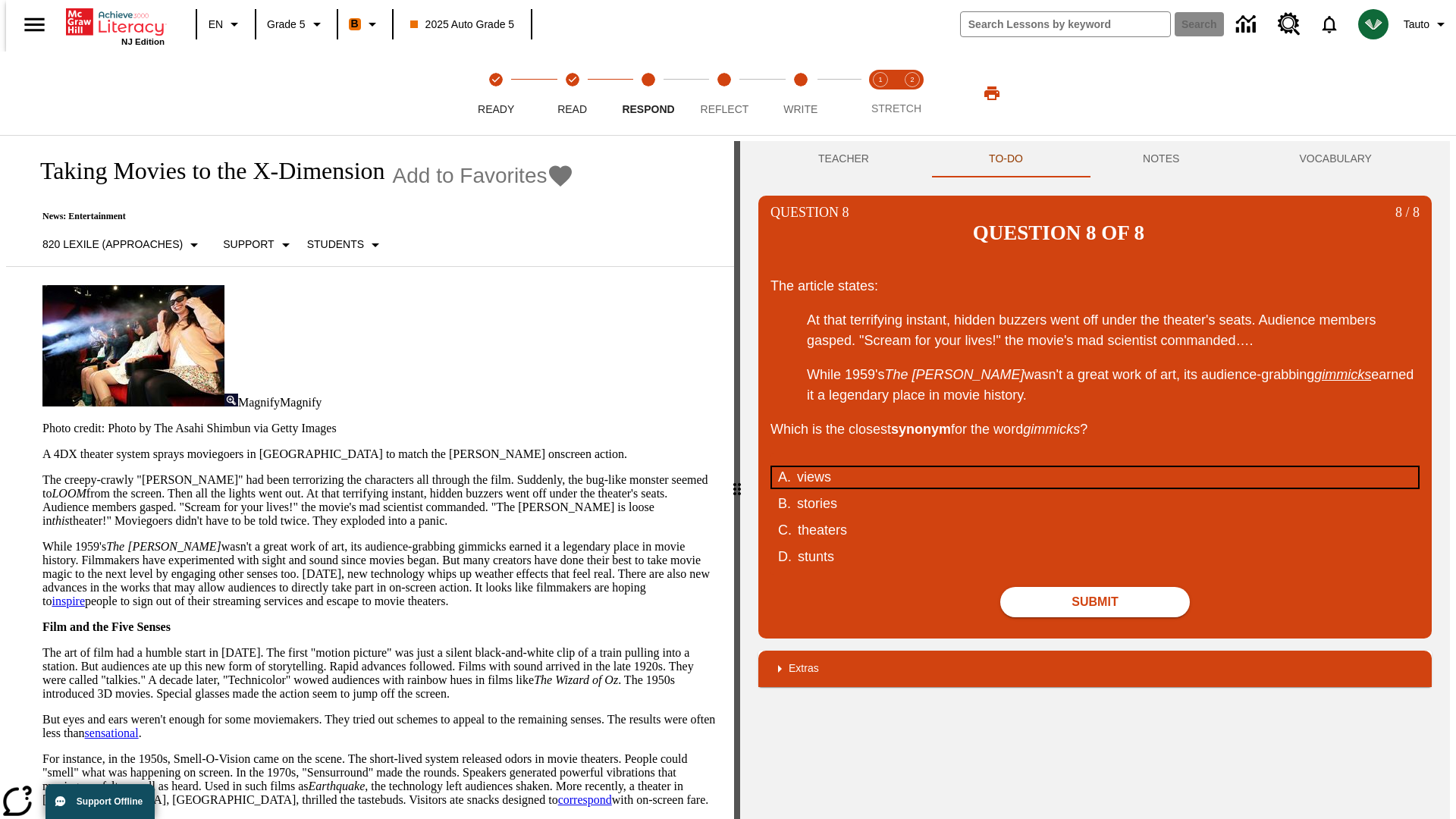
click at [1095, 467] on div "views" at bounding box center [1085, 477] width 576 height 20
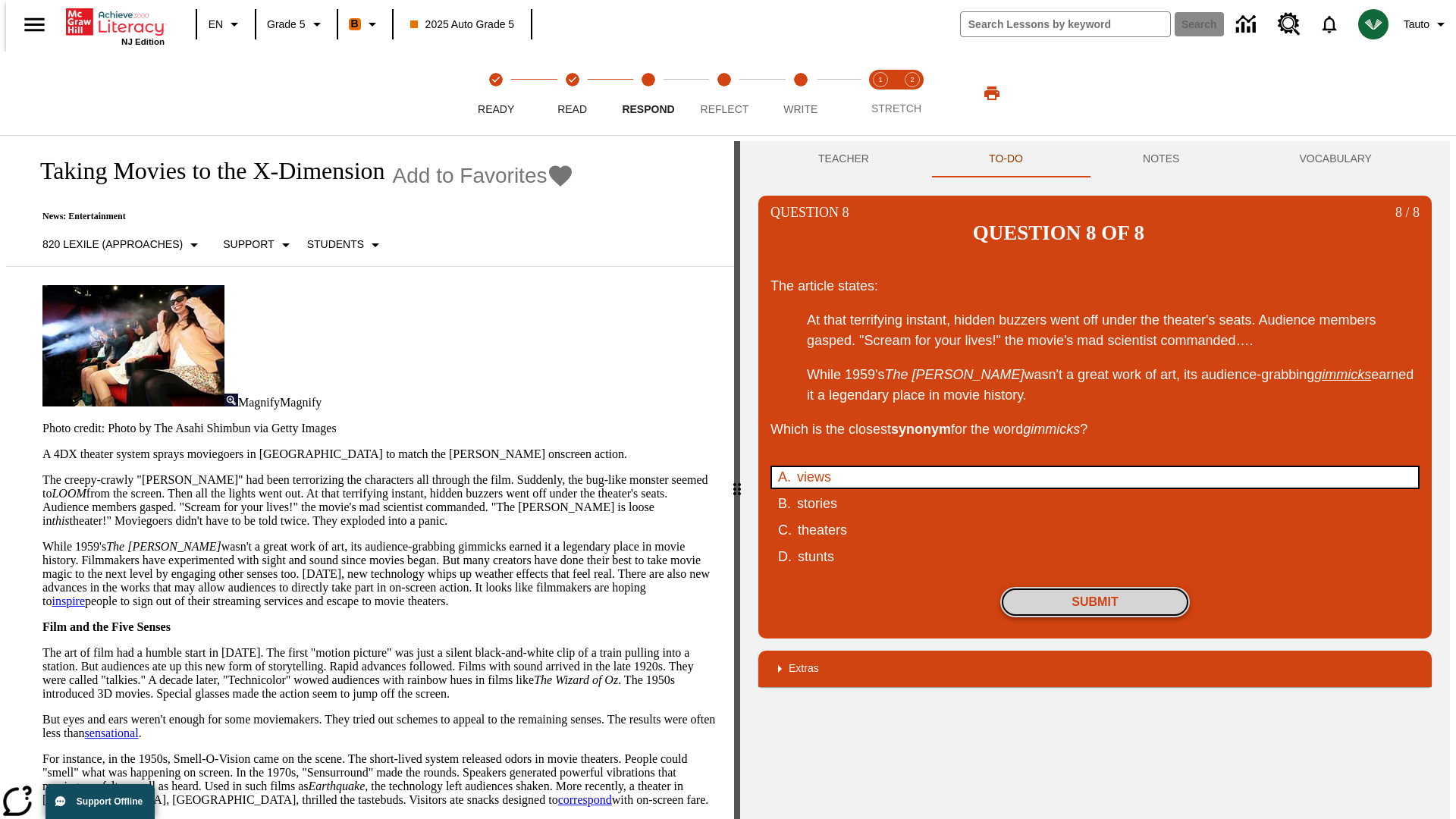
click at [1095, 587] on button "Submit" at bounding box center [1095, 602] width 189 height 30
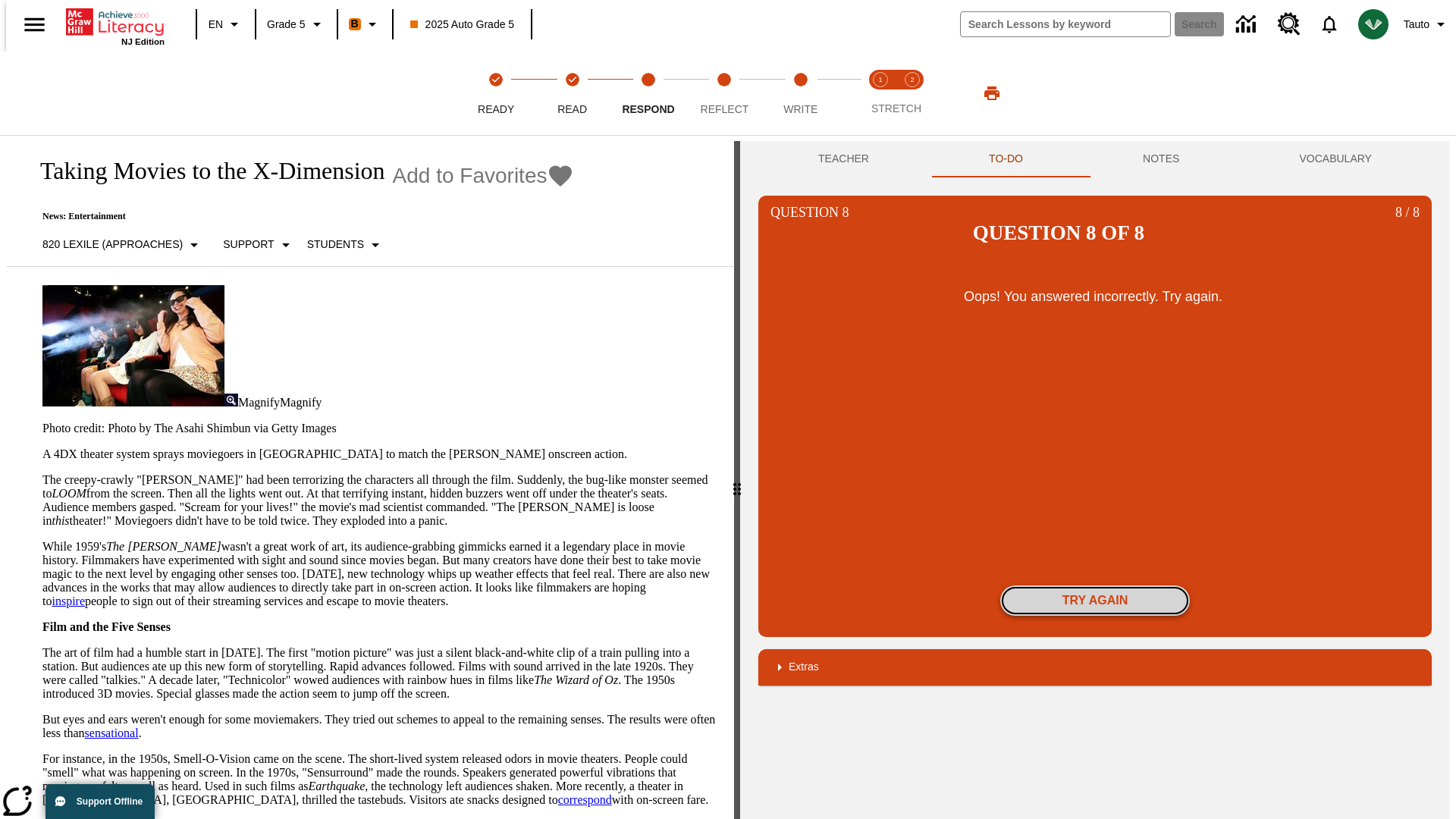
click at [1095, 585] on button "Try again" at bounding box center [1095, 600] width 189 height 30
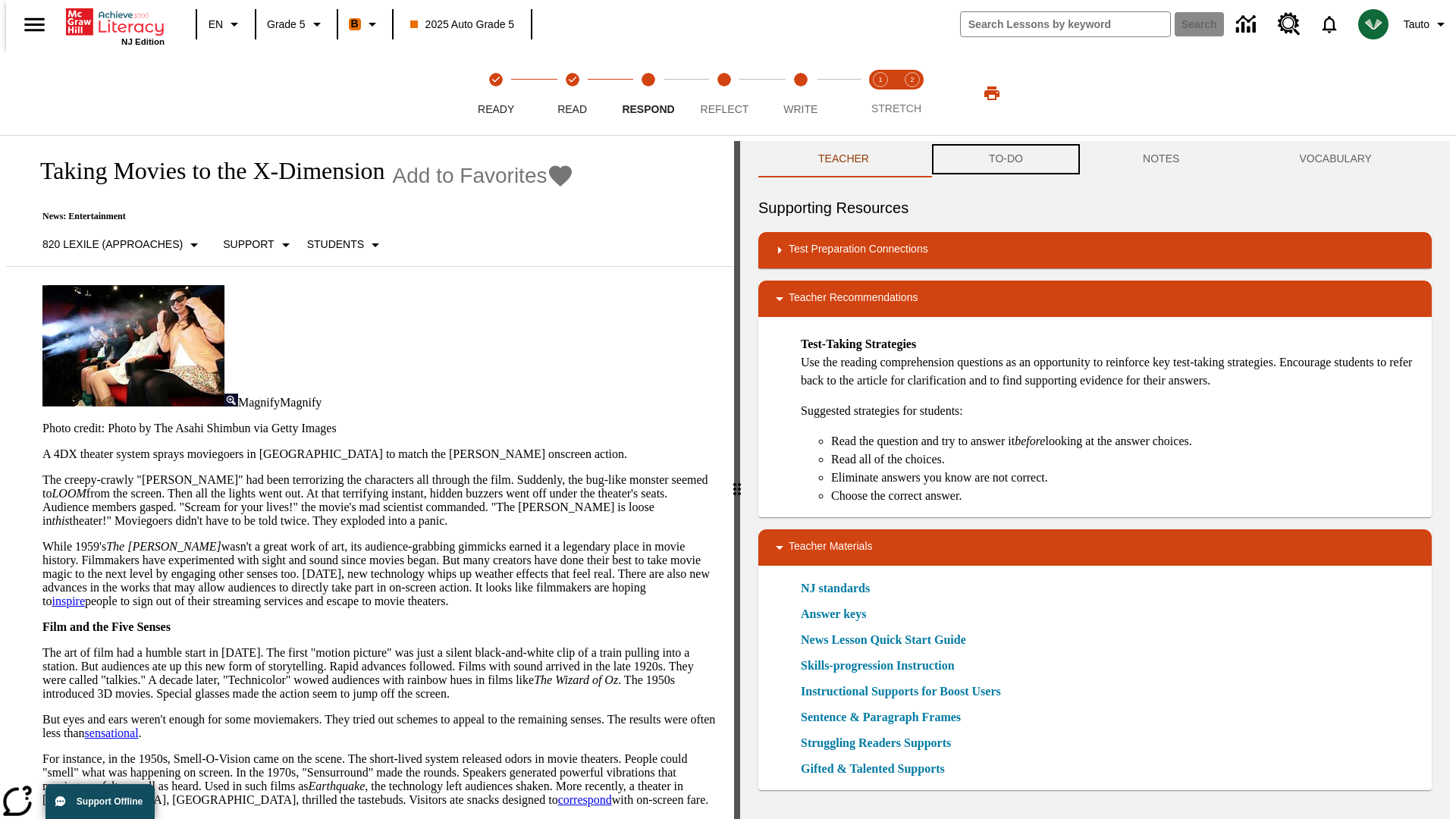
click at [1005, 159] on button "TO-DO" at bounding box center [1006, 159] width 154 height 36
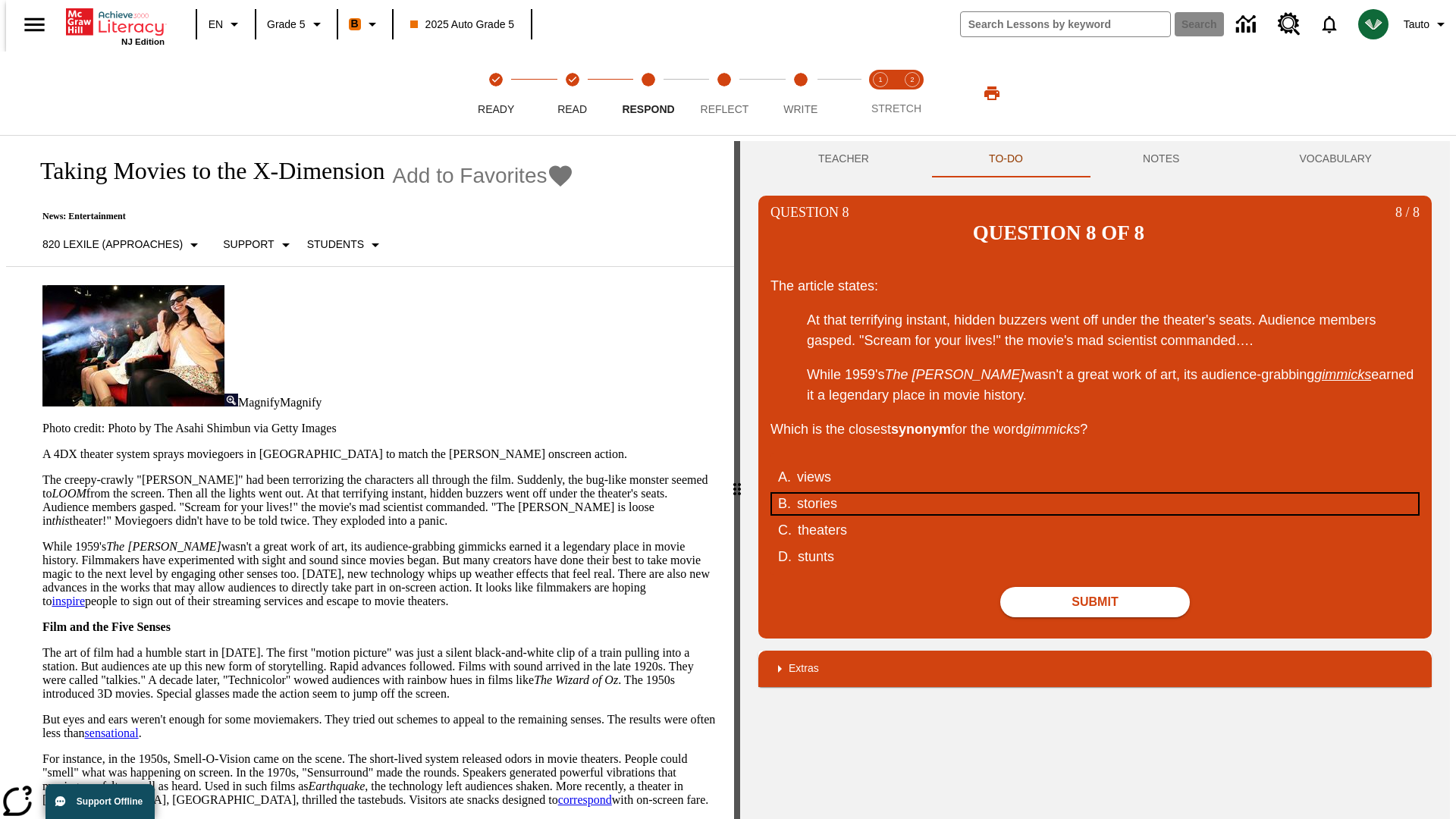
click at [1095, 493] on div "stories" at bounding box center [1085, 503] width 576 height 20
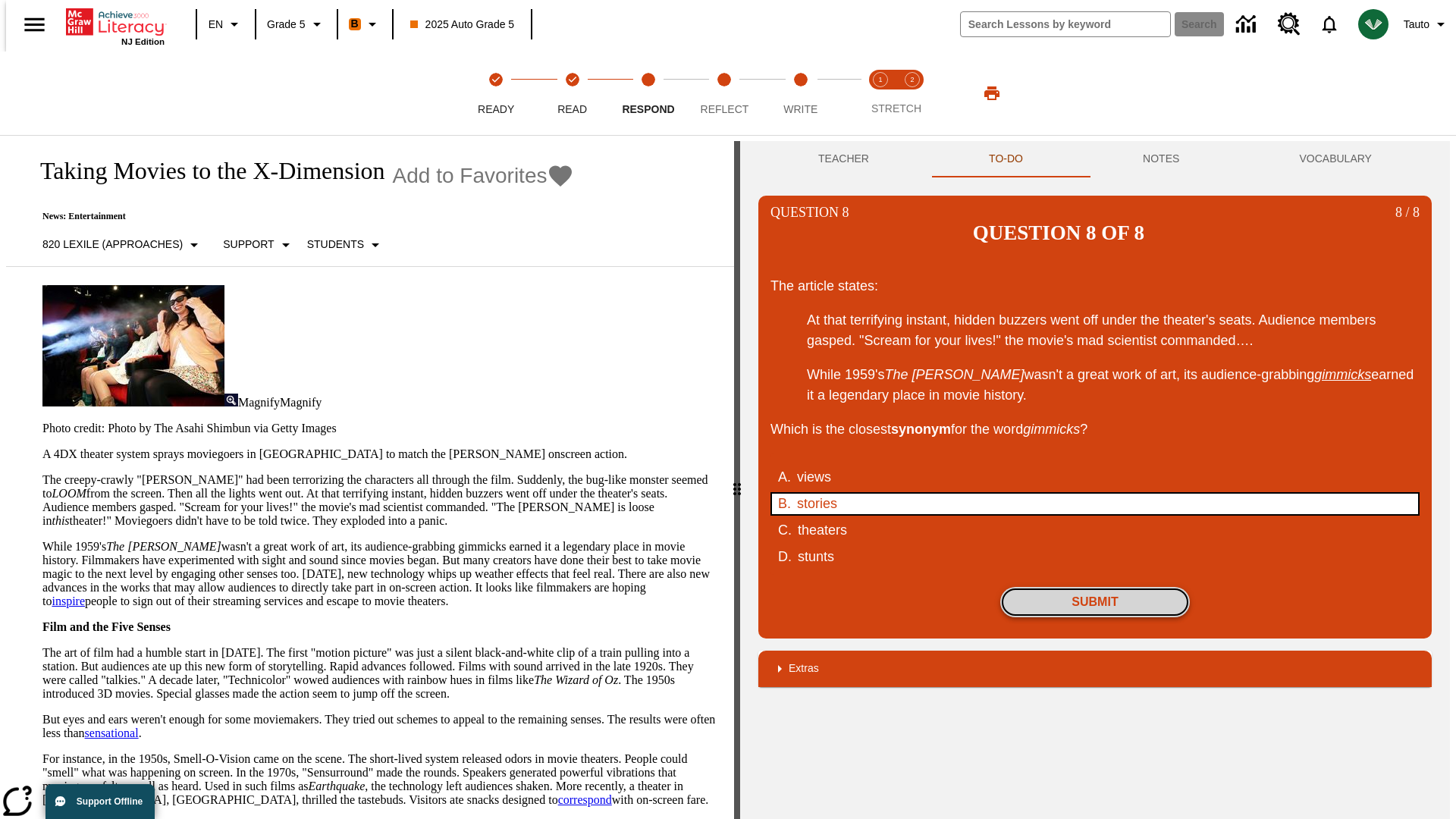
click at [1095, 587] on button "Submit" at bounding box center [1095, 602] width 189 height 30
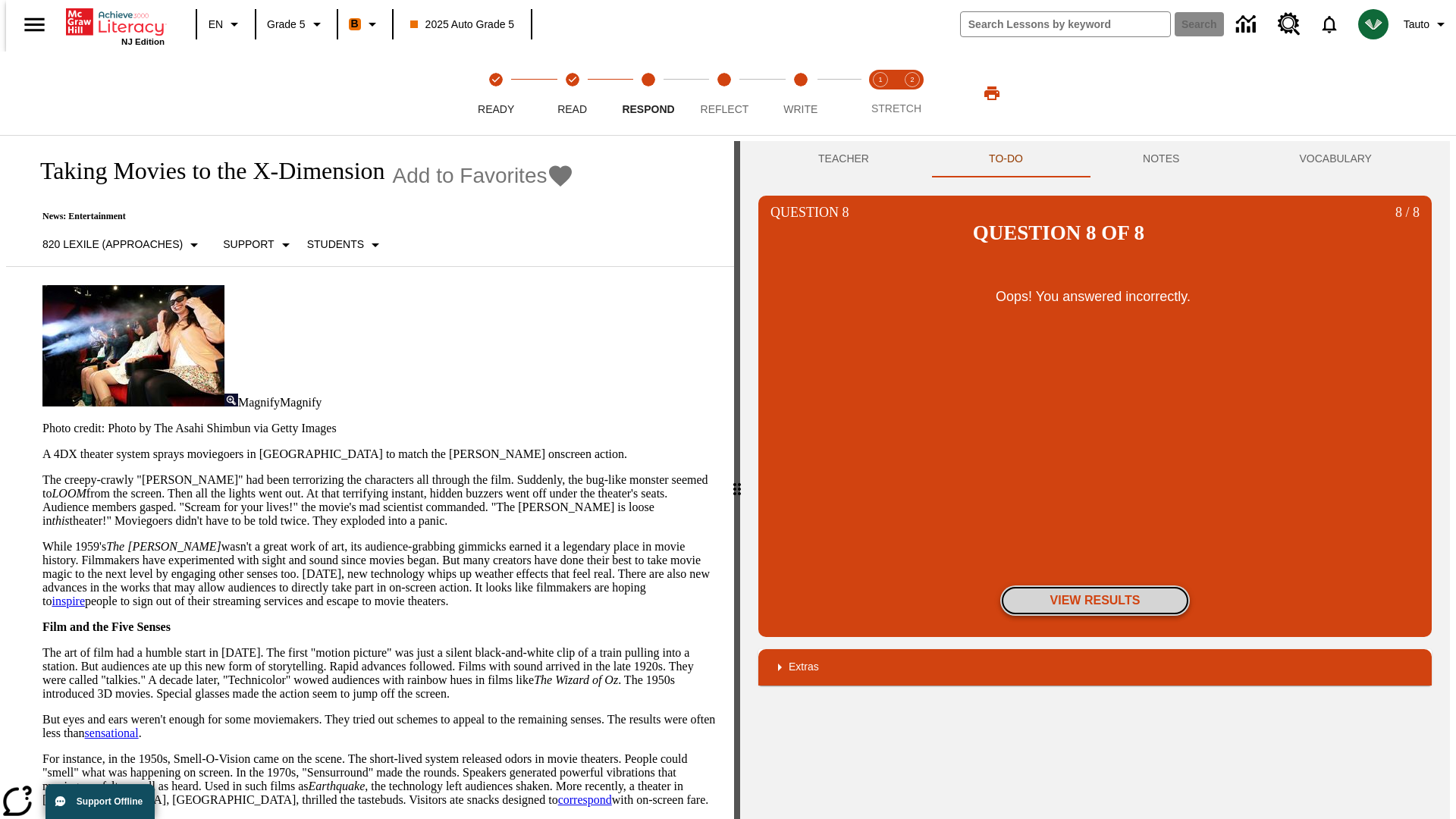
click at [1095, 585] on button "View Results" at bounding box center [1095, 600] width 189 height 30
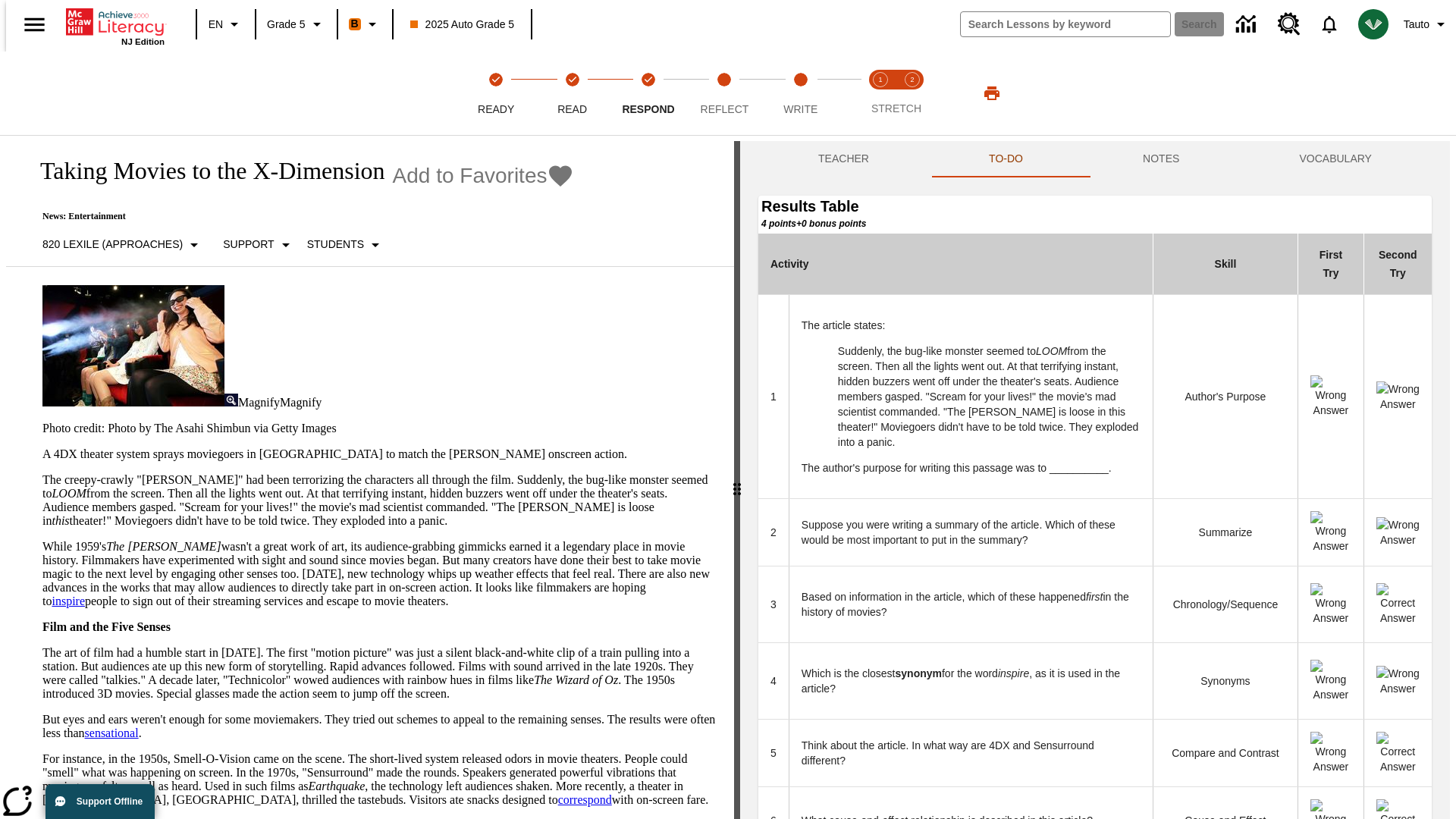
scroll to position [414, 0]
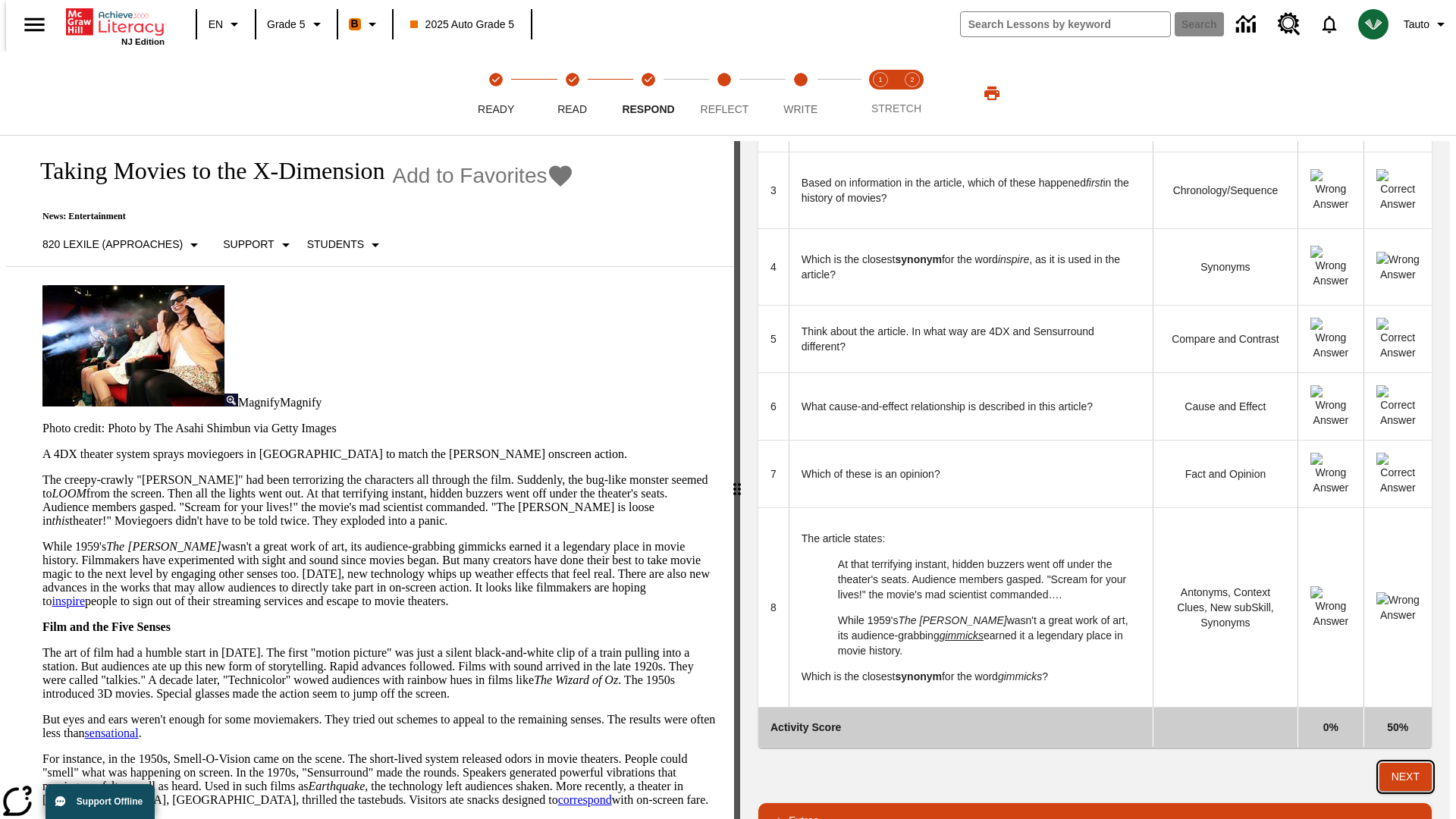
click at [1412, 763] on button "Next" at bounding box center [1405, 776] width 52 height 28
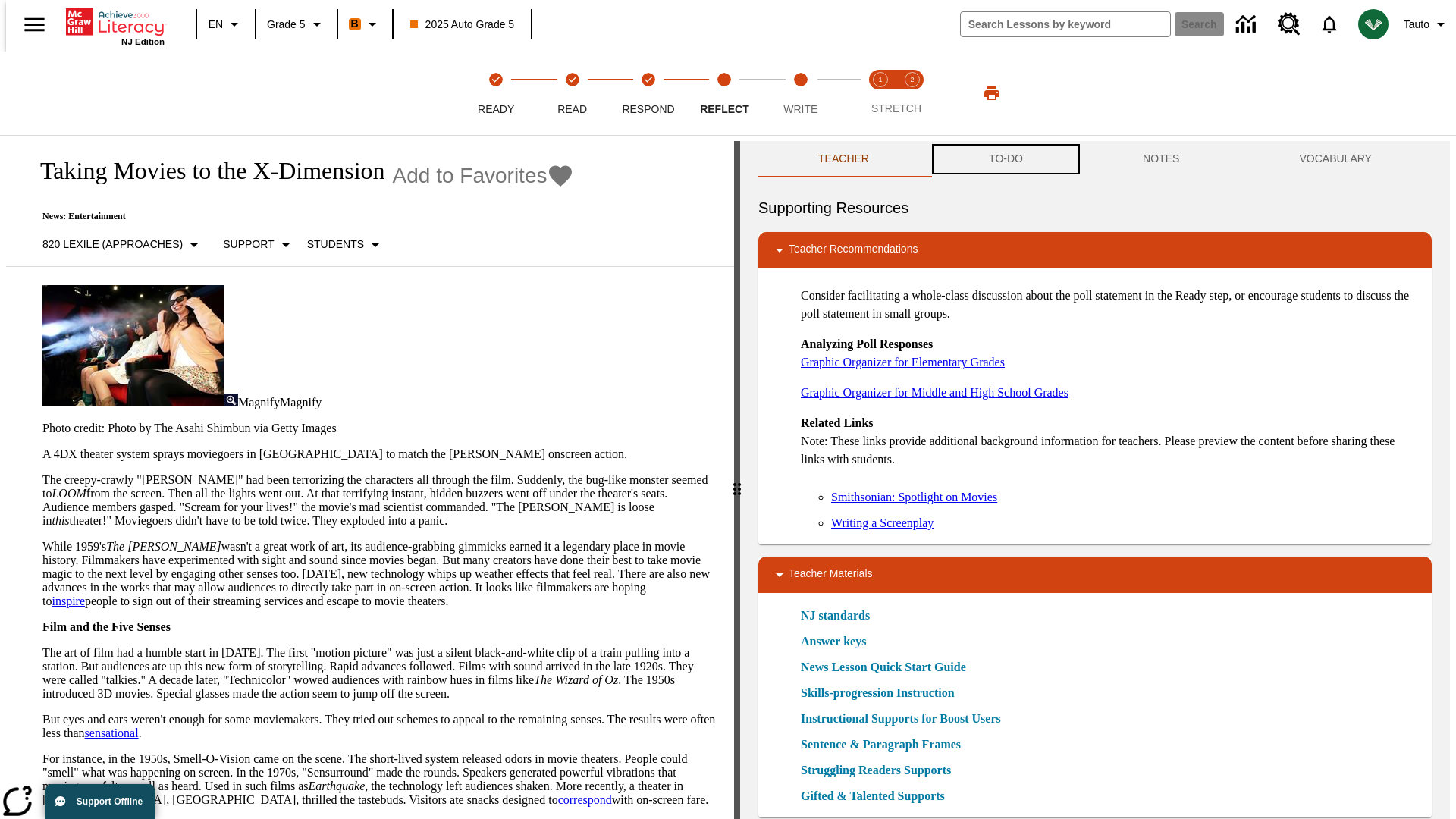
click at [1005, 159] on button "TO-DO" at bounding box center [1006, 159] width 154 height 36
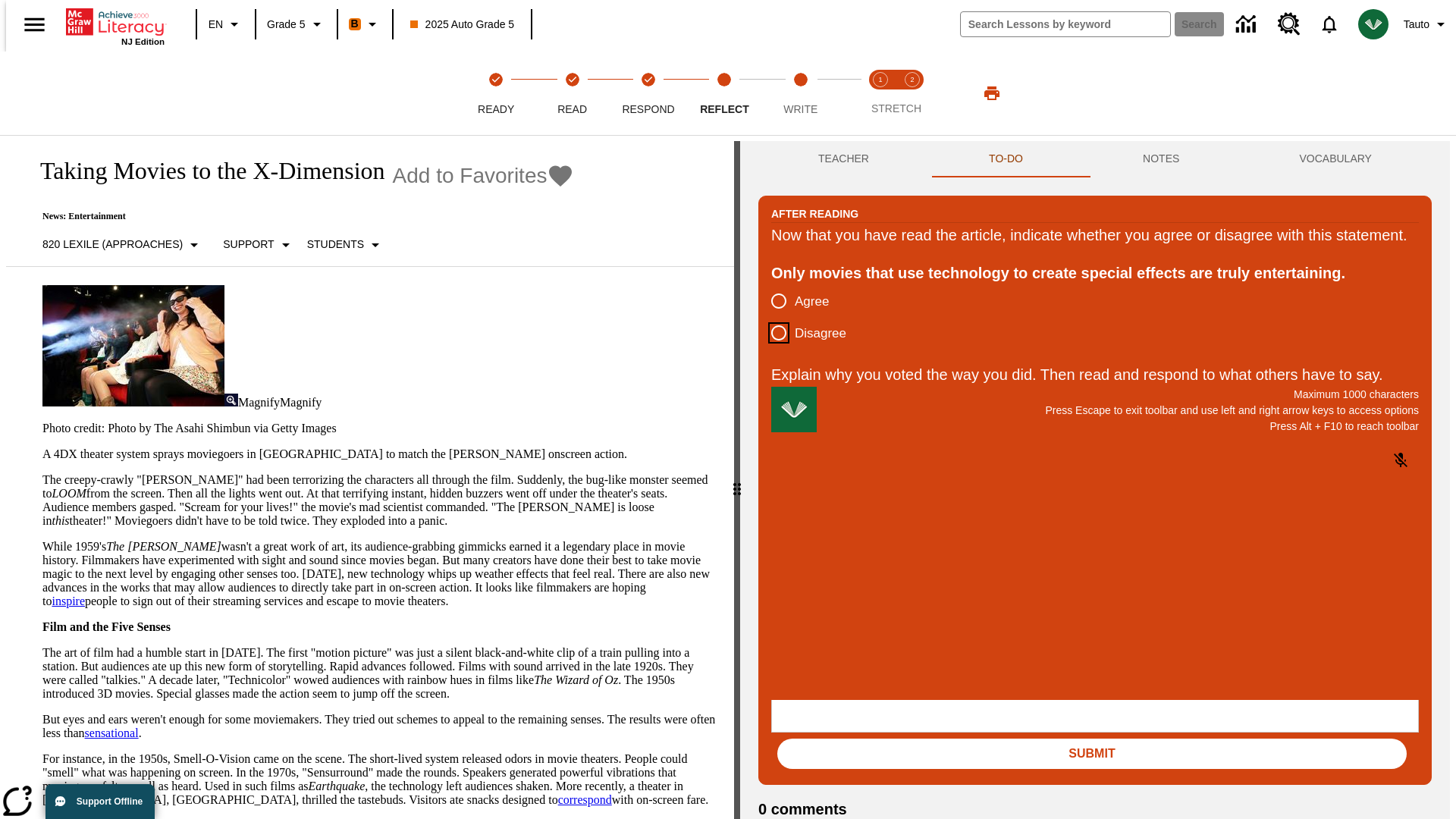
click at [773, 349] on input "Disagree" at bounding box center [778, 332] width 32 height 32
radio input "true"
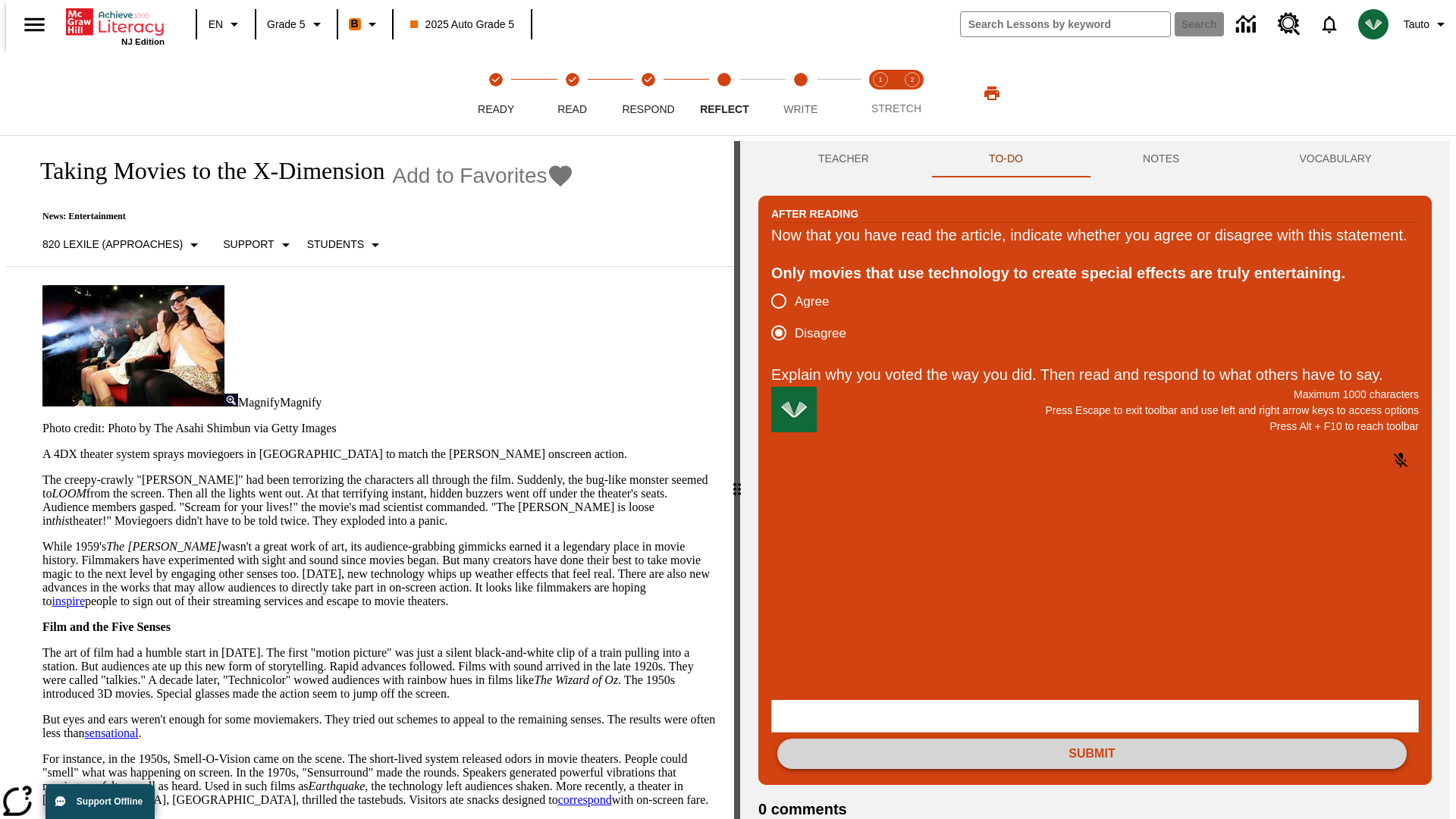
click at [1092, 739] on button "Submit" at bounding box center [1092, 753] width 630 height 30
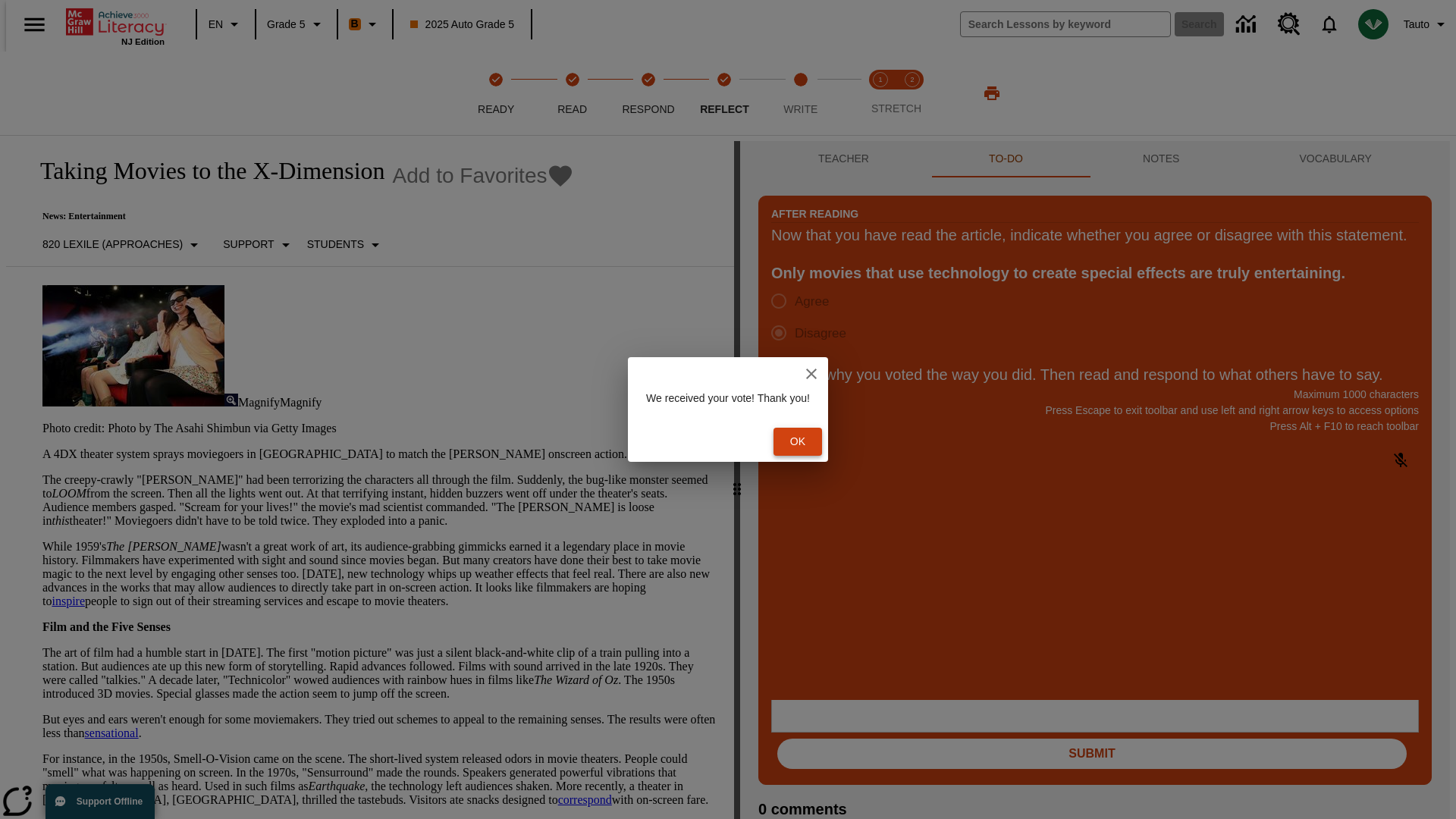
click at [805, 441] on button "Ok" at bounding box center [797, 441] width 48 height 28
